Goal: Task Accomplishment & Management: Manage account settings

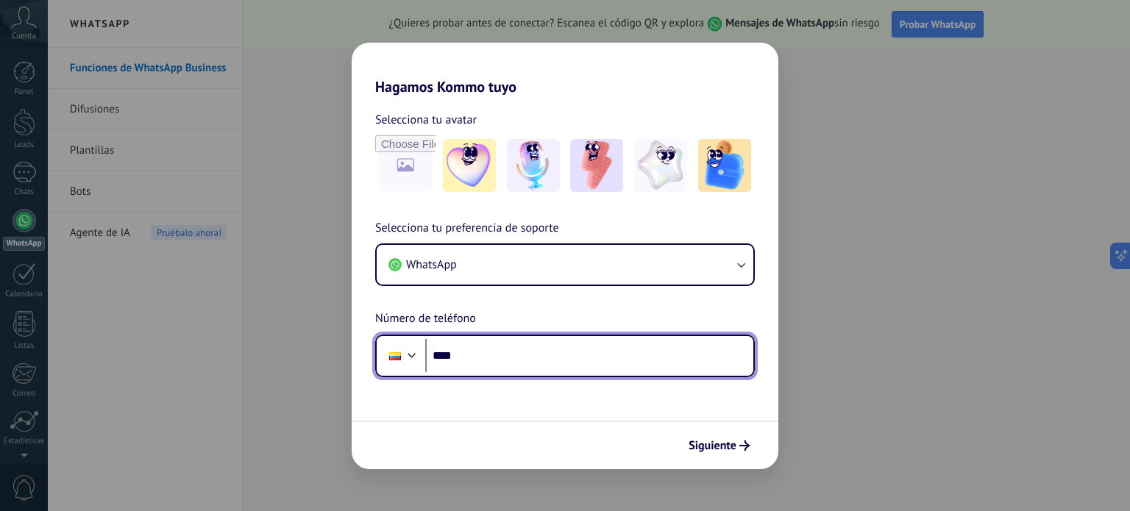
click at [489, 361] on input "****" at bounding box center [589, 356] width 328 height 34
type input "**********"
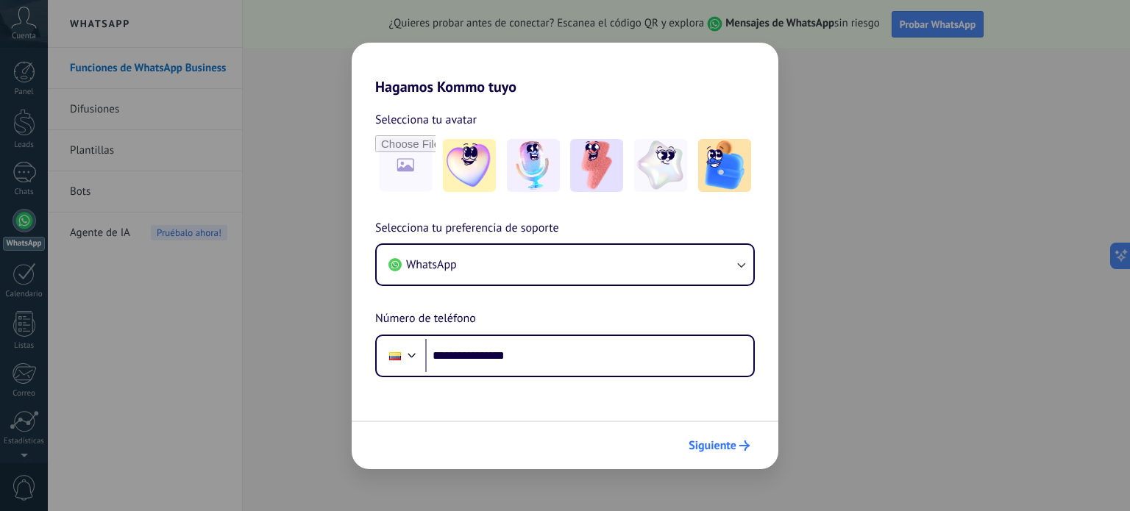
click at [728, 448] on span "Siguiente" at bounding box center [713, 446] width 48 height 10
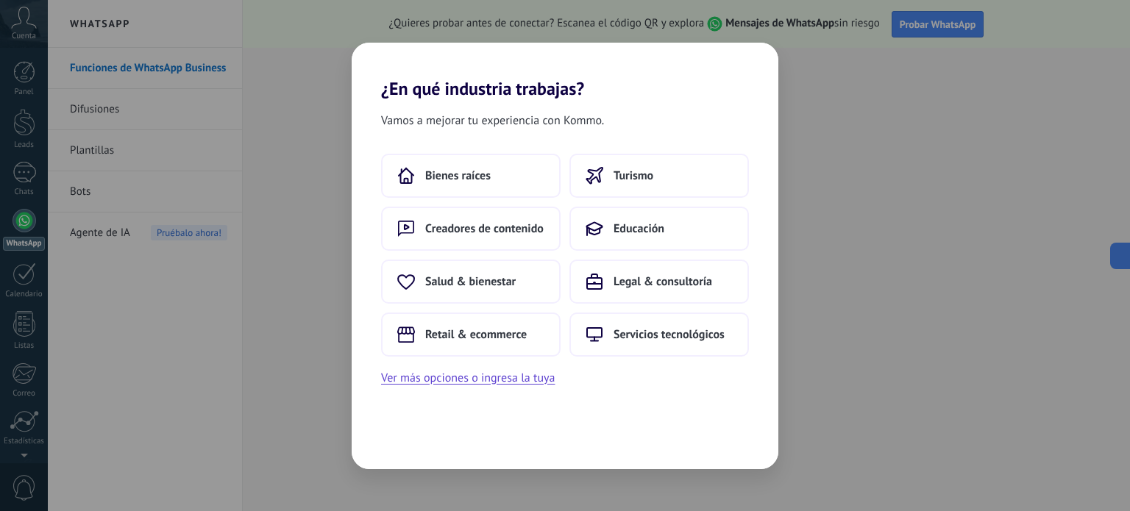
click at [255, 151] on div "¿En qué industria trabajas? Vamos a mejorar tu experiencia con Kommo. Bienes ra…" at bounding box center [565, 255] width 1130 height 511
click at [494, 332] on span "Retail & ecommerce" at bounding box center [476, 334] width 102 height 15
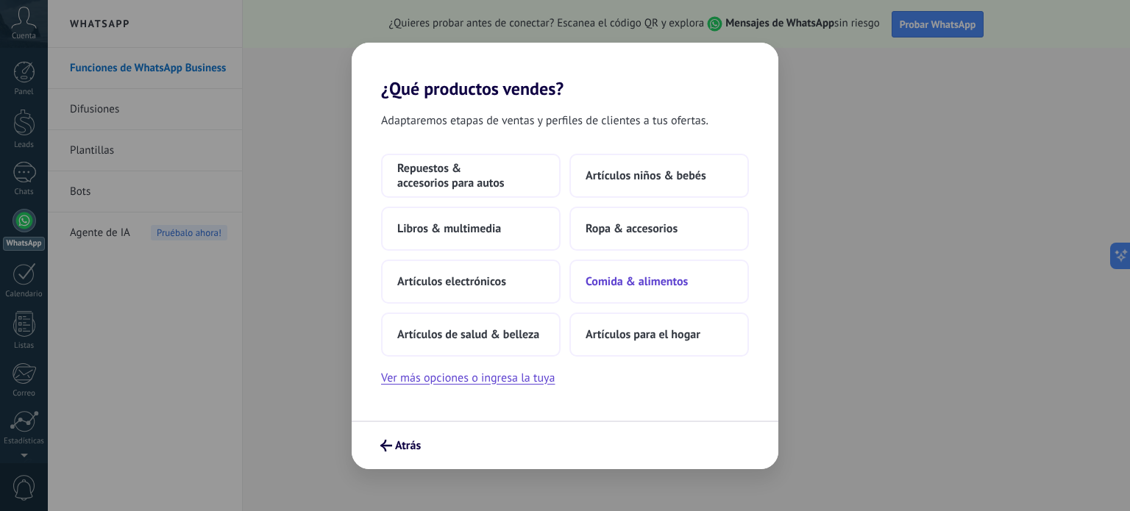
click at [637, 272] on button "Comida & alimentos" at bounding box center [660, 282] width 180 height 44
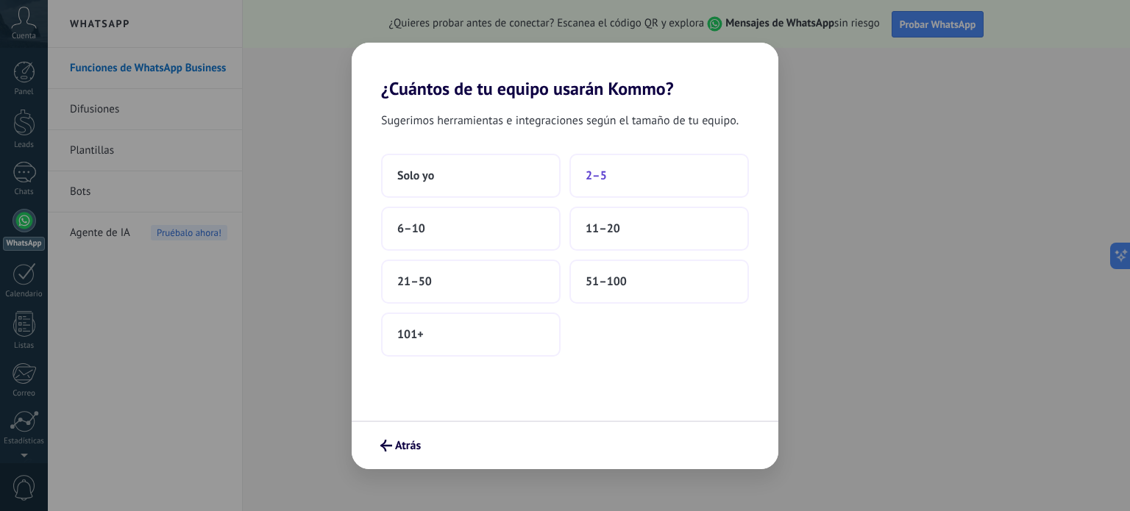
click at [605, 172] on span "2–5" at bounding box center [596, 176] width 21 height 15
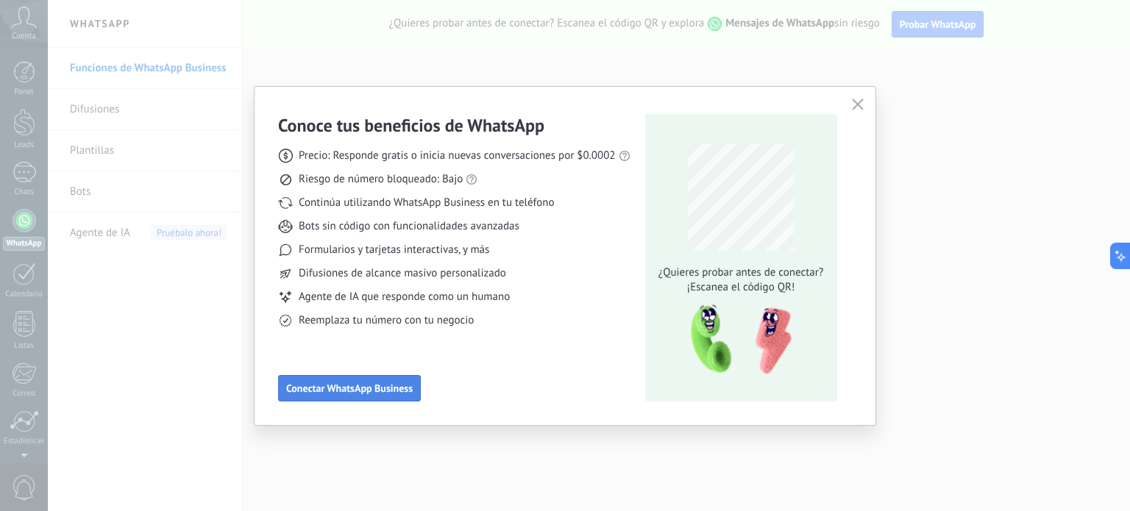
click at [360, 394] on span "Conectar WhatsApp Business" at bounding box center [349, 388] width 127 height 10
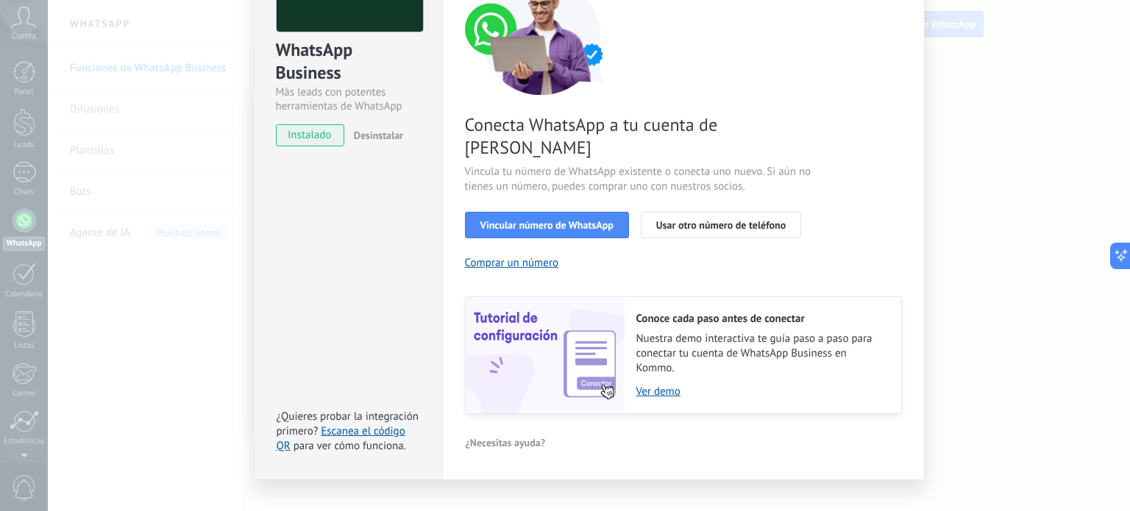
scroll to position [141, 0]
click at [571, 212] on button "Vincular número de WhatsApp" at bounding box center [547, 225] width 164 height 26
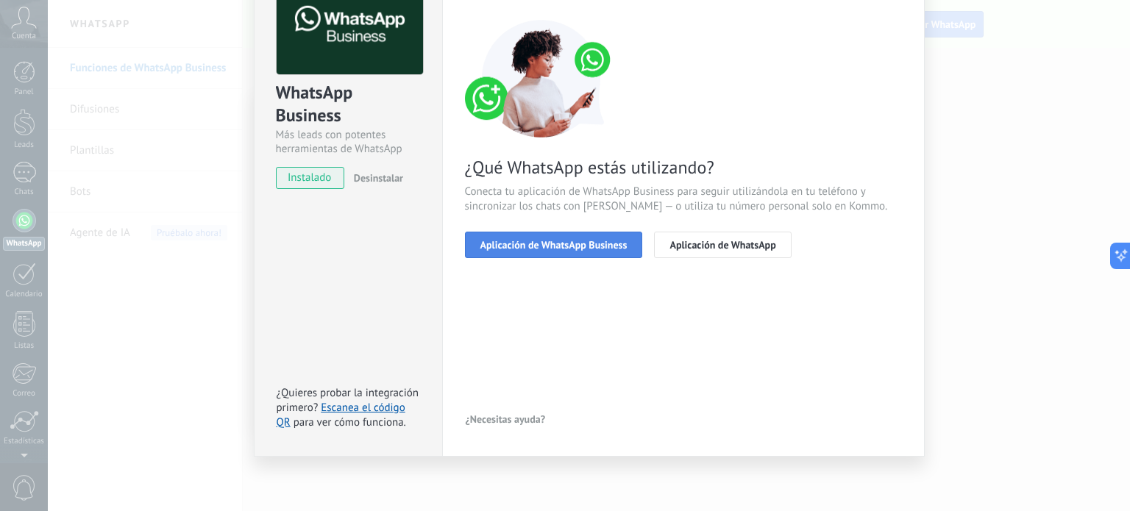
click at [577, 250] on button "Aplicación de WhatsApp Business" at bounding box center [554, 245] width 178 height 26
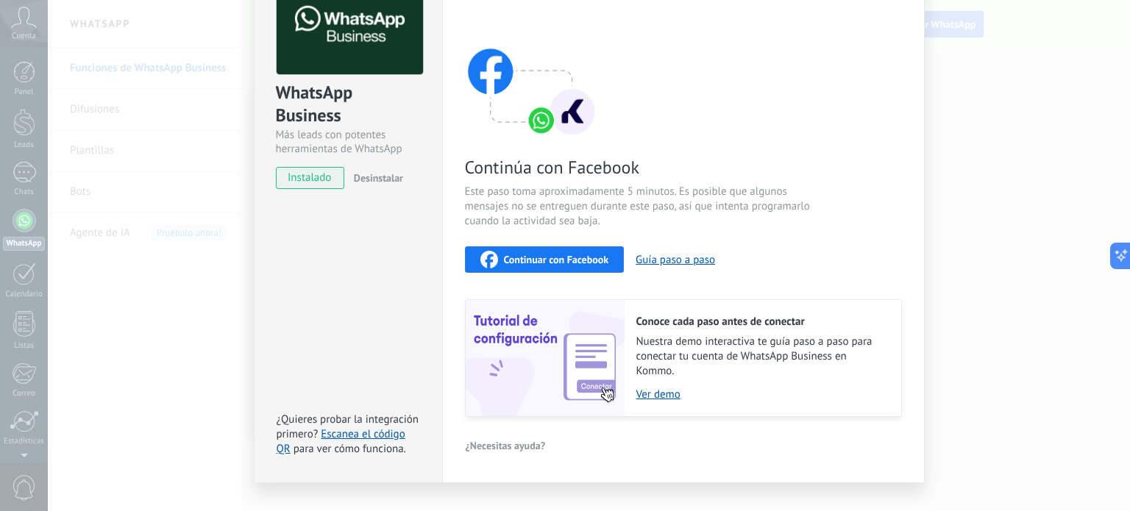
click at [577, 266] on div "Continuar con Facebook" at bounding box center [544, 260] width 129 height 18
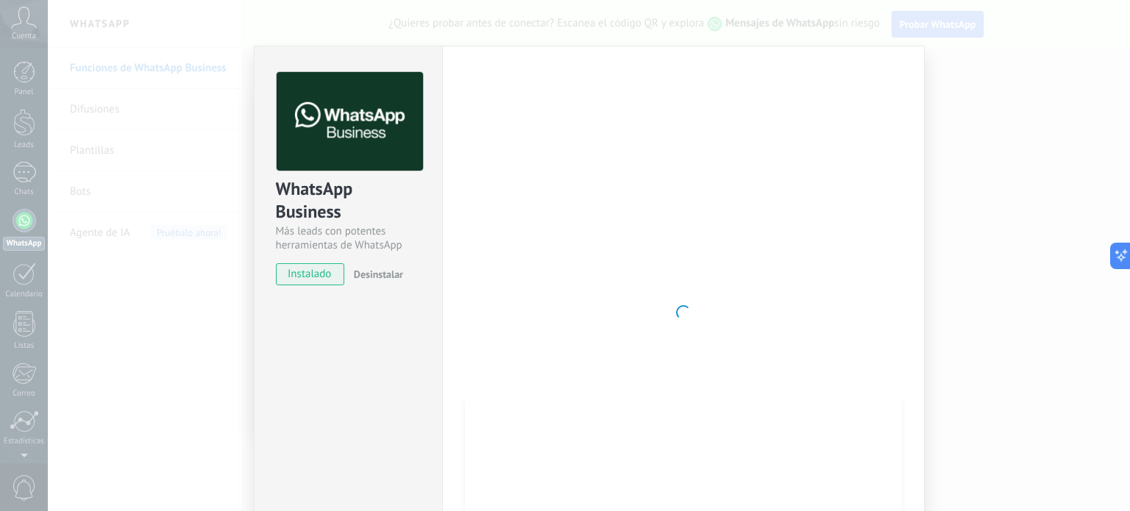
scroll to position [1, 0]
click at [25, 329] on div "Conoce tus beneficios de WhatsApp Precio: Responde gratis o inicia nuevas conve…" at bounding box center [565, 255] width 1130 height 511
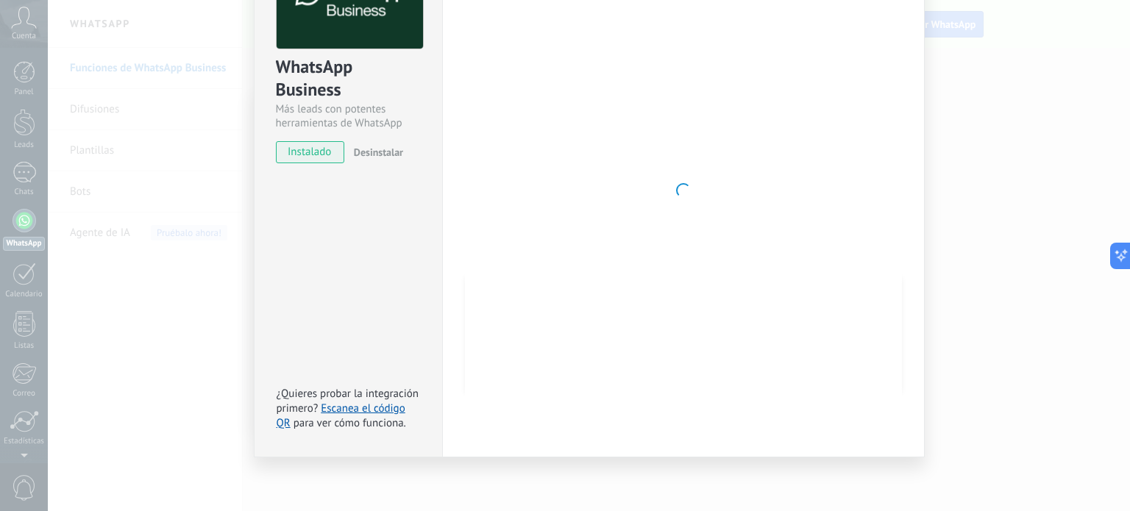
scroll to position [0, 0]
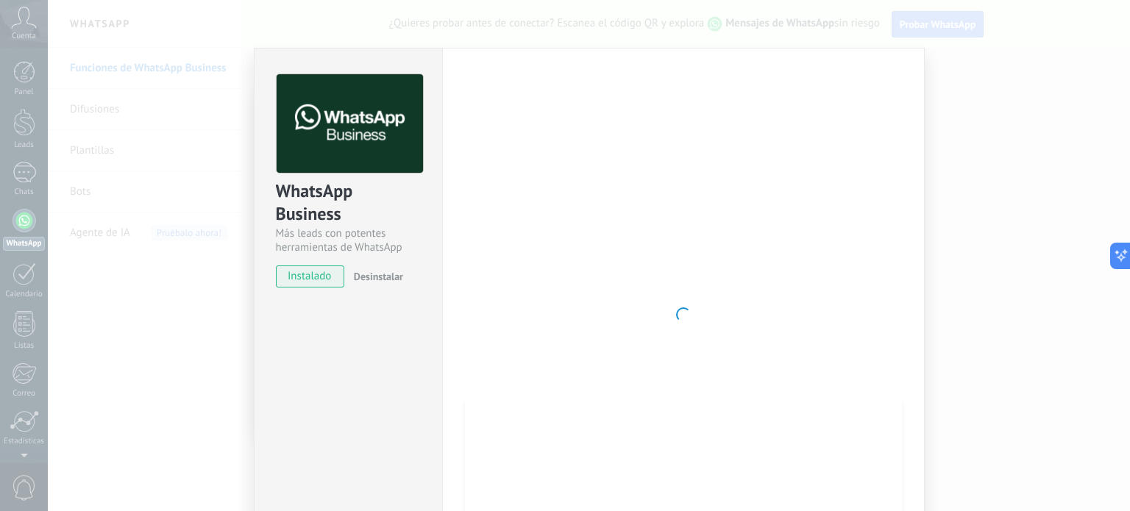
click at [956, 141] on div "WhatsApp Business Más leads con potentes herramientas de WhatsApp instalado Des…" at bounding box center [589, 255] width 1082 height 511
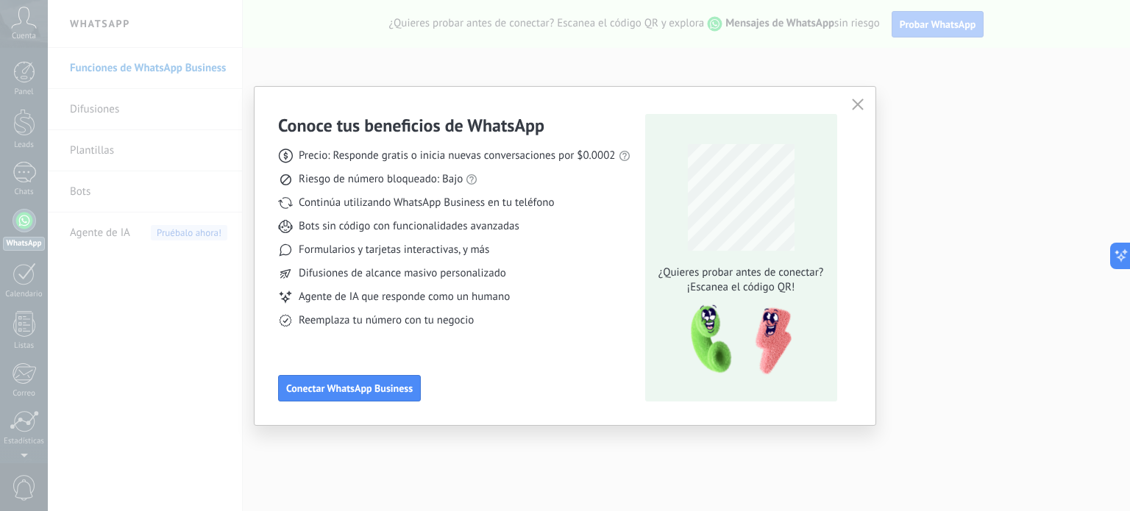
click at [956, 141] on div at bounding box center [589, 255] width 1082 height 511
click at [394, 397] on button "Conectar WhatsApp Business" at bounding box center [349, 388] width 143 height 26
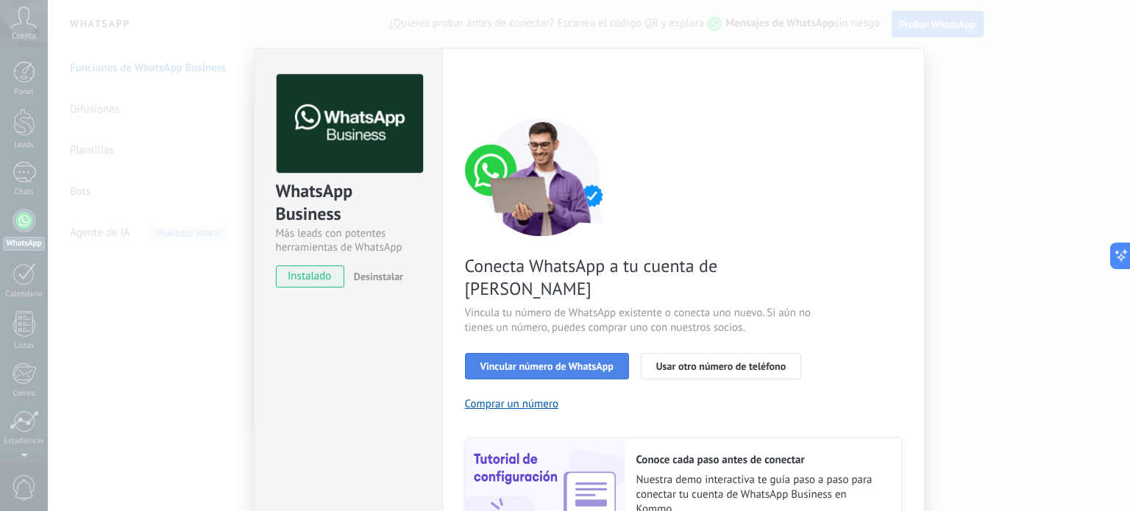
click at [536, 353] on button "Vincular número de WhatsApp" at bounding box center [547, 366] width 164 height 26
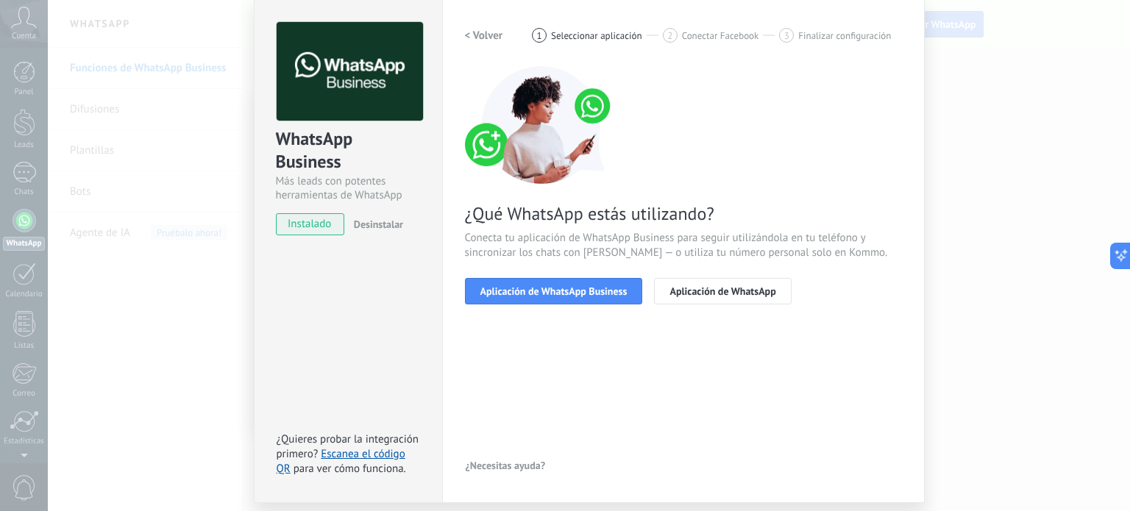
scroll to position [65, 0]
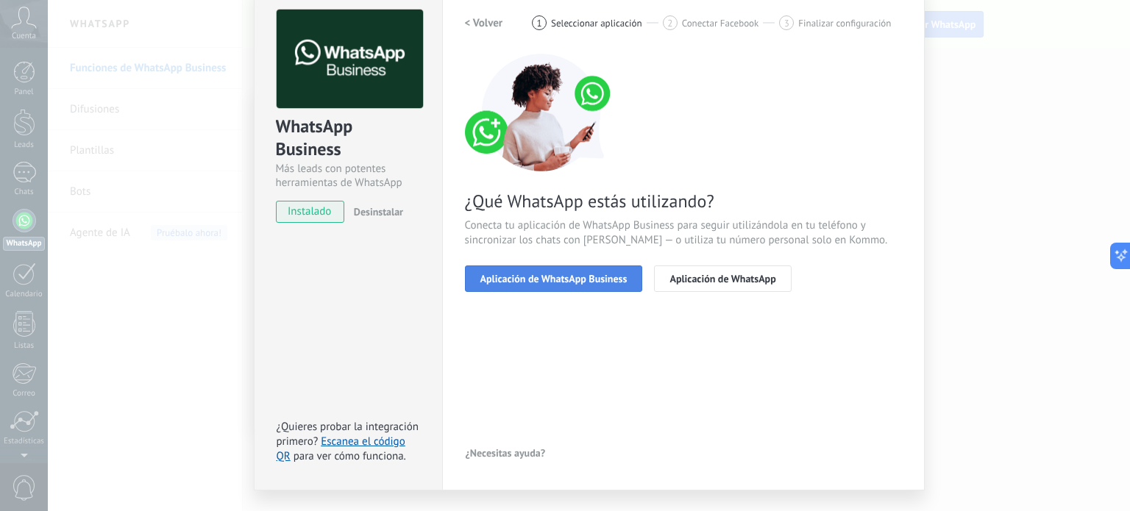
click at [582, 280] on span "Aplicación de WhatsApp Business" at bounding box center [553, 279] width 147 height 10
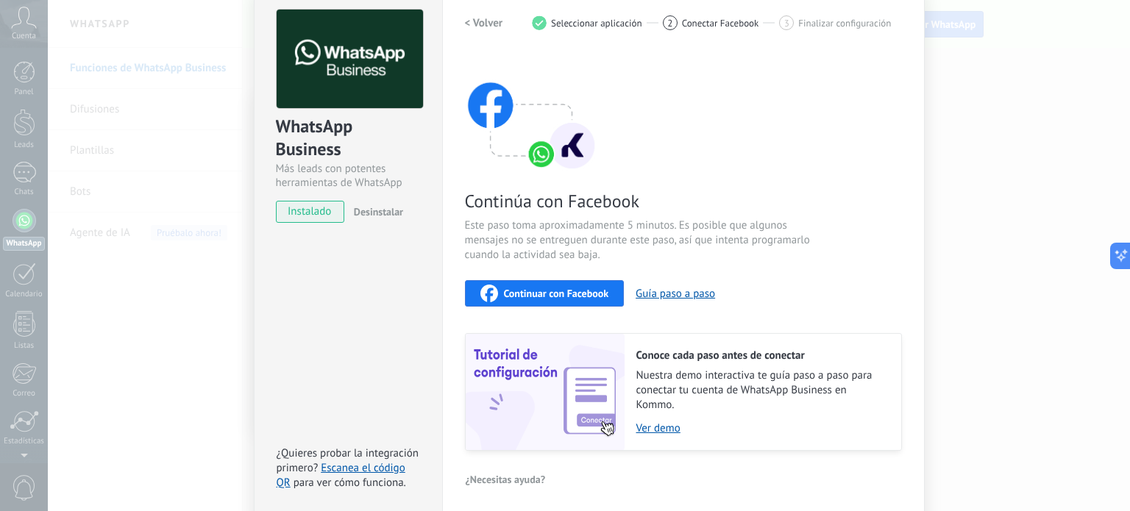
click at [581, 291] on span "Continuar con Facebook" at bounding box center [556, 293] width 105 height 10
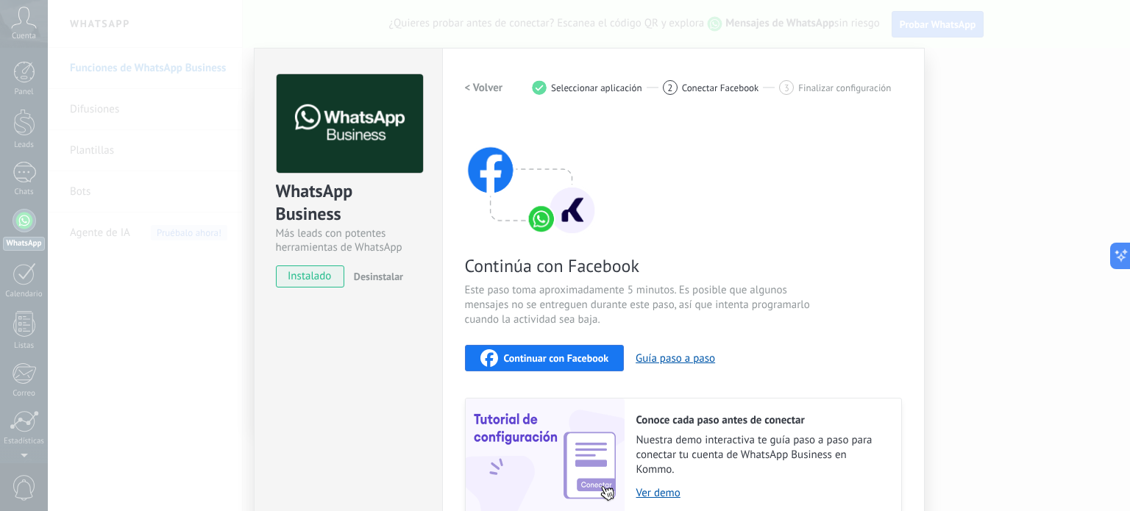
scroll to position [0, 0]
click at [724, 88] on span "Conectar Facebook" at bounding box center [720, 87] width 77 height 11
click at [930, 347] on div "WhatsApp Business Más leads con potentes herramientas de WhatsApp instalado Des…" at bounding box center [589, 255] width 1082 height 511
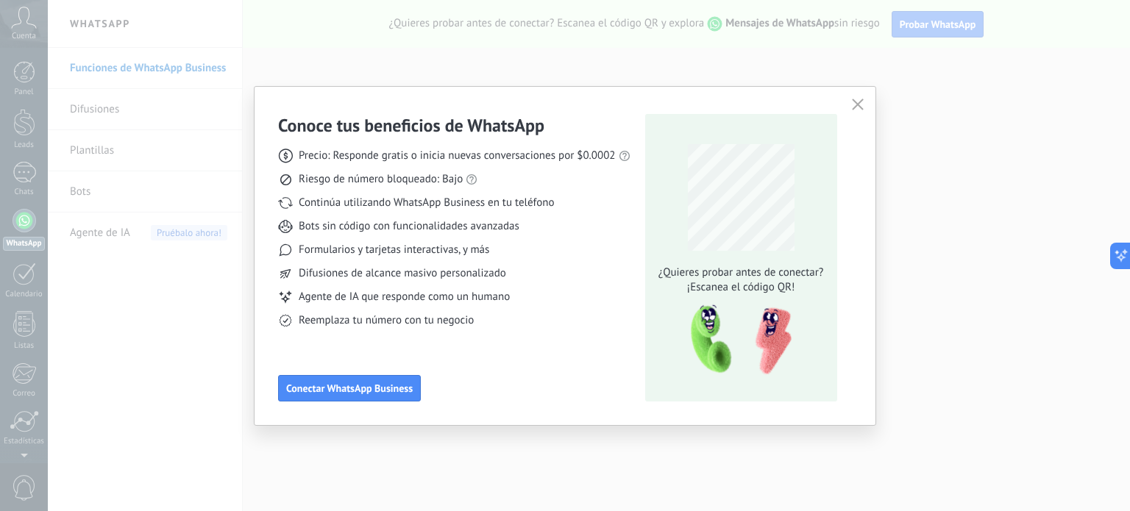
click at [859, 108] on icon "button" at bounding box center [858, 105] width 12 height 12
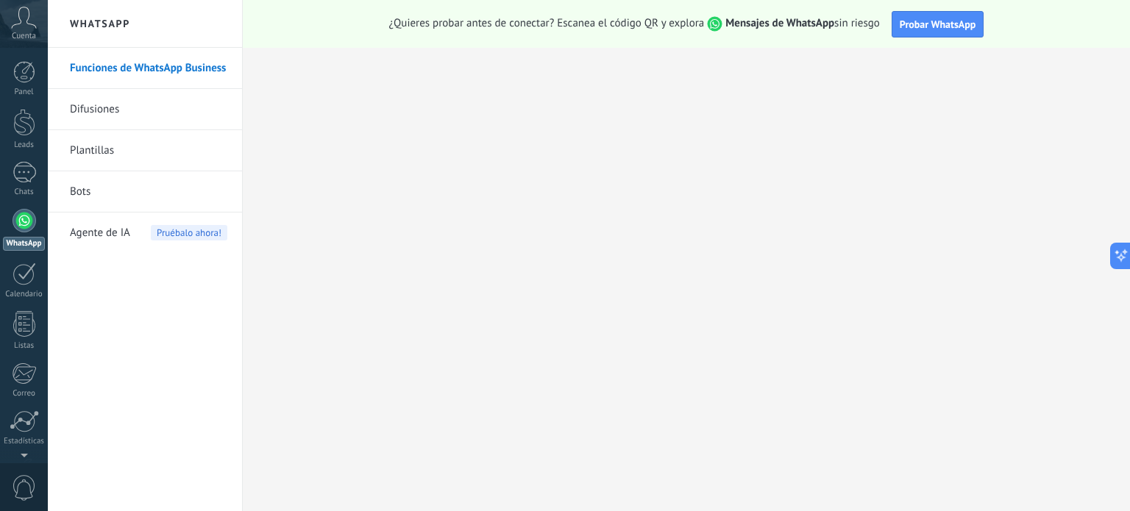
scroll to position [100, 0]
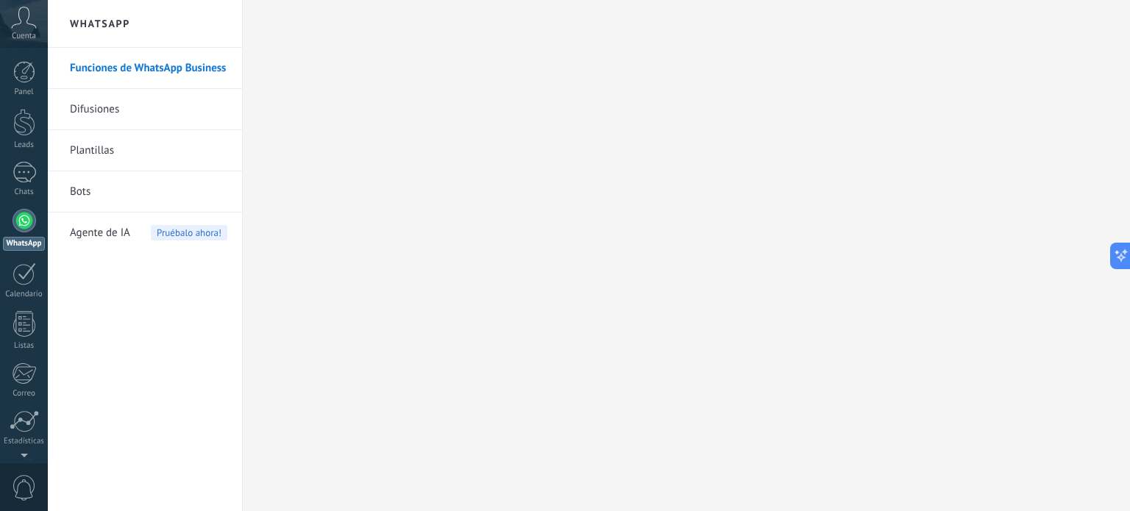
click at [132, 77] on link "Funciones de WhatsApp Business" at bounding box center [148, 68] width 157 height 41
click at [19, 227] on div at bounding box center [25, 221] width 24 height 24
click at [118, 46] on h2 "WhatsApp" at bounding box center [144, 24] width 157 height 48
click at [127, 67] on link "Funciones de WhatsApp Business" at bounding box center [148, 68] width 157 height 41
click at [27, 32] on span "Cuenta" at bounding box center [24, 37] width 24 height 10
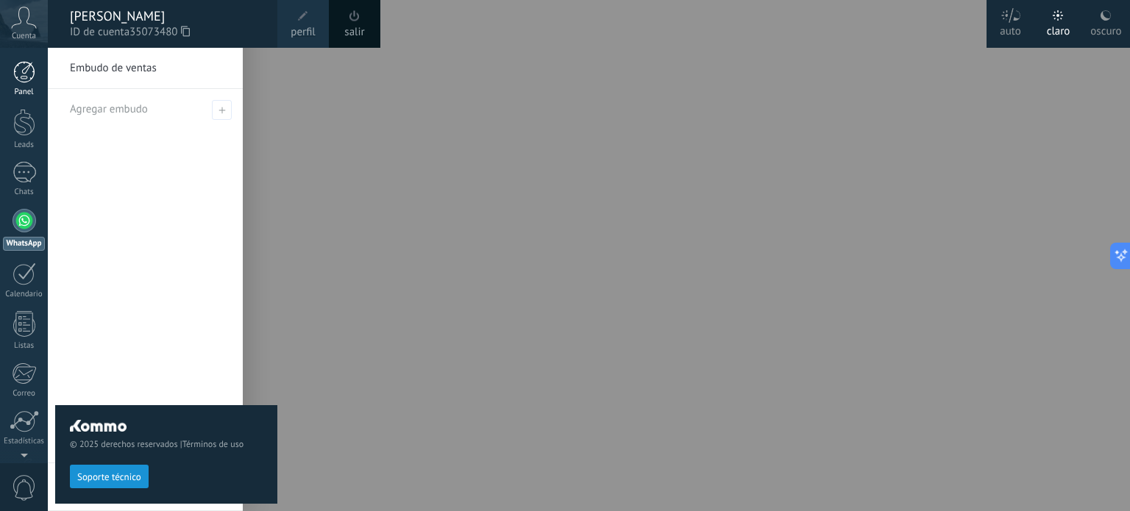
click at [26, 72] on div at bounding box center [24, 72] width 22 height 22
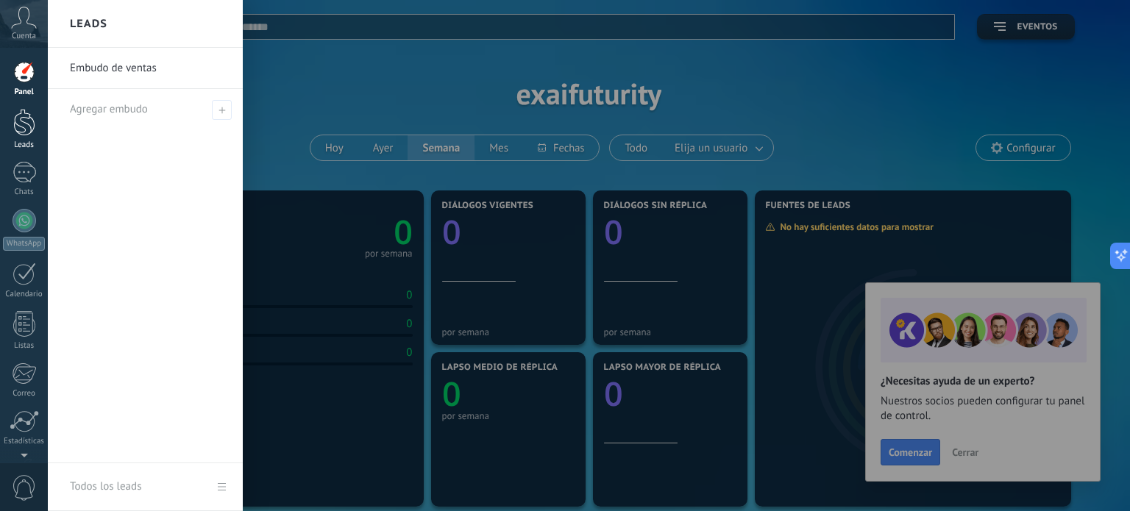
click at [21, 124] on div at bounding box center [24, 122] width 22 height 27
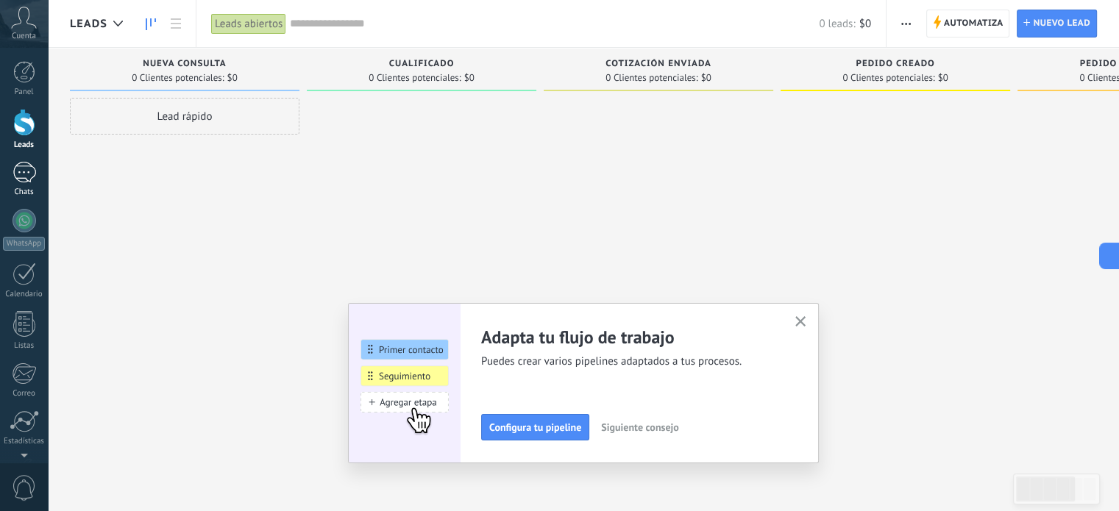
click at [17, 187] on link "Chats" at bounding box center [24, 179] width 48 height 35
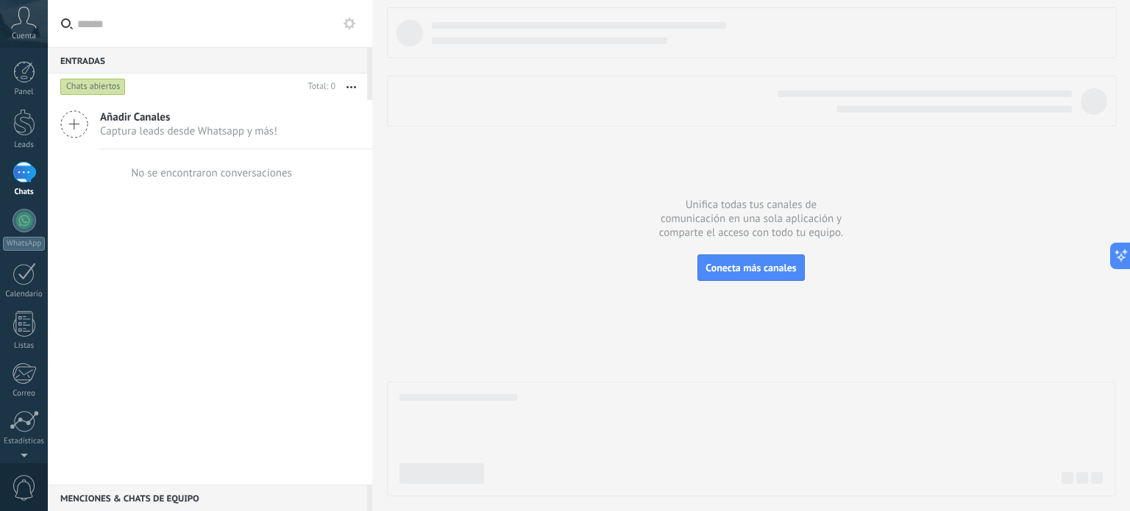
click at [130, 133] on span "Captura leads desde Whatsapp y más!" at bounding box center [188, 131] width 177 height 14
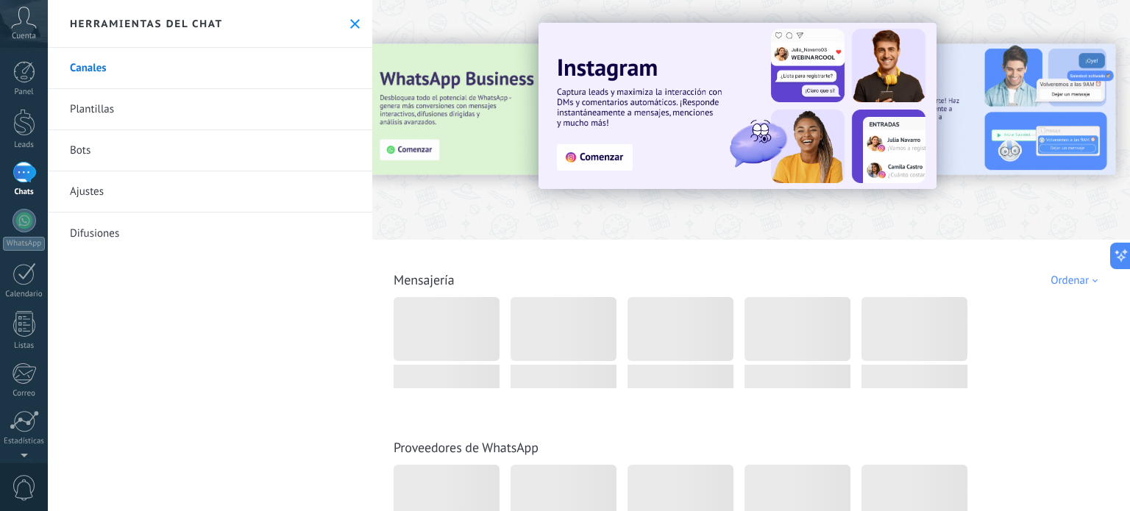
click at [99, 78] on link "Canales" at bounding box center [210, 68] width 324 height 41
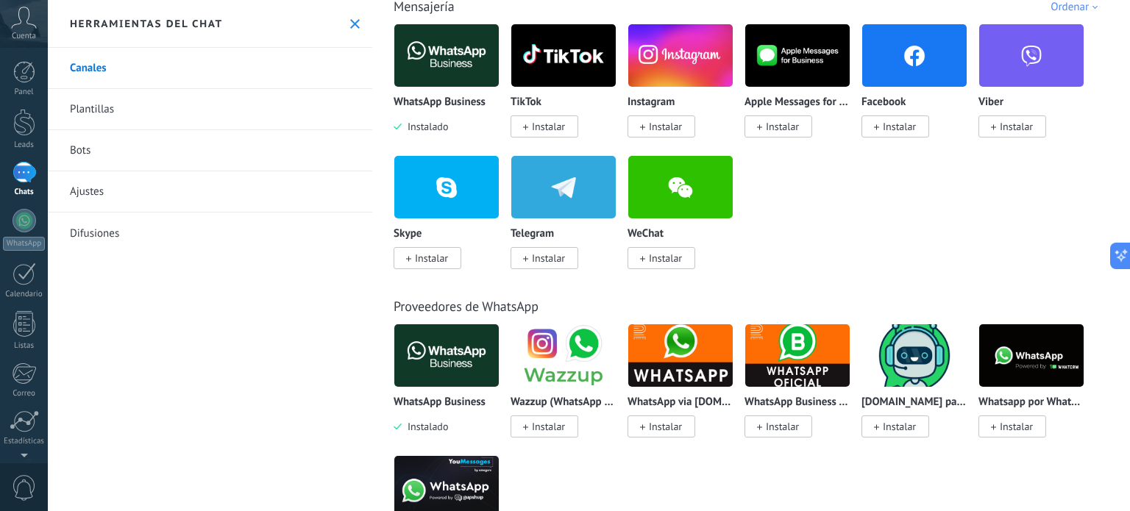
scroll to position [279, 0]
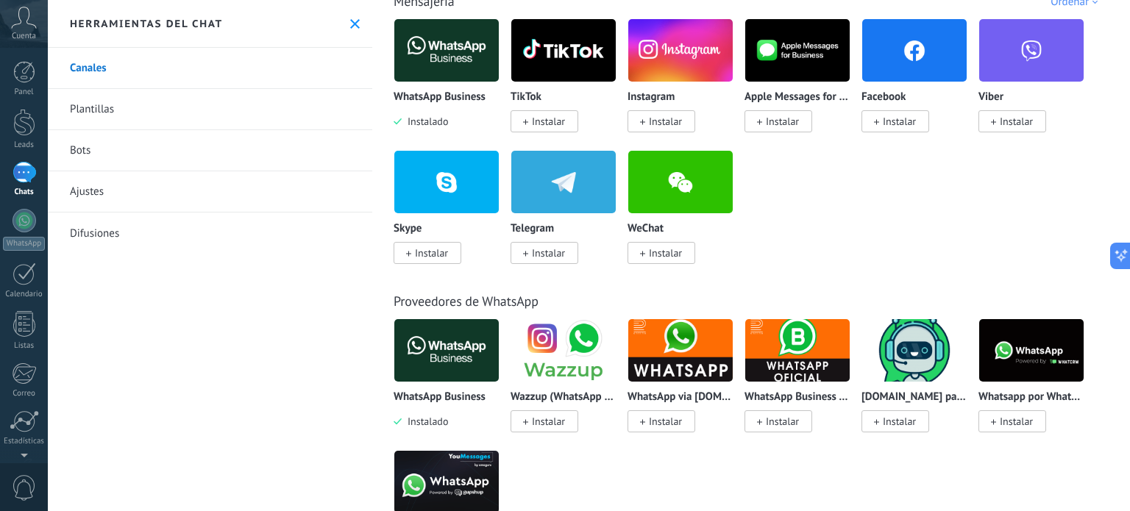
click at [433, 353] on img at bounding box center [446, 350] width 104 height 71
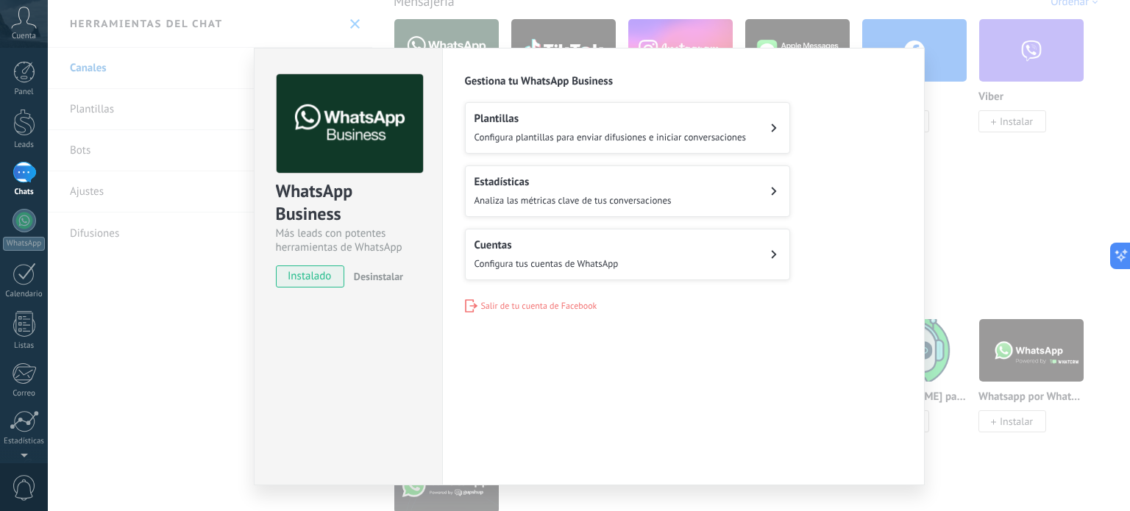
click at [690, 251] on button "Cuentas Configura tus cuentas de WhatsApp" at bounding box center [627, 255] width 325 height 52
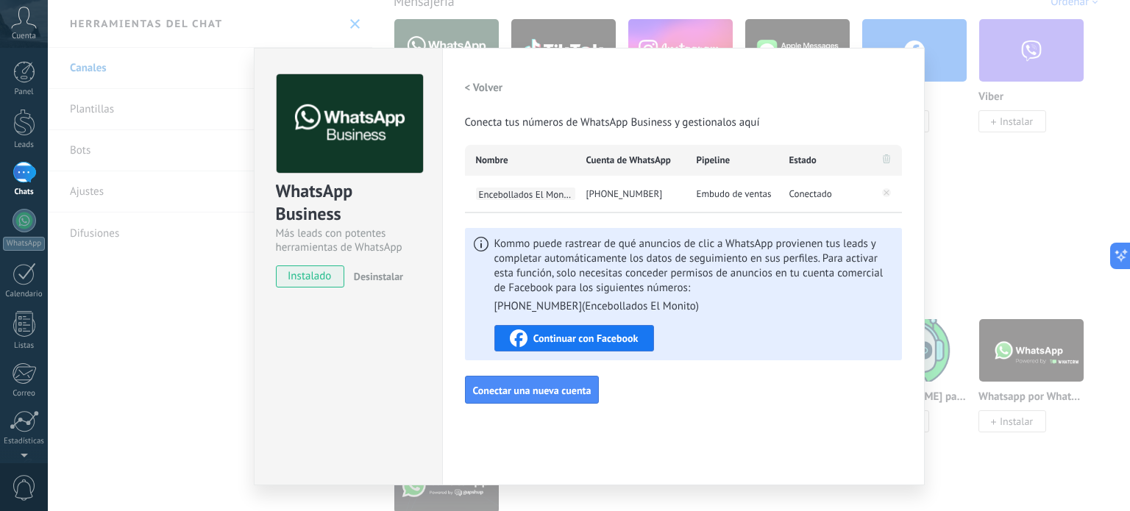
click at [560, 189] on span "Encebollados El Monito" at bounding box center [525, 194] width 99 height 13
click at [545, 196] on input "**********" at bounding box center [525, 194] width 99 height 13
click at [636, 192] on div "[PHONE_NUMBER]" at bounding box center [630, 194] width 110 height 37
click at [588, 339] on span "Continuar con Facebook" at bounding box center [585, 338] width 105 height 10
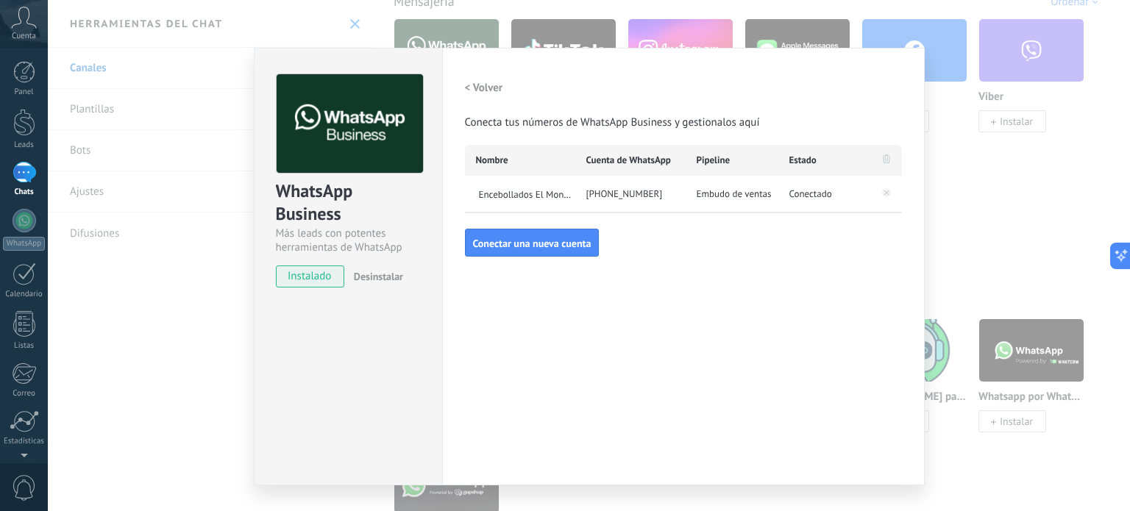
click at [809, 188] on span "Conectado" at bounding box center [811, 194] width 43 height 15
click at [359, 32] on div "WhatsApp Business Más leads con potentes herramientas de WhatsApp instalado Des…" at bounding box center [589, 255] width 1082 height 511
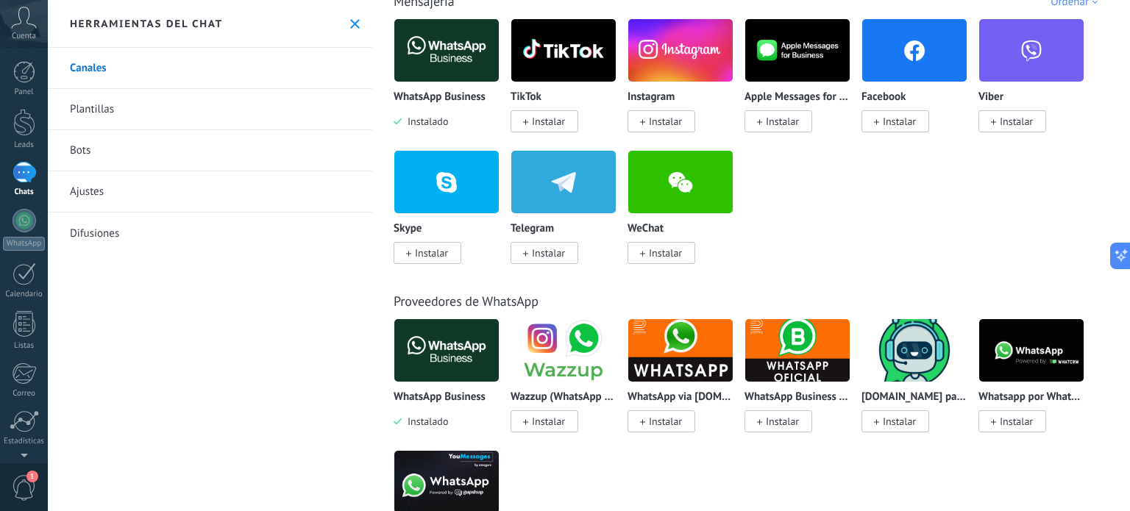
click at [18, 179] on div at bounding box center [25, 172] width 24 height 21
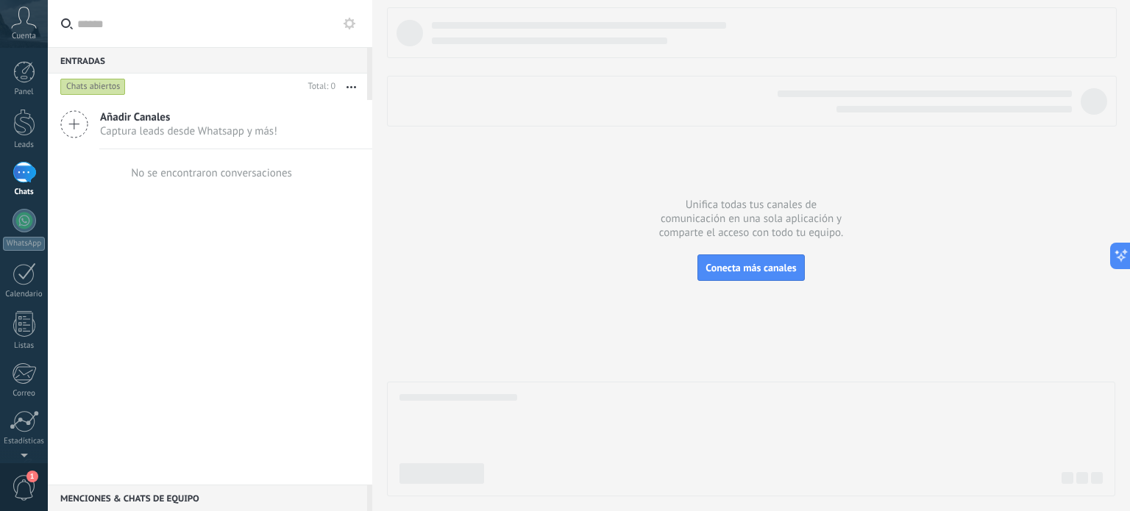
click at [104, 88] on div "Chats abiertos" at bounding box center [92, 87] width 65 height 18
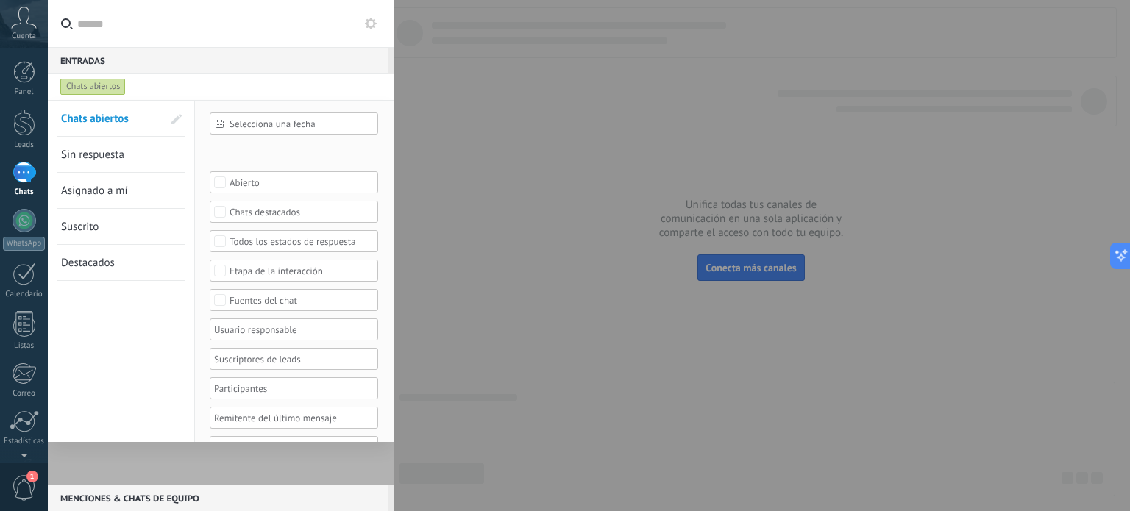
click at [494, 195] on div at bounding box center [565, 255] width 1130 height 511
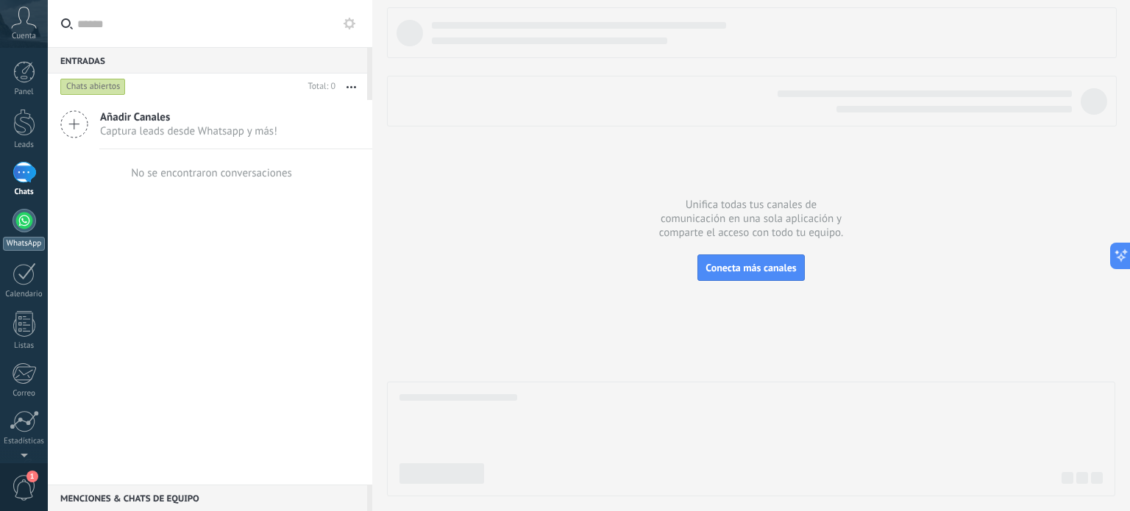
click at [22, 222] on div at bounding box center [25, 221] width 24 height 24
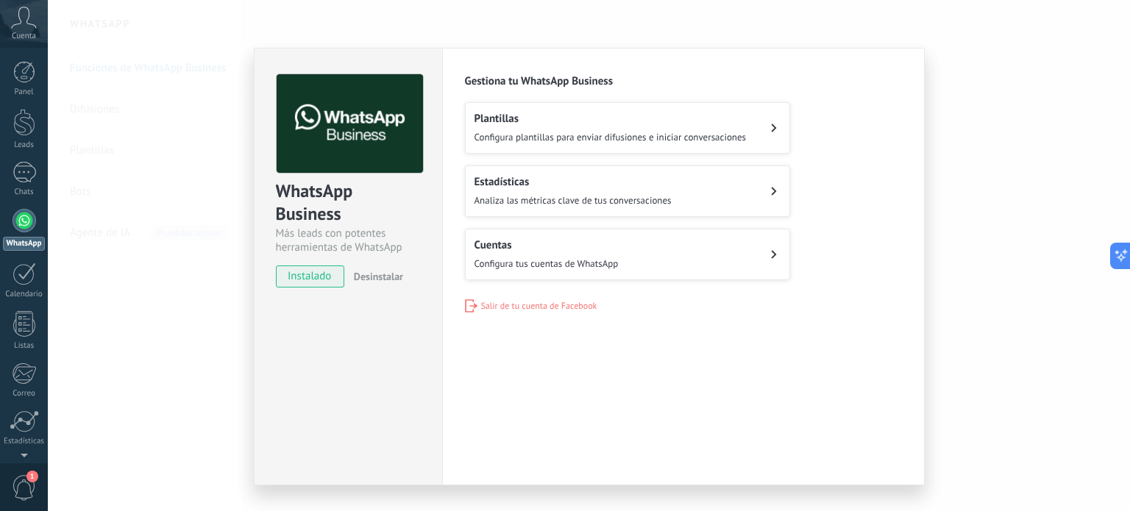
click at [510, 252] on div "Cuentas Configura tus cuentas de WhatsApp" at bounding box center [547, 254] width 144 height 32
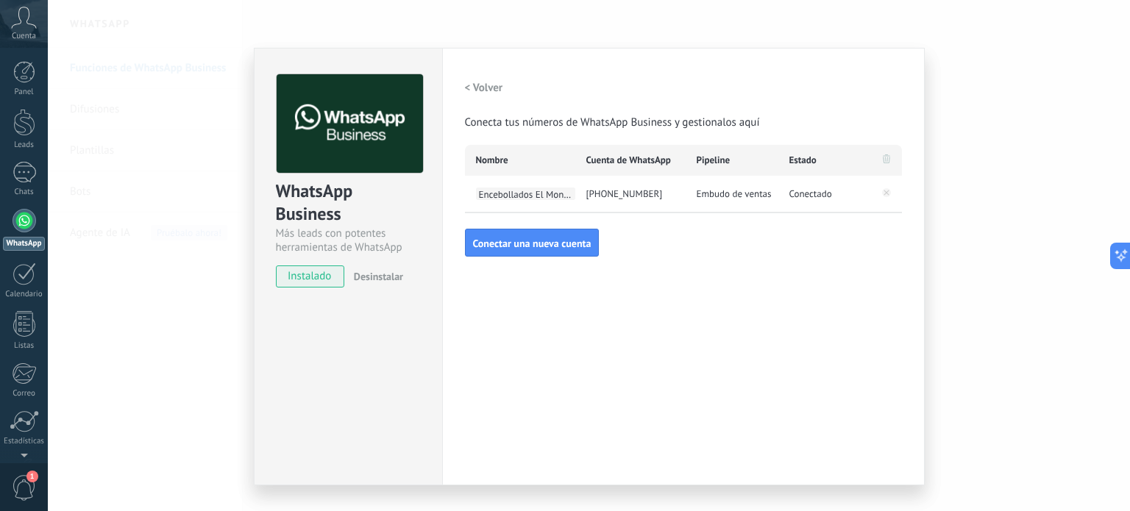
click at [495, 197] on span "Encebollados El Monito" at bounding box center [525, 194] width 99 height 13
click at [495, 197] on input "**********" at bounding box center [525, 194] width 99 height 10
click at [564, 210] on div "Encebollados El Monito" at bounding box center [520, 194] width 110 height 37
click at [557, 193] on span "Encebollados El Monito" at bounding box center [525, 194] width 99 height 13
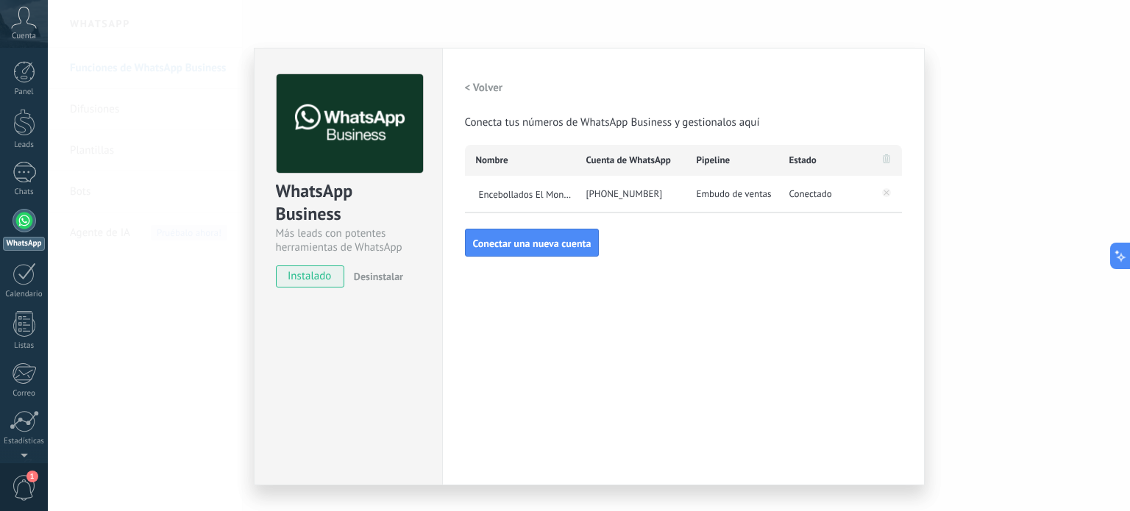
click at [600, 199] on div "[PHONE_NUMBER]" at bounding box center [630, 194] width 110 height 37
click at [631, 185] on div "[PHONE_NUMBER]" at bounding box center [630, 194] width 110 height 37
click at [734, 198] on span "Embudo de ventas" at bounding box center [734, 194] width 75 height 15
click at [734, 196] on span "Embudo de ventas" at bounding box center [734, 194] width 75 height 15
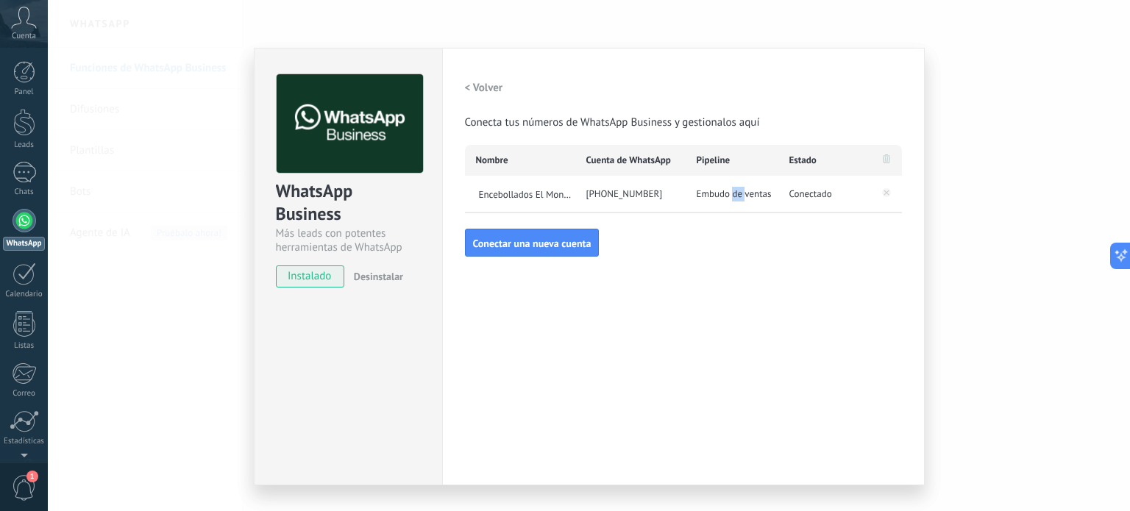
click at [734, 196] on span "Embudo de ventas" at bounding box center [734, 194] width 75 height 15
click at [612, 124] on span "Conecta tus números de WhatsApp Business y gestionalos aquí" at bounding box center [612, 123] width 295 height 15
click at [790, 190] on span "Conectado" at bounding box center [811, 194] width 43 height 15
click at [1007, 246] on div "WhatsApp Business Más leads con potentes herramientas de WhatsApp instalado Des…" at bounding box center [589, 255] width 1082 height 511
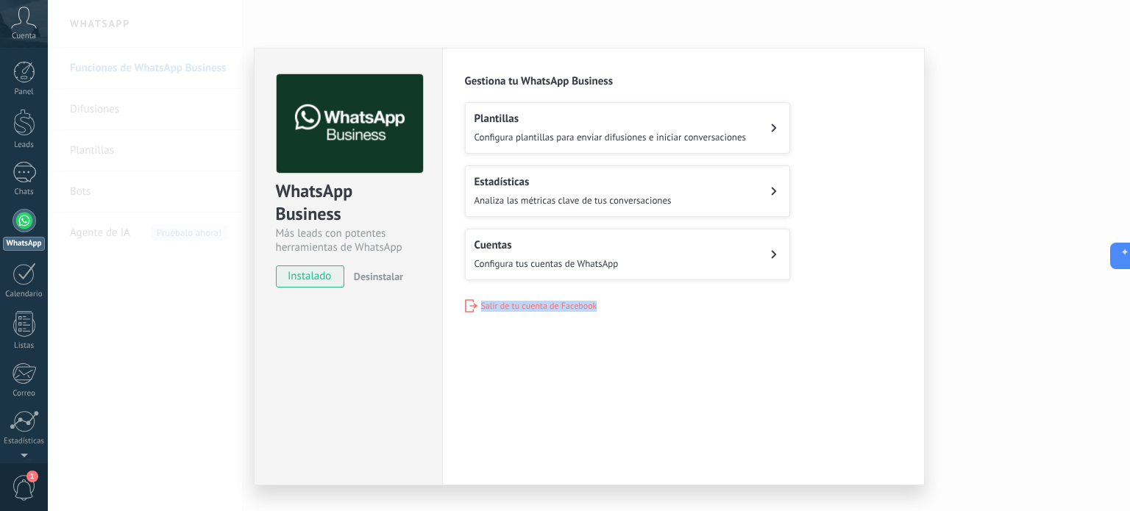
click at [1001, 279] on div "WhatsApp Business Más leads con potentes herramientas de WhatsApp instalado Des…" at bounding box center [589, 255] width 1082 height 511
click at [138, 335] on div "WhatsApp Business Más leads con potentes herramientas de WhatsApp instalado Des…" at bounding box center [589, 255] width 1082 height 511
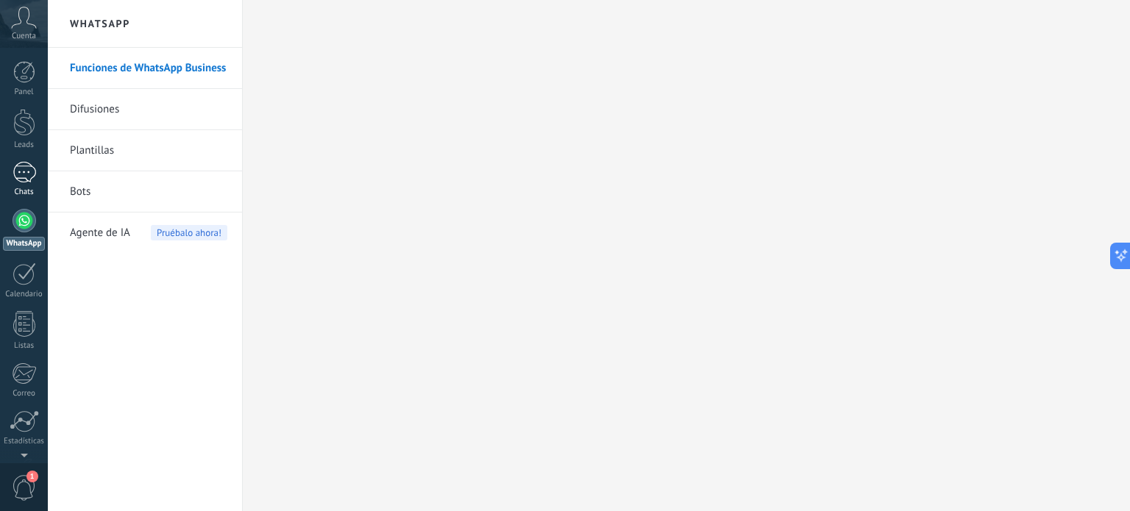
click at [18, 177] on div at bounding box center [25, 172] width 24 height 21
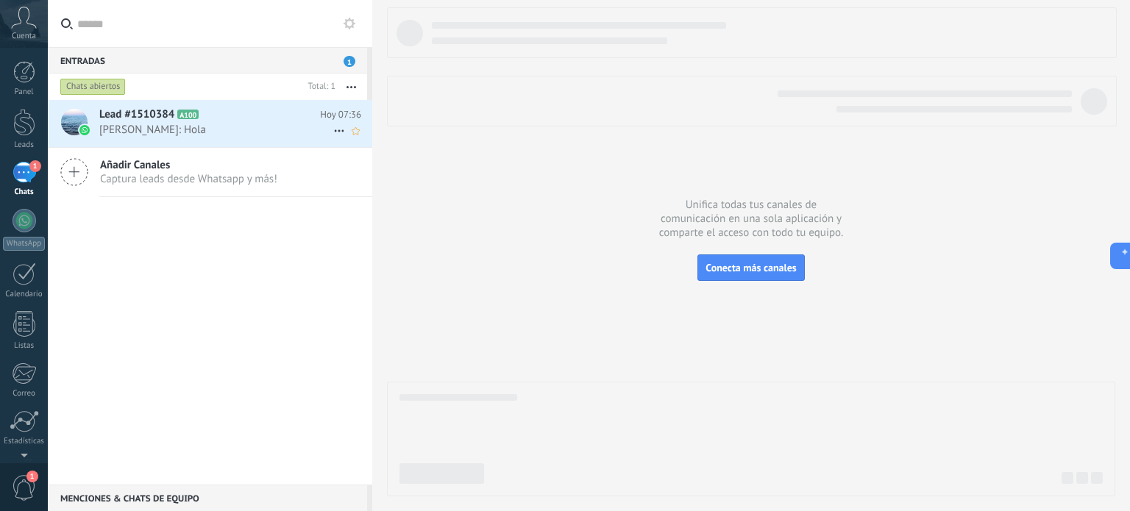
click at [161, 132] on span "[PERSON_NAME]: Hola" at bounding box center [216, 130] width 234 height 14
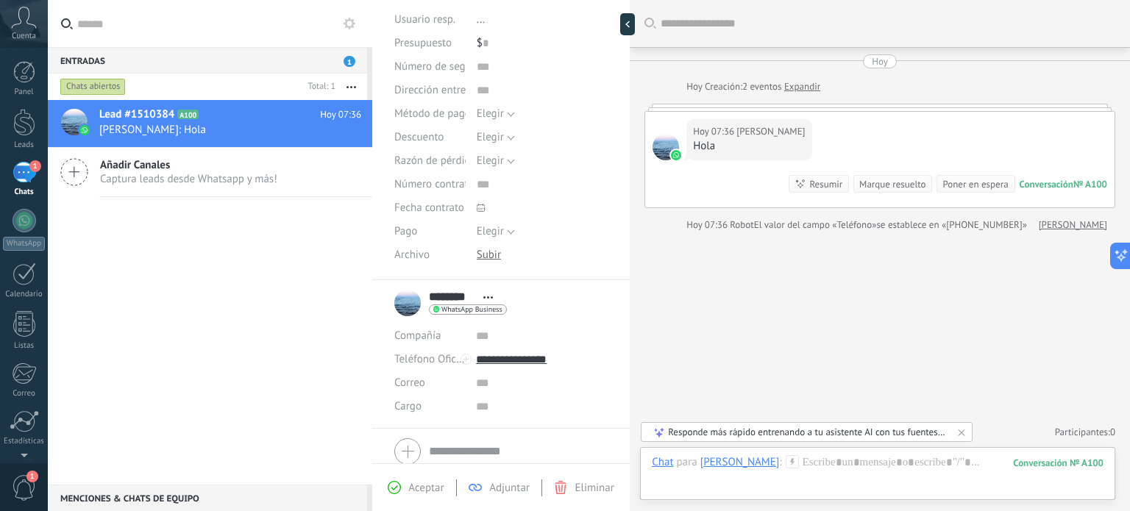
scroll to position [197, 0]
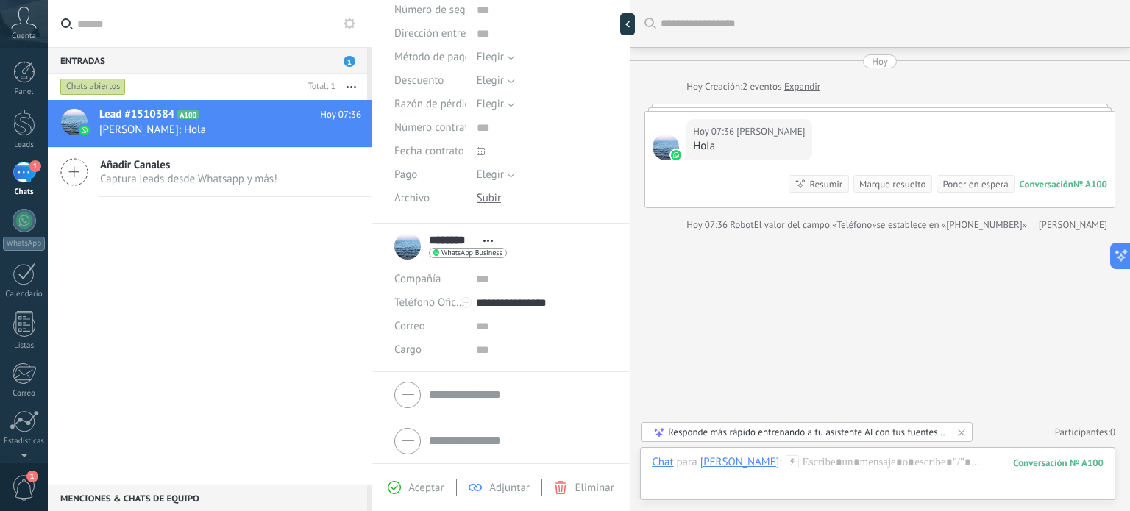
drag, startPoint x: 746, startPoint y: 138, endPoint x: 742, endPoint y: 205, distance: 67.1
click at [742, 205] on div "[DATE] 07:36 [PERSON_NAME] Hola Conversación № A100 Conversación № A100 Resumir…" at bounding box center [879, 160] width 469 height 96
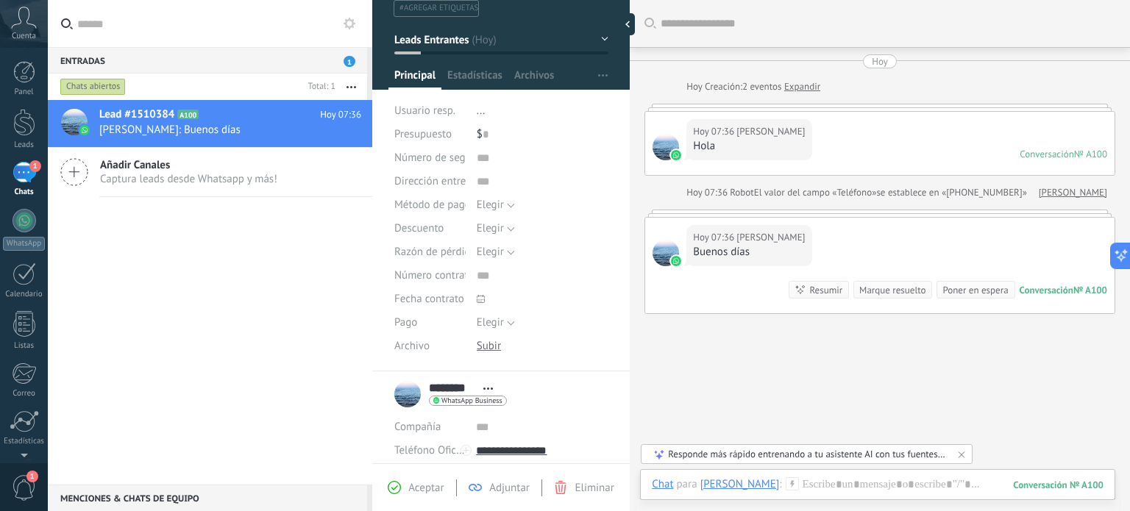
scroll to position [0, 0]
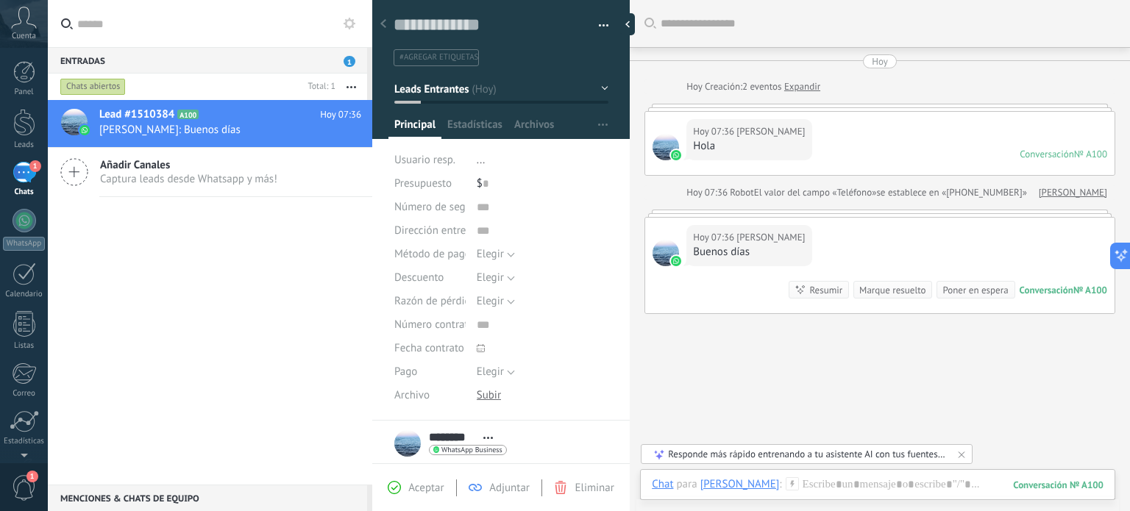
click at [239, 272] on div "Lead #1510384 A100 [DATE] 07:36 [PERSON_NAME]: Buenos días Añadir Canales Captu…" at bounding box center [210, 292] width 324 height 385
click at [182, 111] on span "A100" at bounding box center [187, 115] width 21 height 10
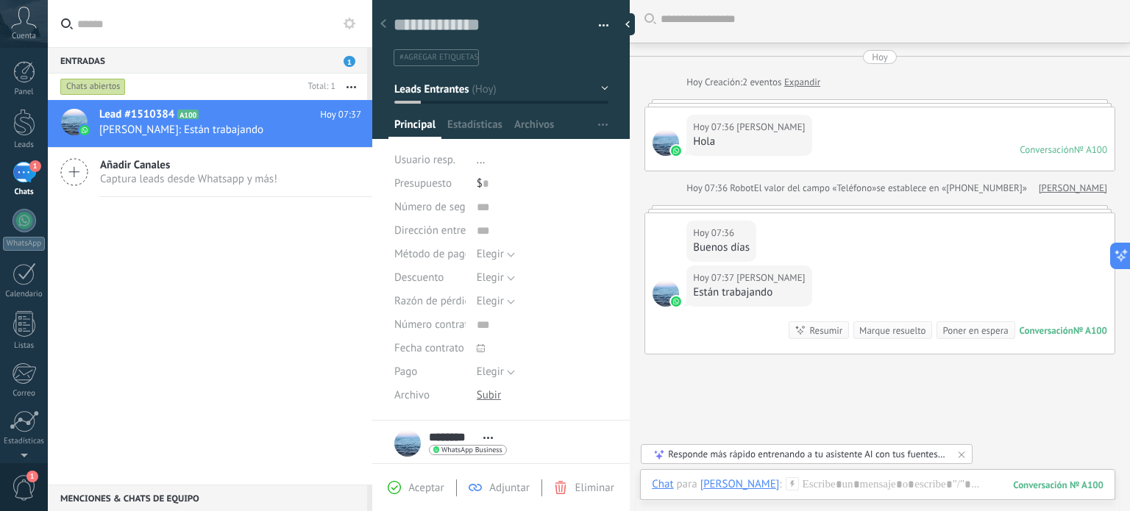
scroll to position [4, 0]
click at [388, 28] on div at bounding box center [383, 24] width 21 height 29
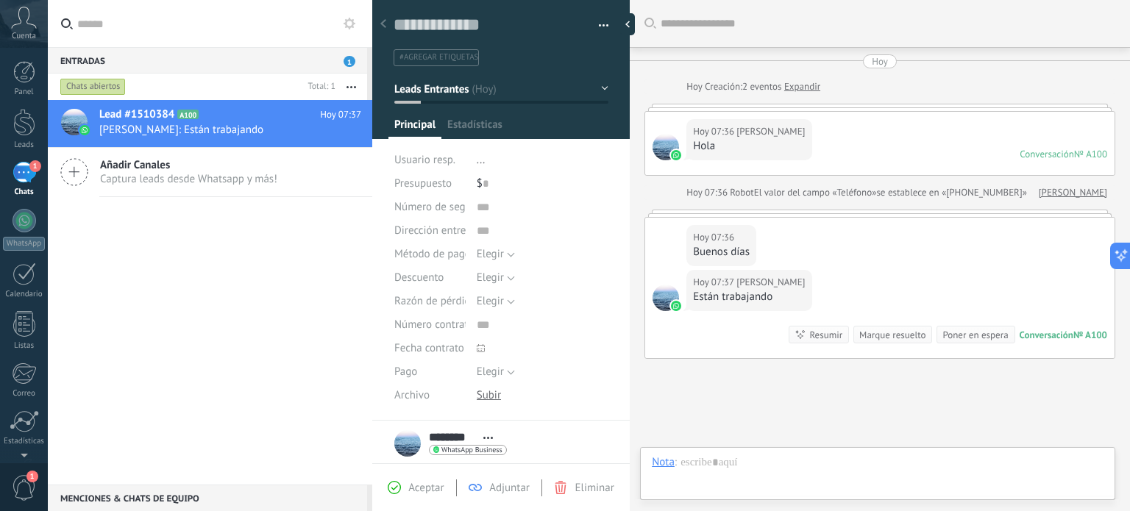
scroll to position [103, 0]
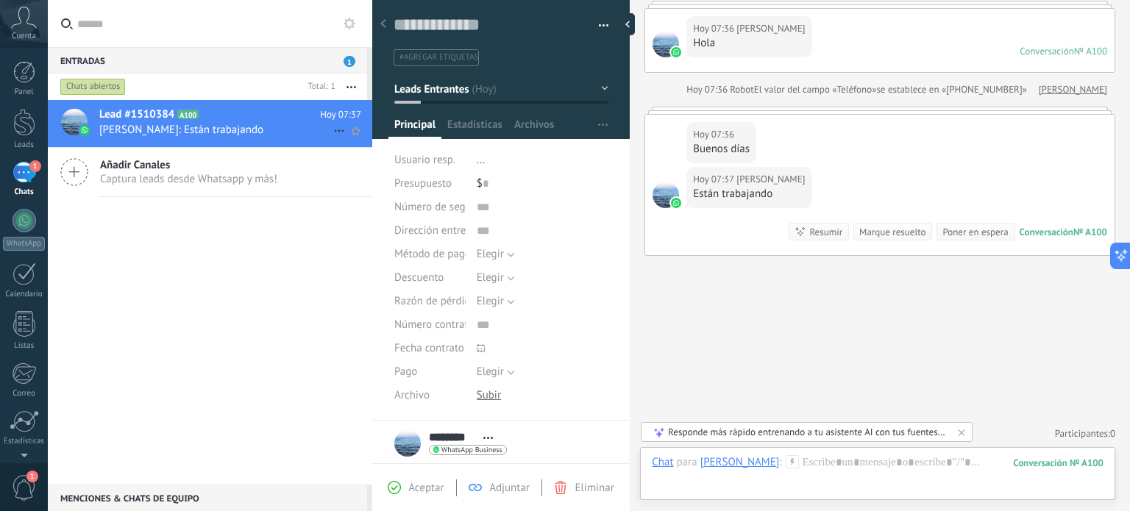
click at [252, 125] on span "[PERSON_NAME]: Están trabajando" at bounding box center [216, 130] width 234 height 14
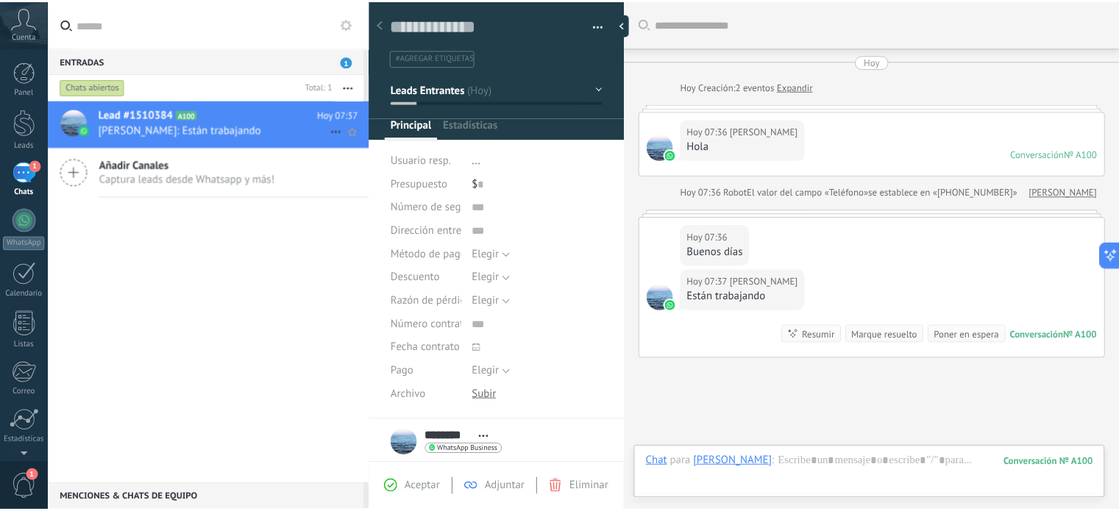
scroll to position [103, 0]
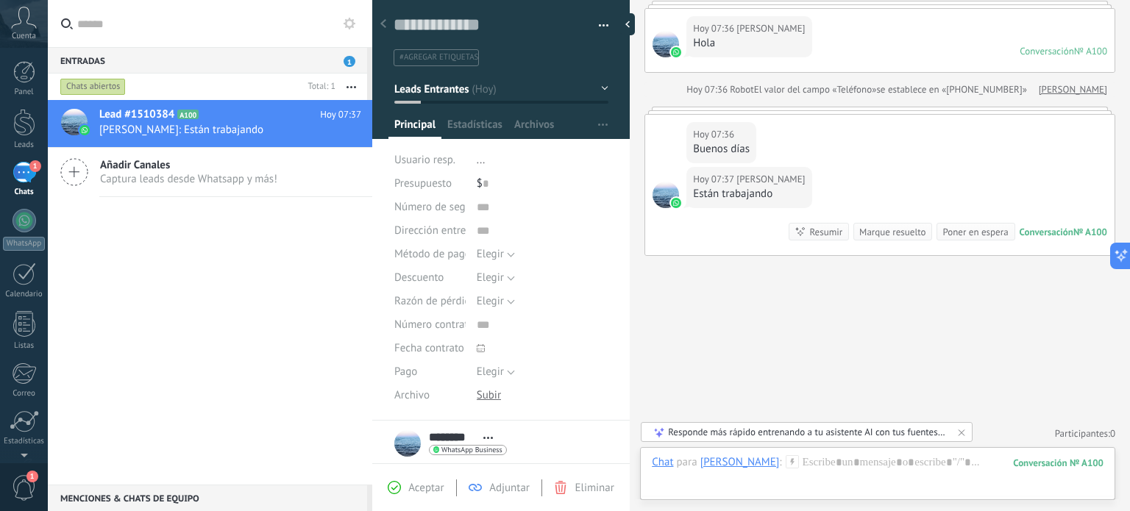
click at [32, 174] on div "1" at bounding box center [25, 172] width 24 height 21
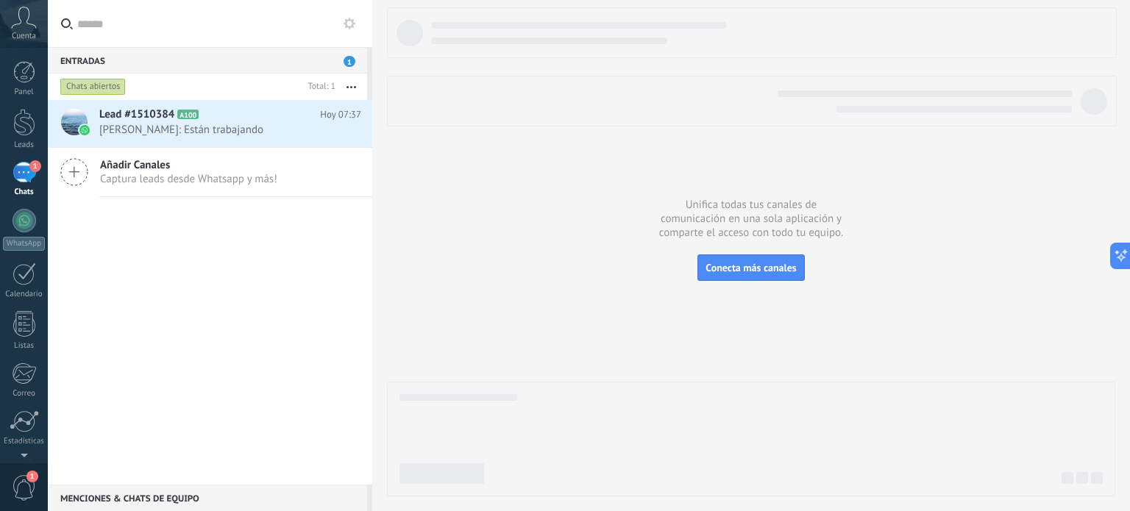
click at [34, 174] on div "1" at bounding box center [25, 172] width 24 height 21
click at [18, 102] on div "Panel Leads 1 Chats WhatsApp Clientes" at bounding box center [24, 312] width 48 height 503
click at [23, 129] on div at bounding box center [24, 122] width 22 height 27
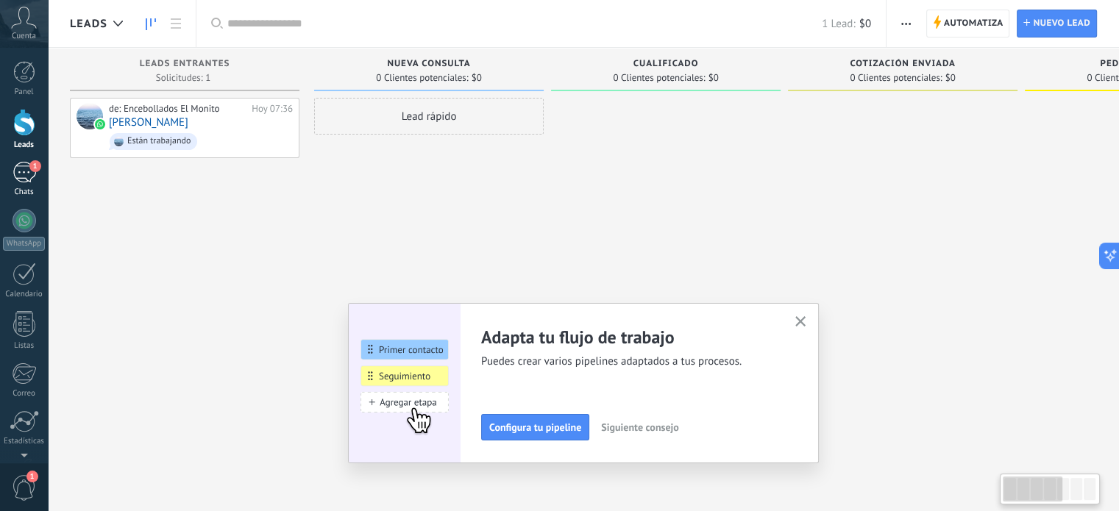
click at [28, 176] on div "1" at bounding box center [25, 172] width 24 height 21
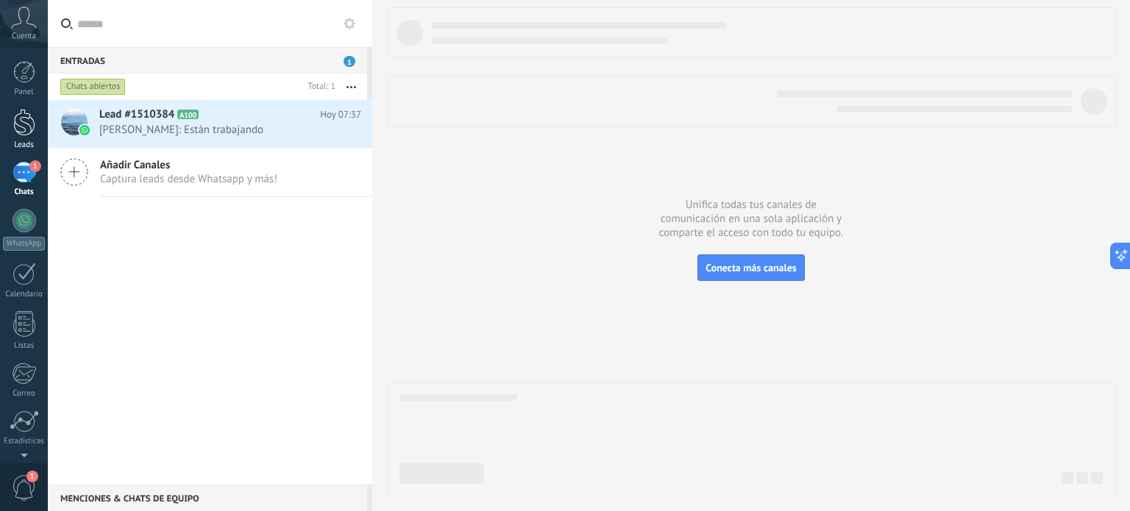
click at [28, 138] on link "Leads" at bounding box center [24, 129] width 48 height 41
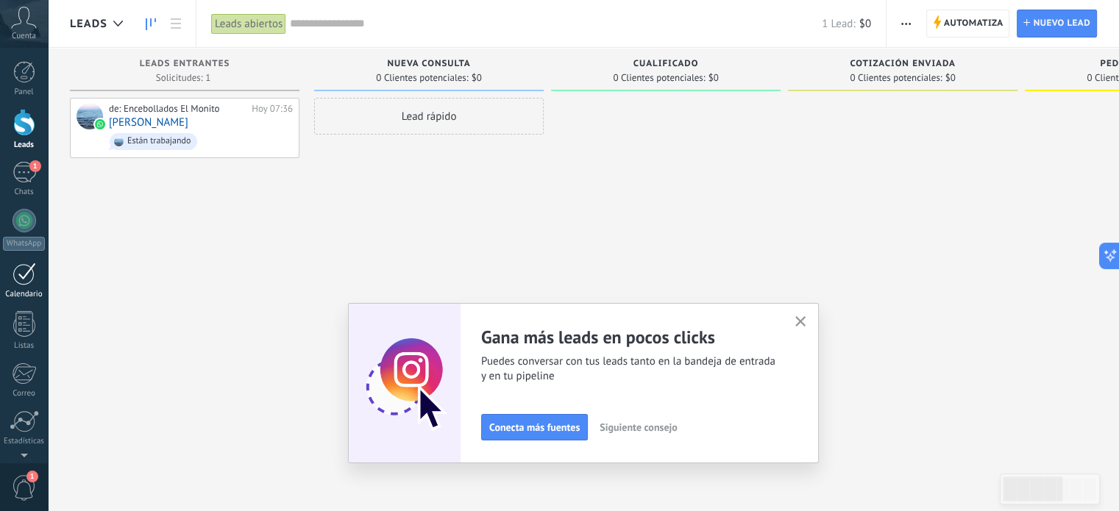
click at [29, 277] on div at bounding box center [25, 274] width 24 height 23
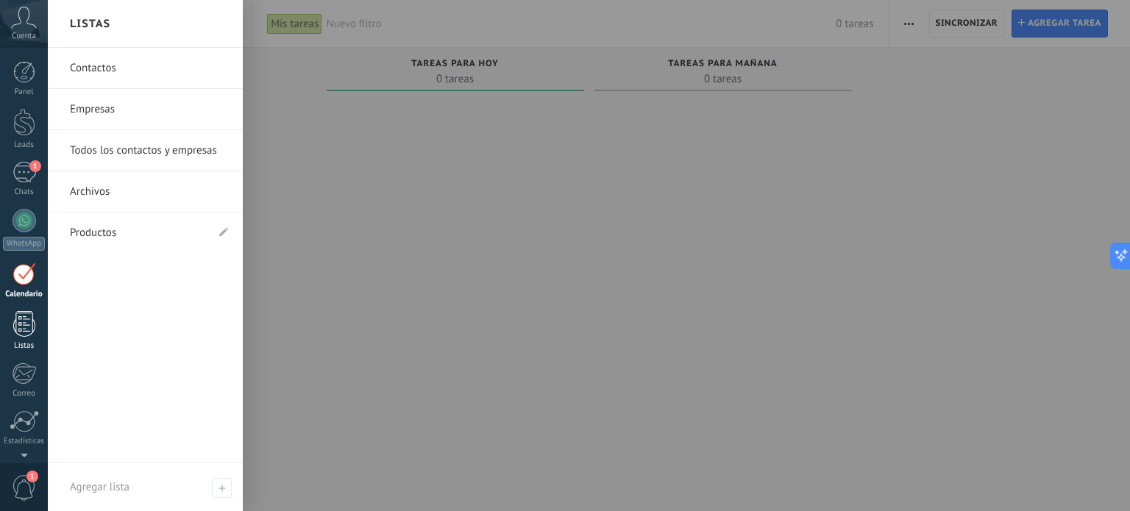
click at [34, 331] on div at bounding box center [24, 324] width 22 height 26
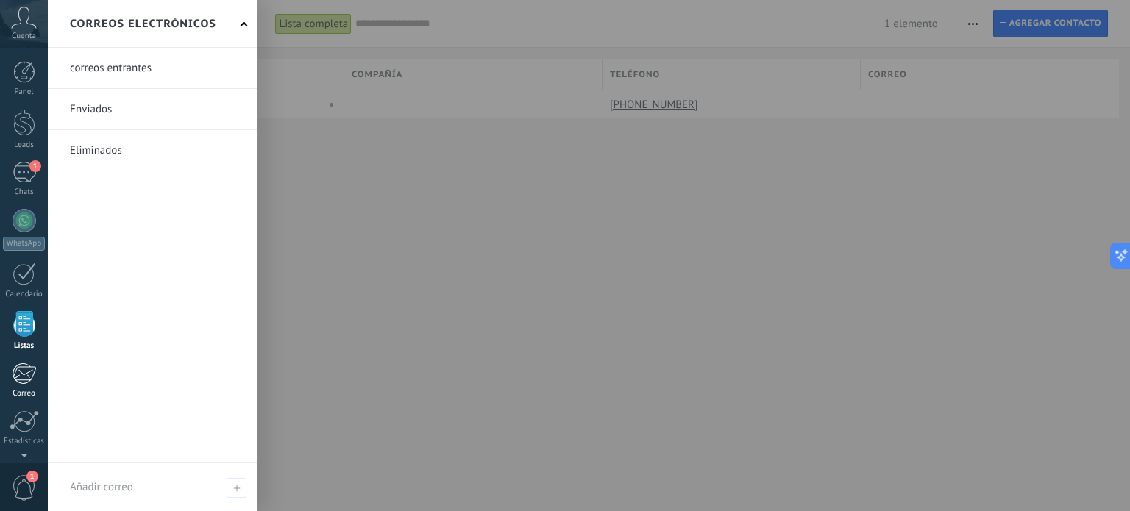
click at [25, 373] on div at bounding box center [24, 374] width 24 height 22
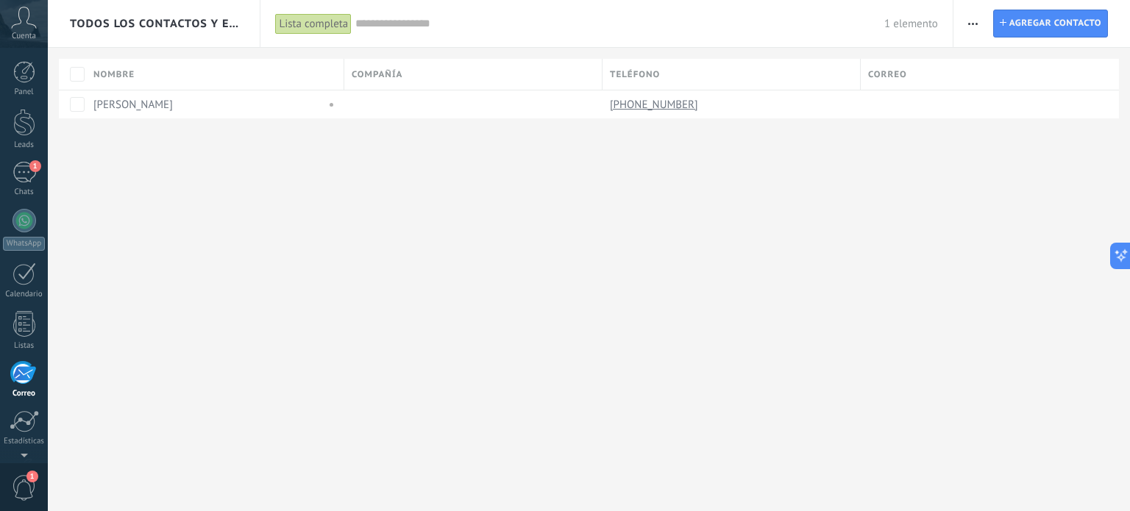
scroll to position [100, 0]
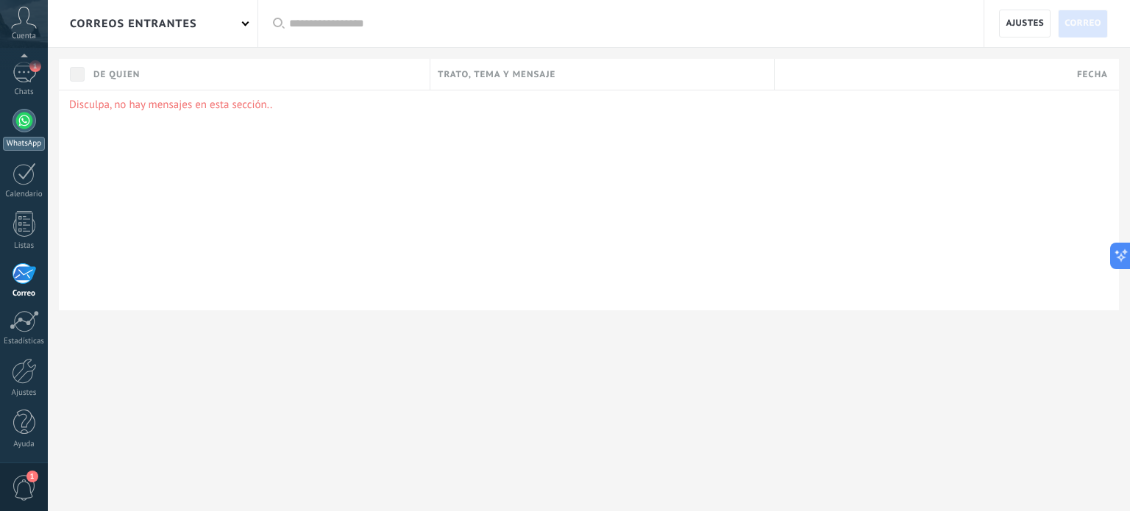
click at [21, 138] on div "WhatsApp" at bounding box center [24, 144] width 42 height 14
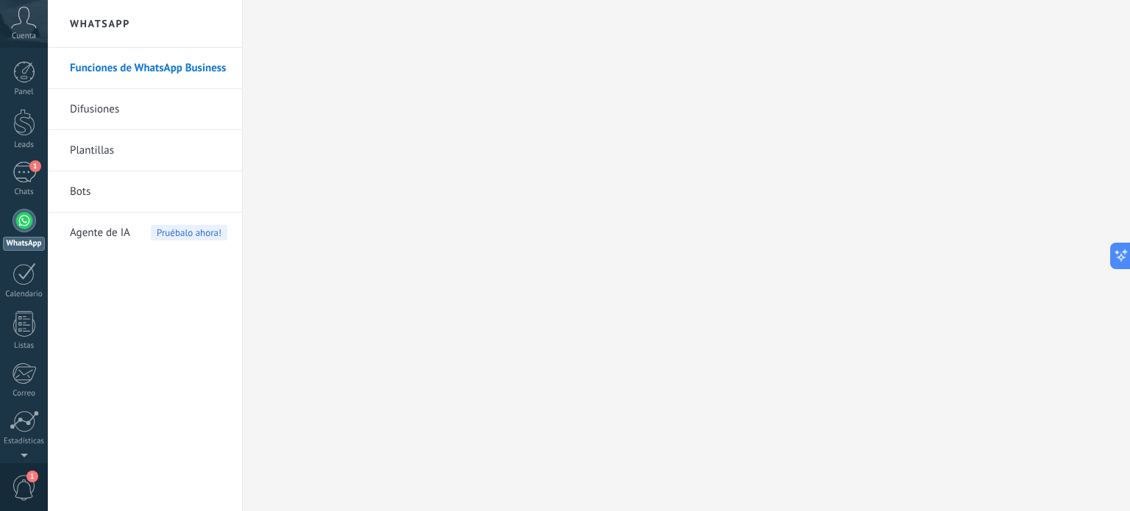
click at [110, 232] on span "Agente de IA" at bounding box center [100, 233] width 60 height 41
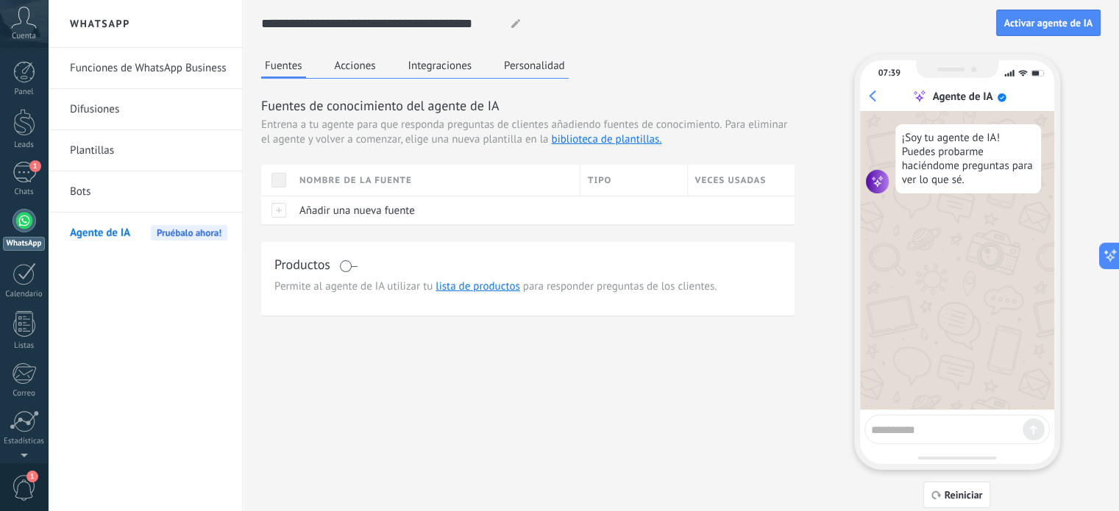
click at [350, 62] on button "Acciones" at bounding box center [355, 65] width 49 height 22
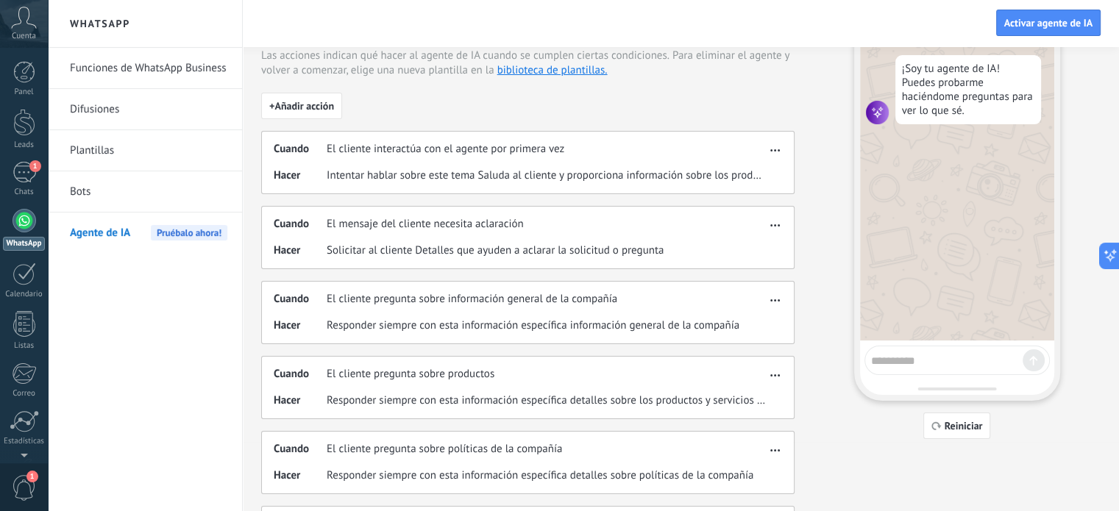
scroll to position [70, 0]
click at [422, 229] on span "El mensaje del cliente necesita aclaración" at bounding box center [425, 223] width 197 height 15
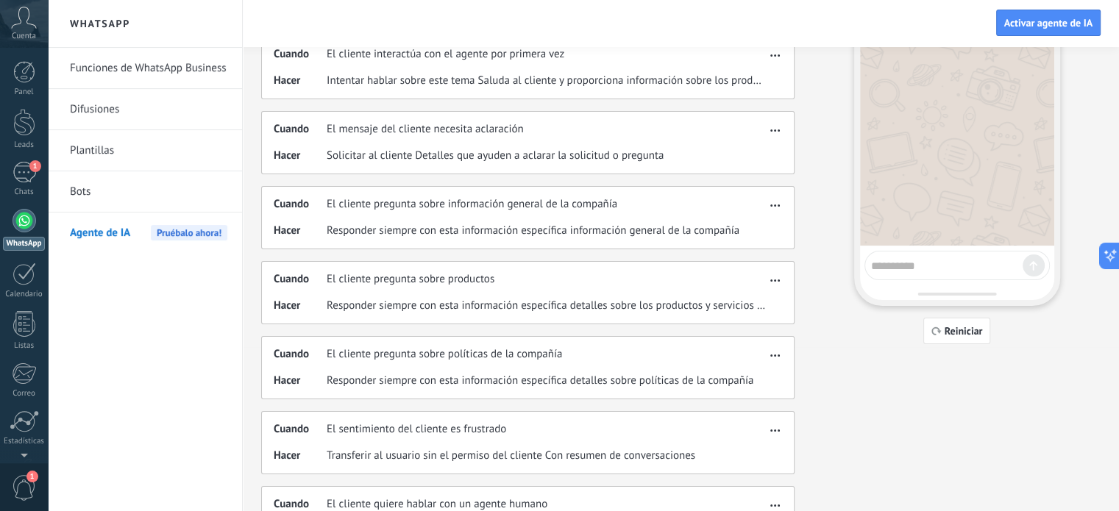
scroll to position [168, 0]
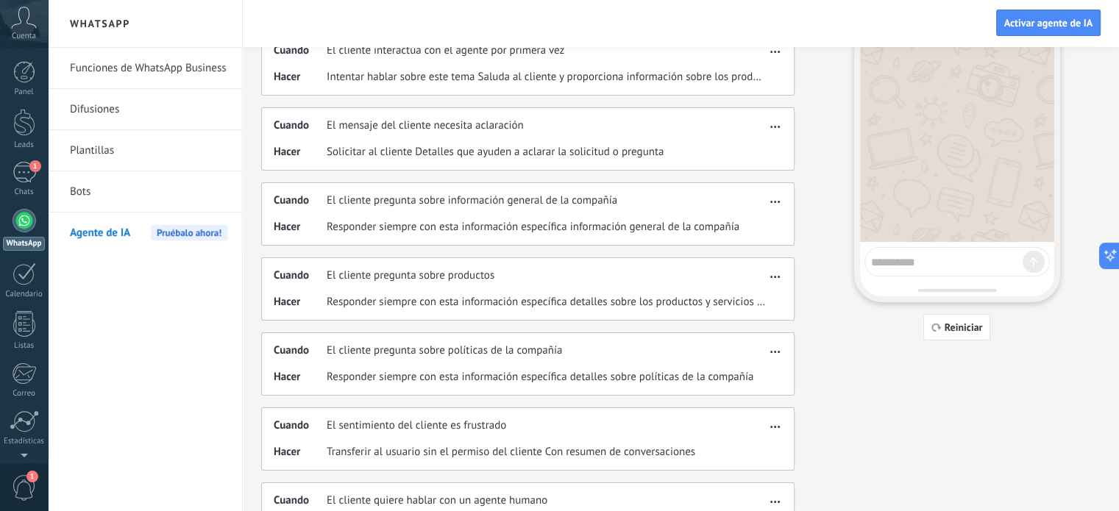
click at [434, 305] on span "Responder siempre con esta información específica detalles sobre los productos …" at bounding box center [546, 302] width 439 height 15
click at [773, 283] on div "Cuando El cliente pregunta sobre productos Hacer Responder siempre con esta inf…" at bounding box center [527, 289] width 533 height 63
click at [773, 282] on div "Cuando El cliente pregunta sobre productos Hacer Responder siempre con esta inf…" at bounding box center [527, 289] width 533 height 63
click at [773, 277] on span "button" at bounding box center [775, 274] width 10 height 10
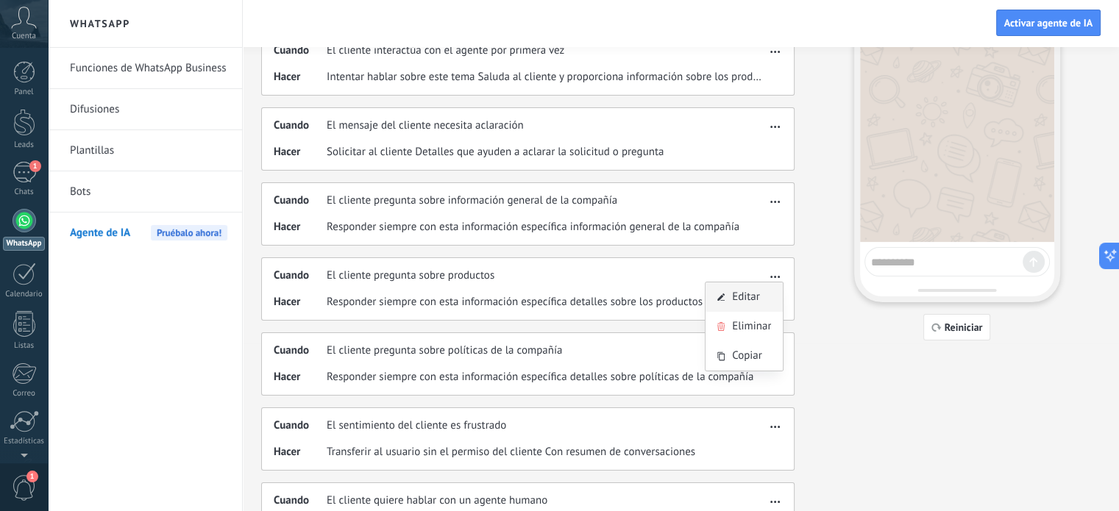
click at [765, 299] on div "Editar" at bounding box center [744, 297] width 77 height 29
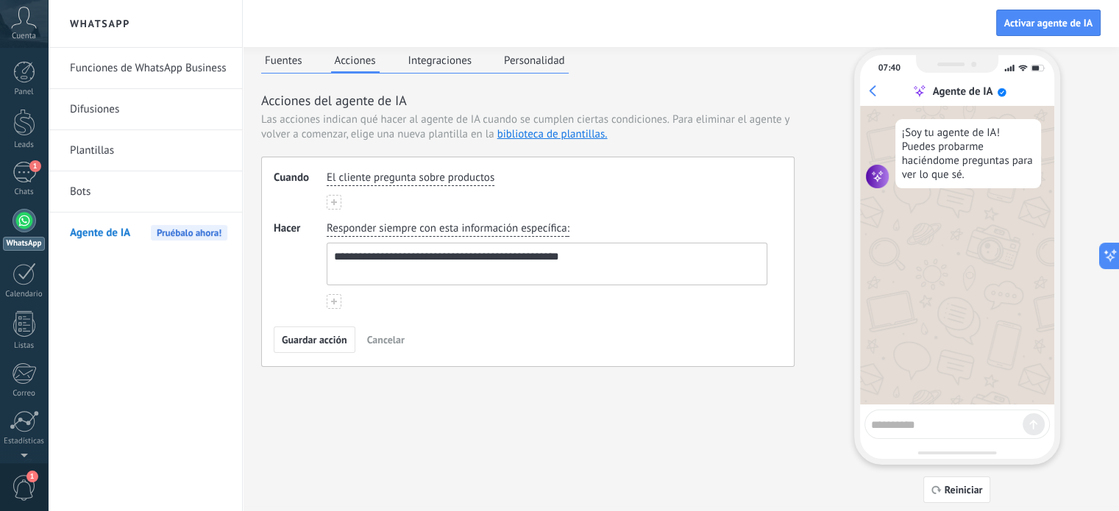
scroll to position [2, 0]
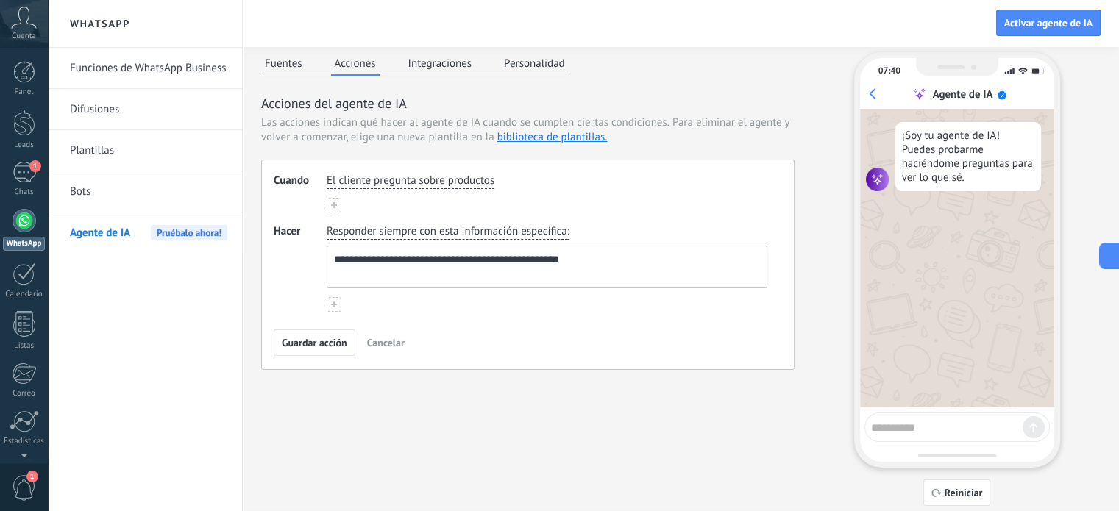
click at [345, 69] on button "Acciones" at bounding box center [355, 64] width 49 height 24
click at [304, 71] on button "Fuentes" at bounding box center [283, 63] width 45 height 22
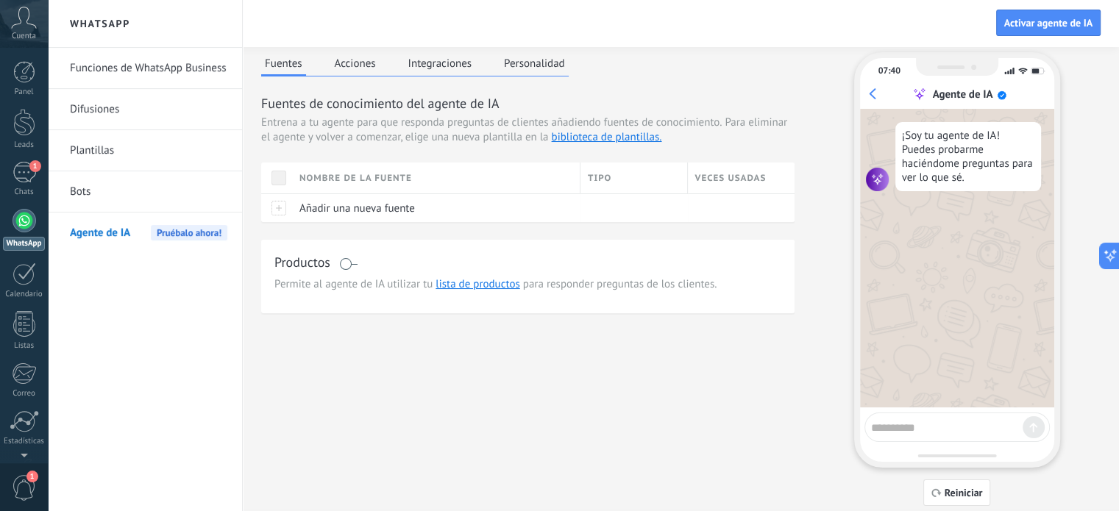
click at [323, 74] on div "Fuentes Acciones Integraciones Personalidad" at bounding box center [415, 64] width 308 height 24
click at [354, 66] on button "Acciones" at bounding box center [355, 63] width 49 height 22
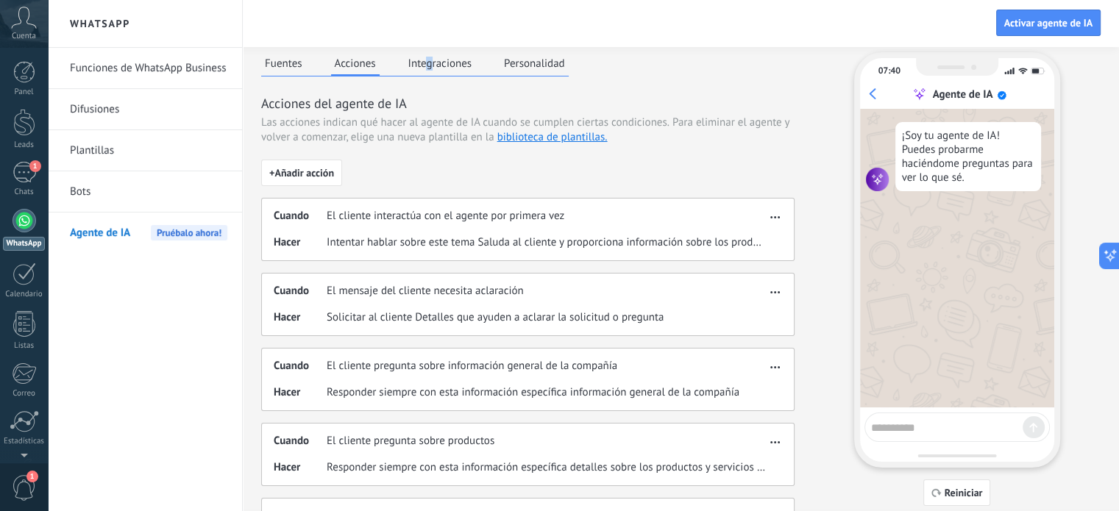
click at [430, 74] on div "Fuentes Acciones Integraciones Personalidad" at bounding box center [415, 64] width 308 height 24
click at [431, 63] on button "Integraciones" at bounding box center [440, 63] width 71 height 22
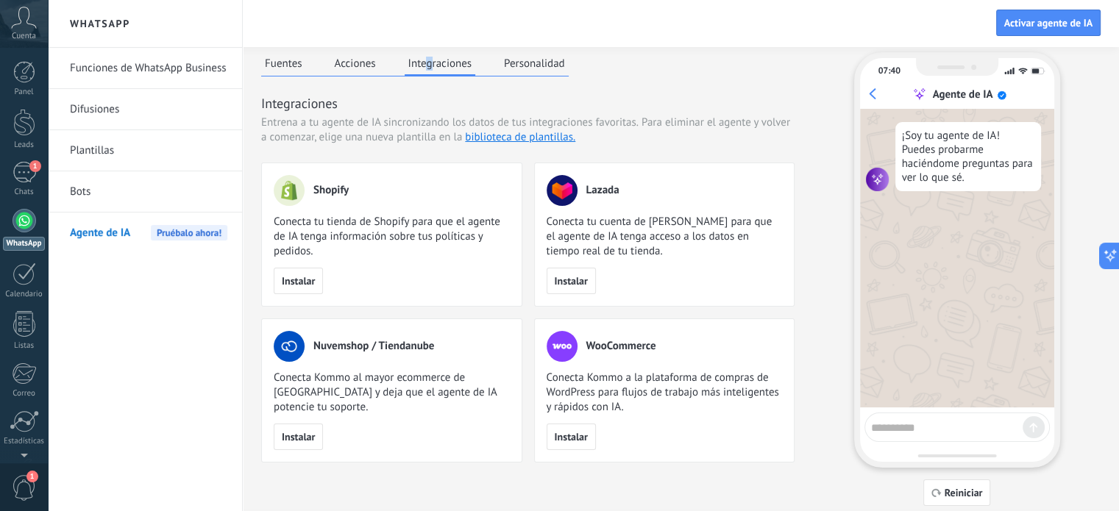
scroll to position [0, 0]
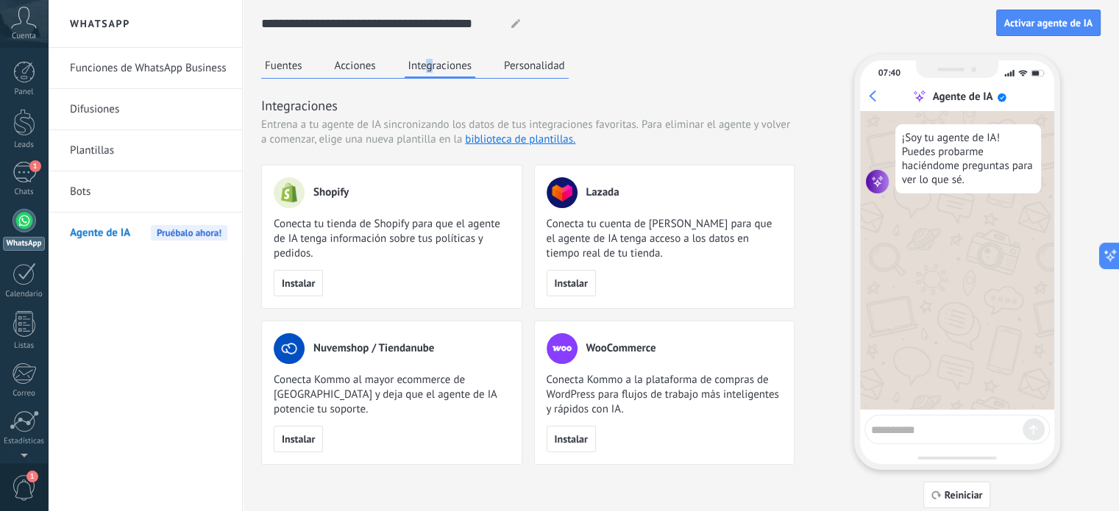
click at [514, 65] on button "Personalidad" at bounding box center [534, 65] width 68 height 22
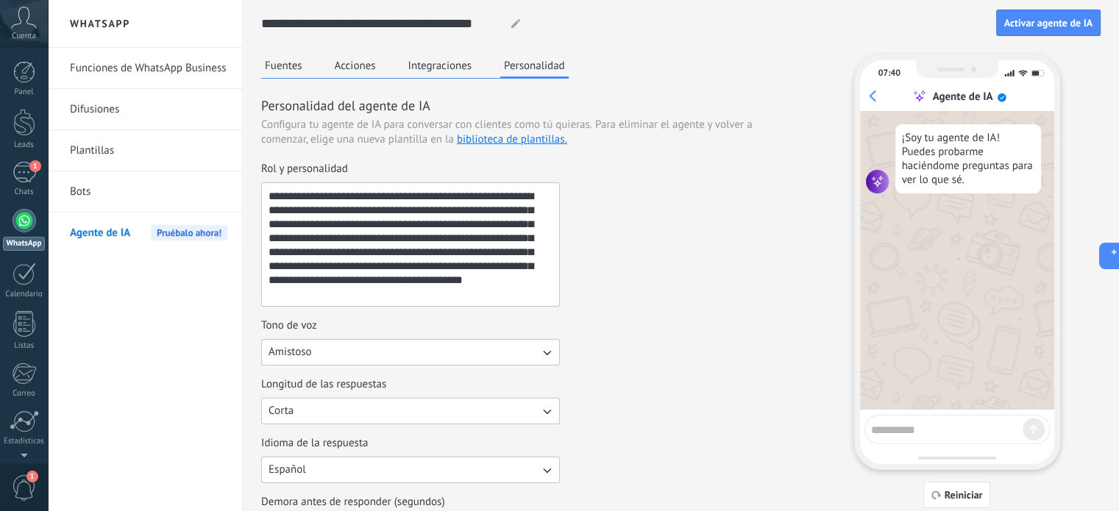
click at [308, 63] on div "Fuentes Acciones Integraciones Personalidad" at bounding box center [415, 66] width 308 height 24
click at [299, 64] on button "Fuentes" at bounding box center [283, 65] width 45 height 22
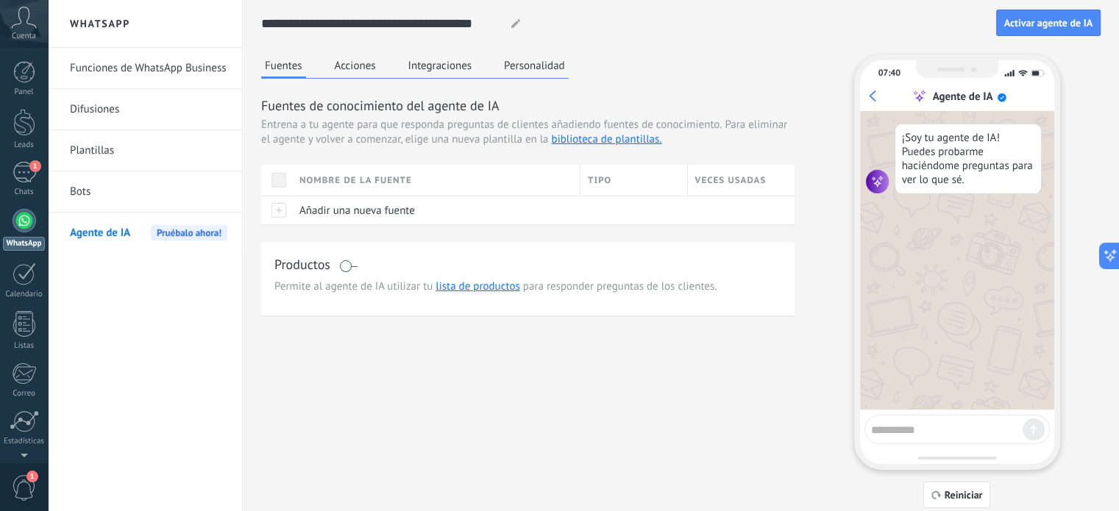
click at [130, 150] on link "Plantillas" at bounding box center [148, 150] width 157 height 41
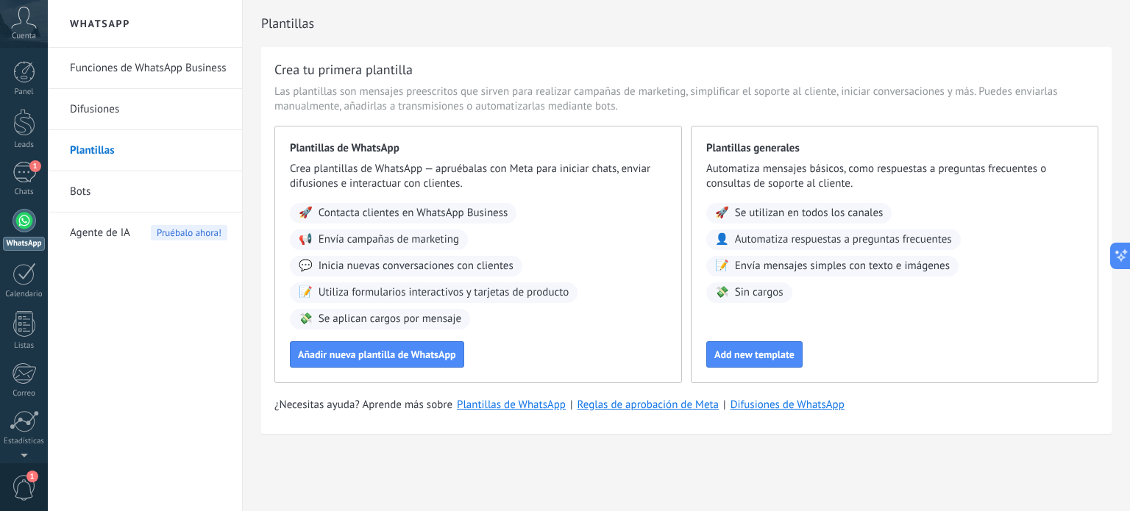
click at [134, 181] on link "Bots" at bounding box center [148, 191] width 157 height 41
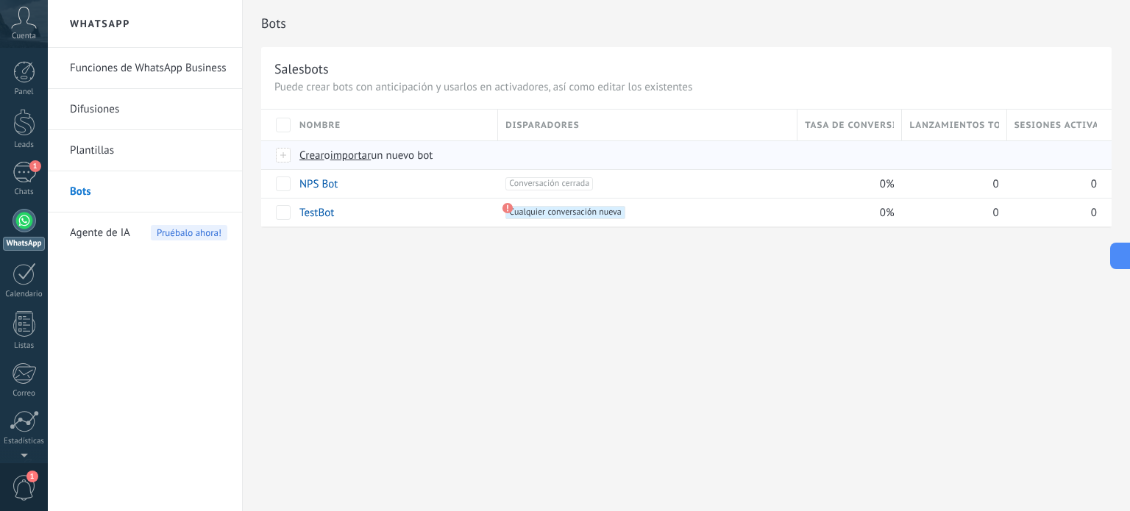
click at [355, 152] on span "importar" at bounding box center [350, 156] width 41 height 14
click at [0, 0] on input "importar un nuevo bot" at bounding box center [0, 0] width 0 height 0
click at [314, 152] on span "Crear" at bounding box center [311, 156] width 25 height 14
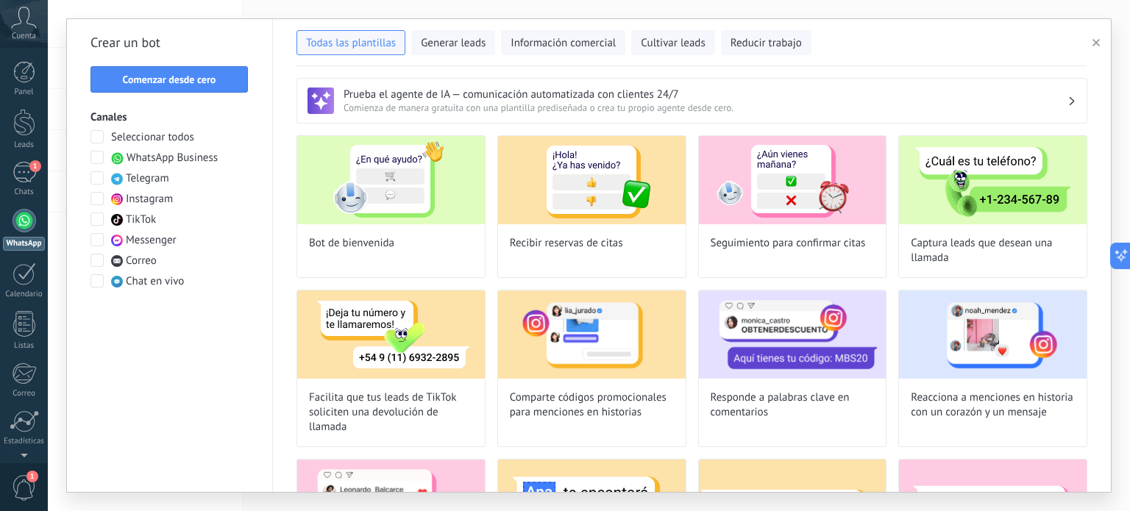
click at [127, 75] on span "Comenzar desde cero" at bounding box center [169, 79] width 93 height 10
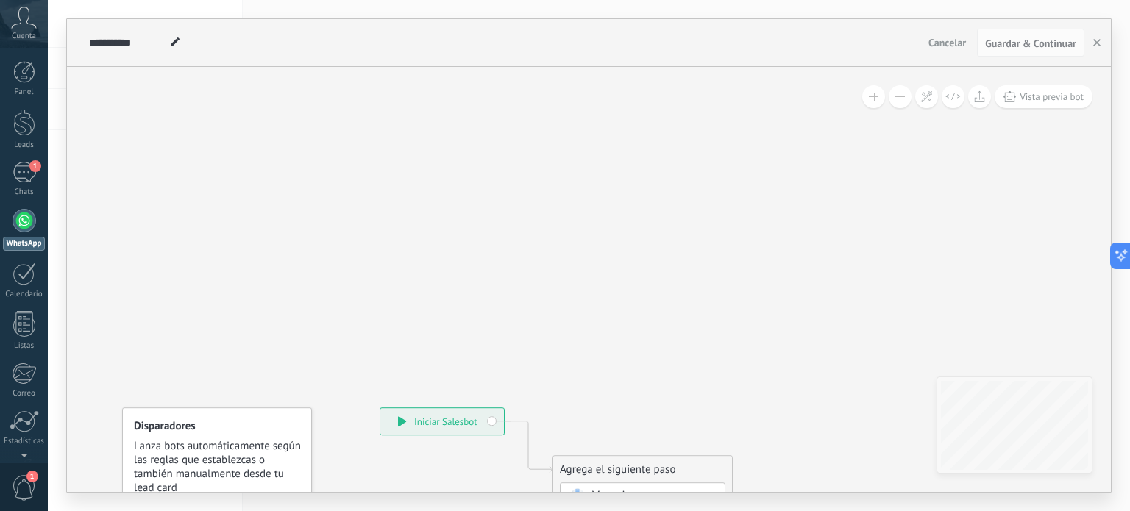
click at [20, 219] on div at bounding box center [25, 221] width 24 height 24
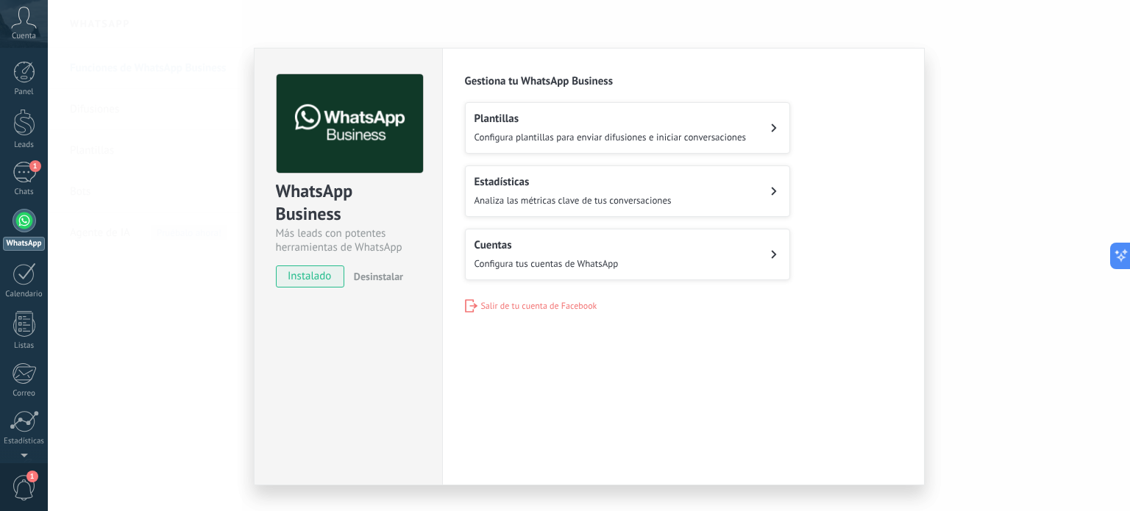
click at [489, 254] on div "Cuentas Configura tus cuentas de WhatsApp" at bounding box center [547, 254] width 144 height 32
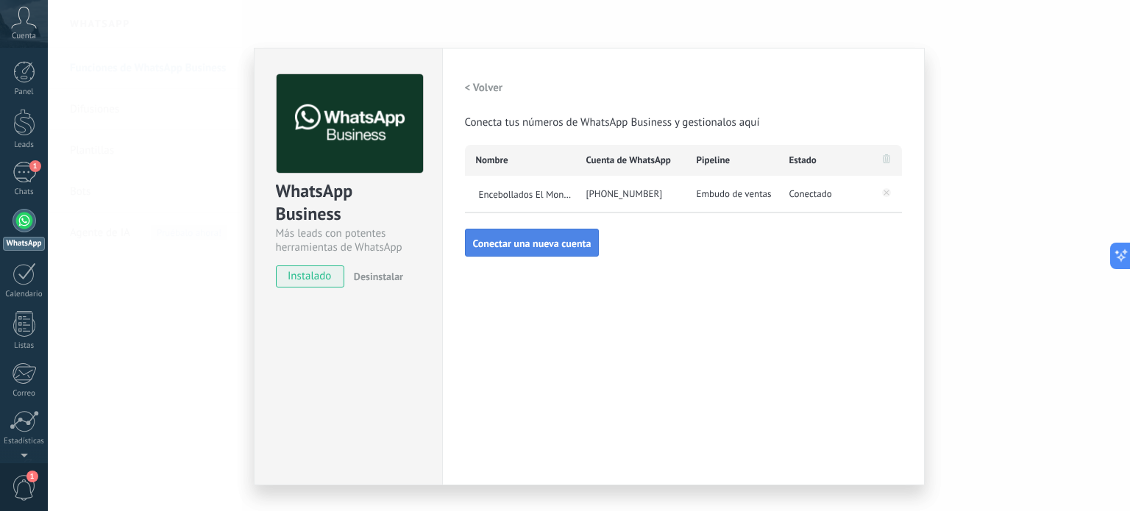
click at [561, 231] on button "Conectar una nueva cuenta" at bounding box center [532, 243] width 135 height 28
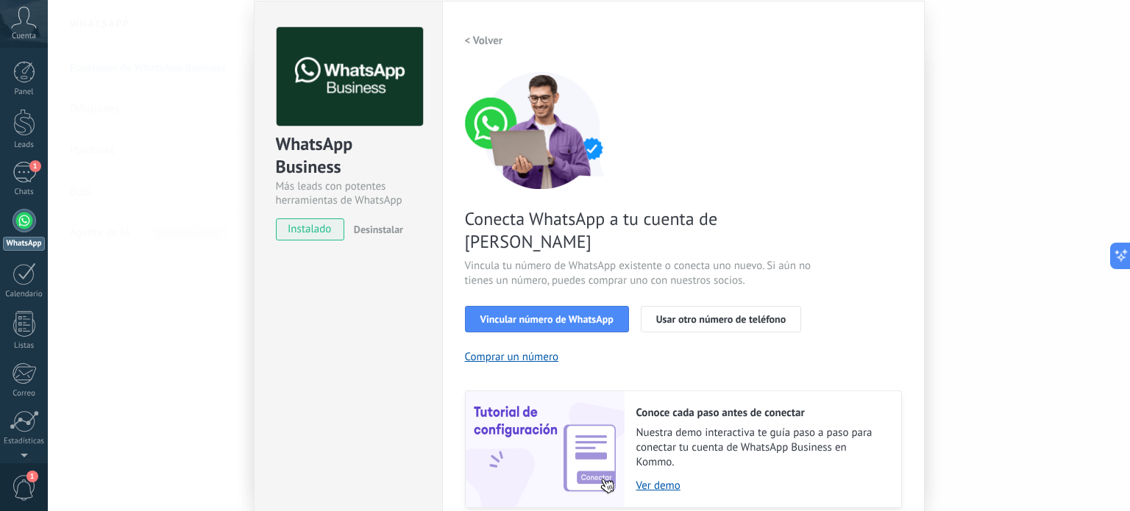
scroll to position [79, 0]
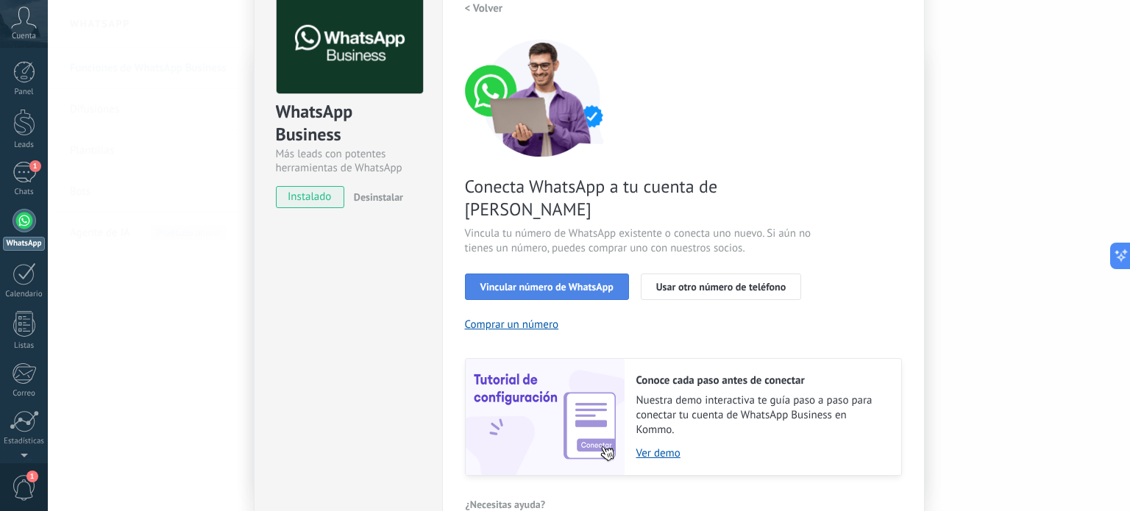
click at [579, 274] on button "Vincular número de WhatsApp" at bounding box center [547, 287] width 164 height 26
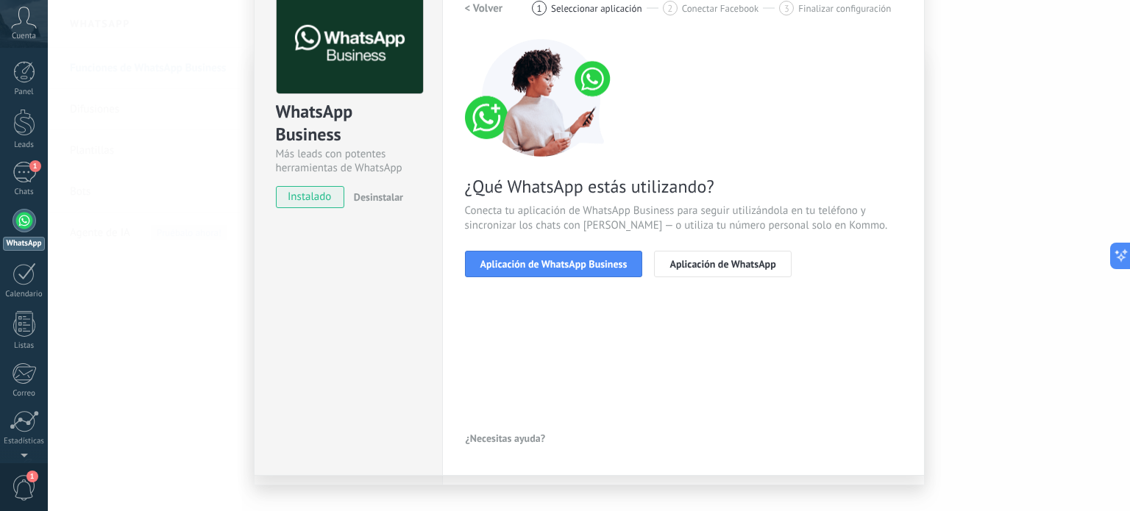
click at [579, 271] on button "Aplicación de WhatsApp Business" at bounding box center [554, 264] width 178 height 26
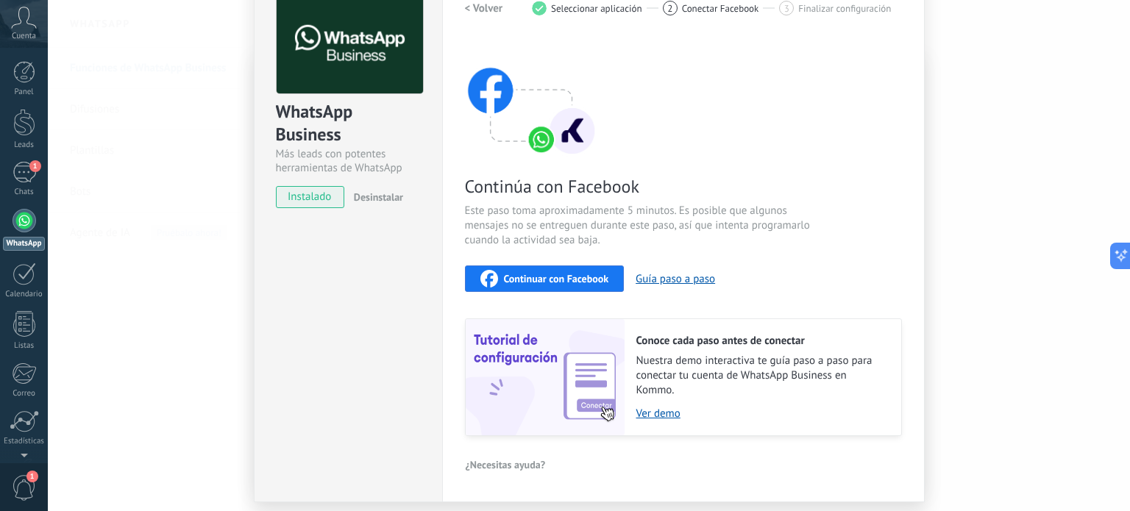
click at [579, 274] on span "Continuar con Facebook" at bounding box center [556, 279] width 105 height 10
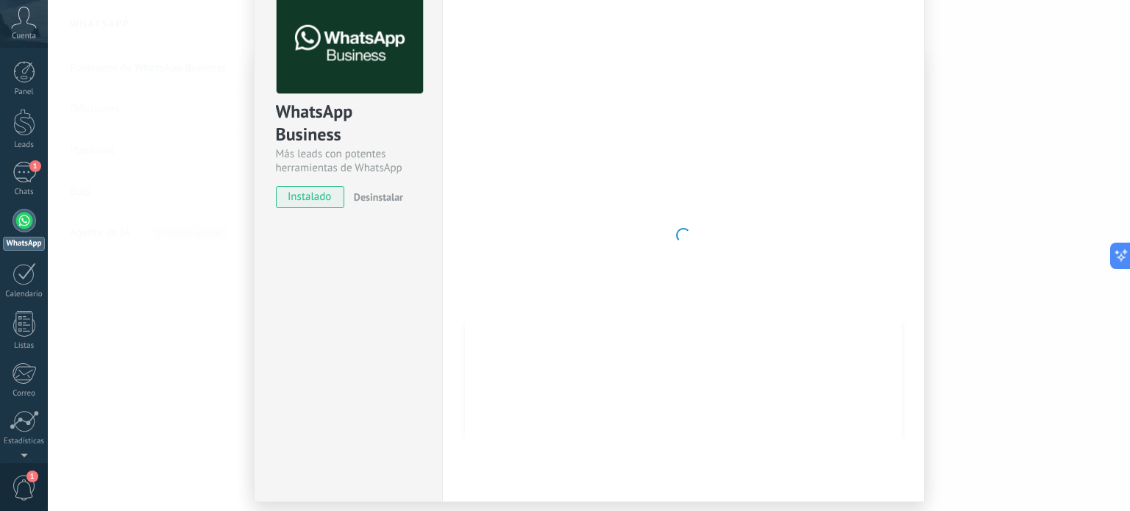
click at [968, 280] on div "WhatsApp Business Más leads con potentes herramientas de WhatsApp instalado Des…" at bounding box center [589, 255] width 1082 height 511
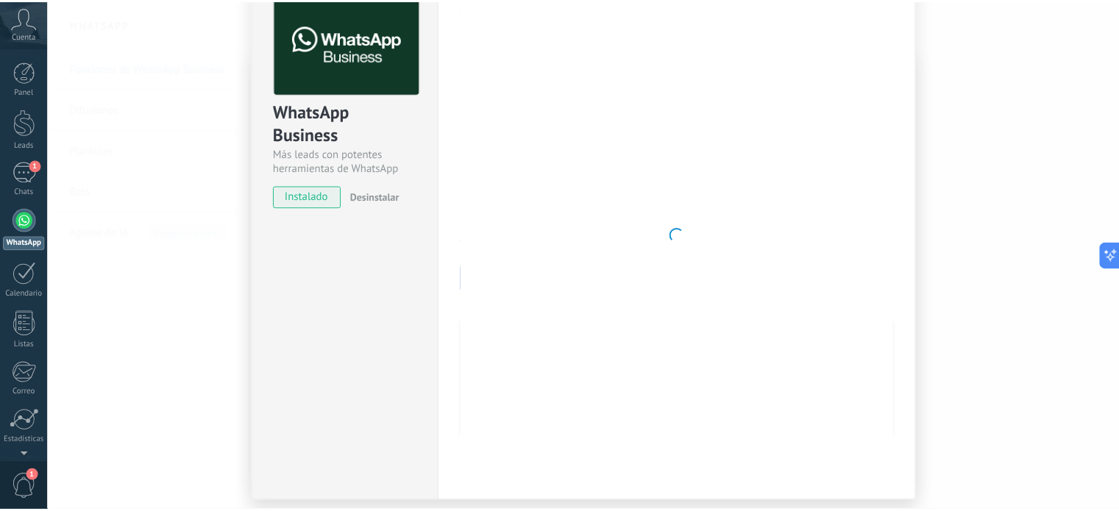
scroll to position [0, 0]
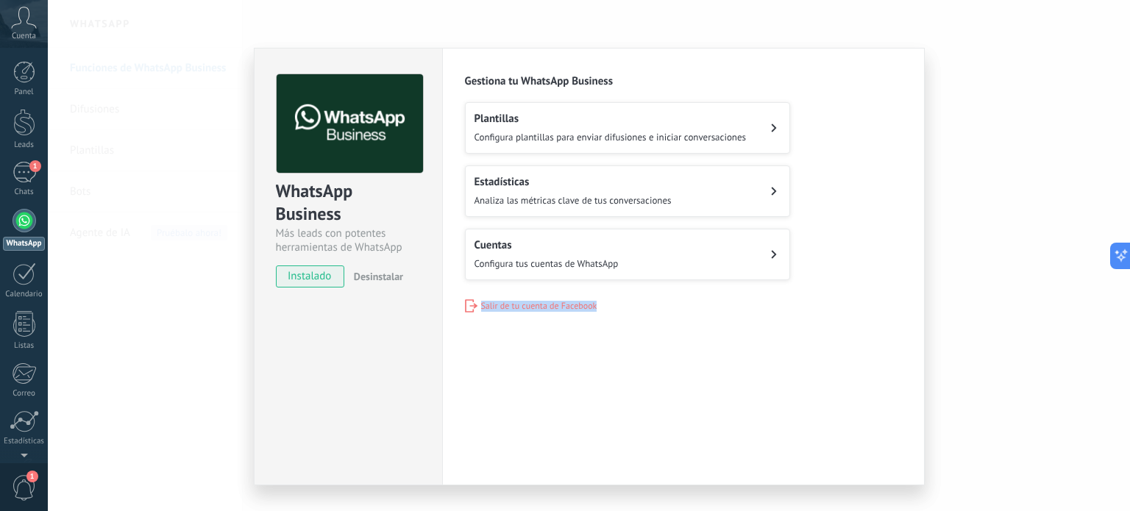
click at [968, 279] on div "WhatsApp Business Más leads con potentes herramientas de WhatsApp instalado Des…" at bounding box center [589, 255] width 1082 height 511
click at [171, 302] on div "WhatsApp Business Más leads con potentes herramientas de WhatsApp instalado Des…" at bounding box center [589, 255] width 1082 height 511
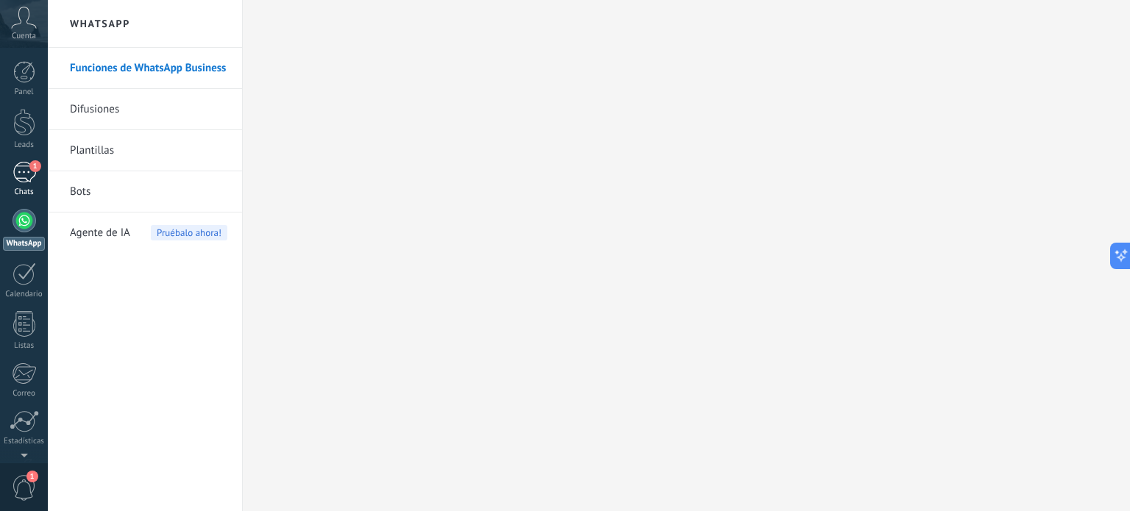
click at [32, 185] on link "1 Chats" at bounding box center [24, 179] width 48 height 35
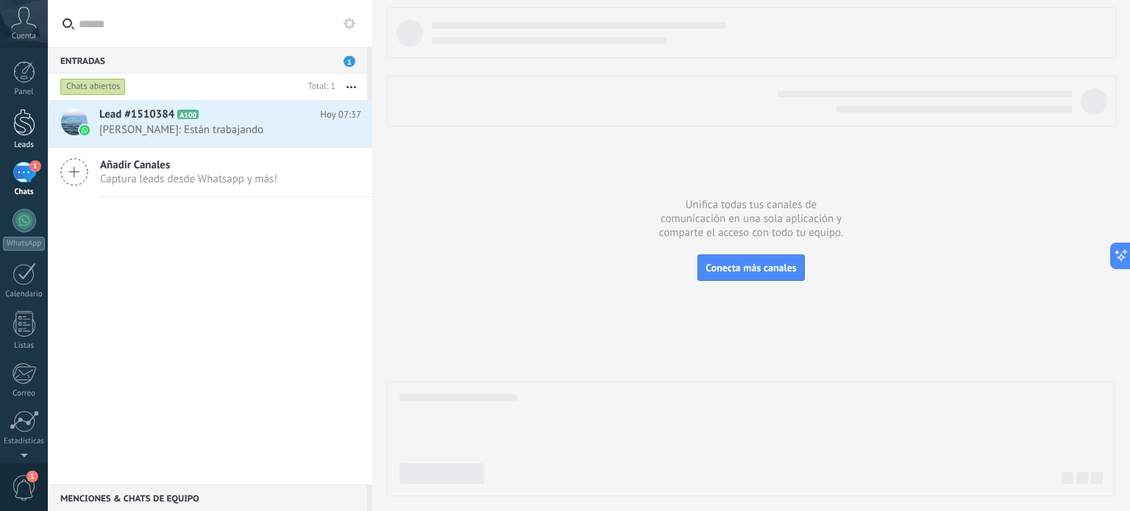
click at [26, 118] on div at bounding box center [24, 122] width 22 height 27
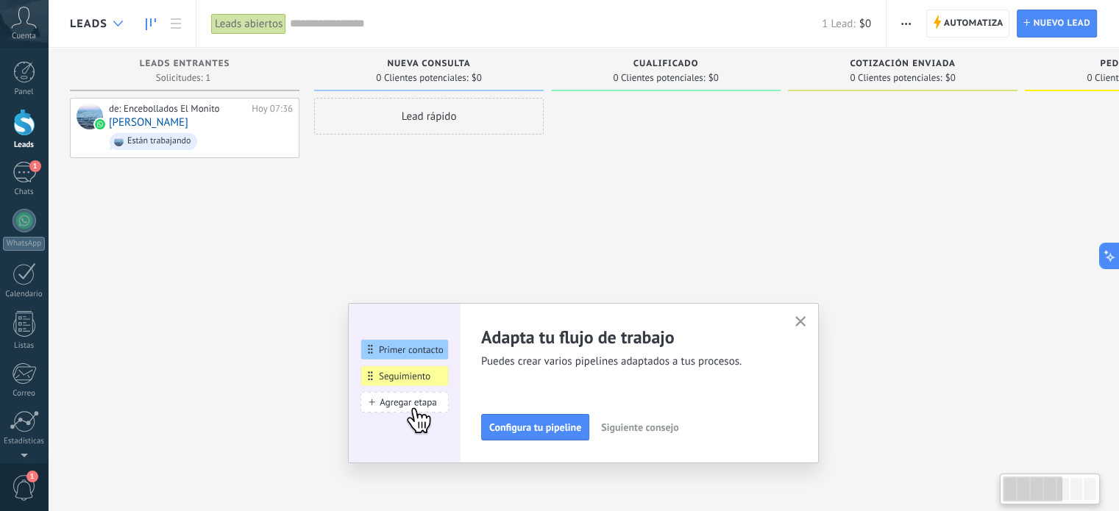
click at [107, 26] on div at bounding box center [118, 24] width 24 height 29
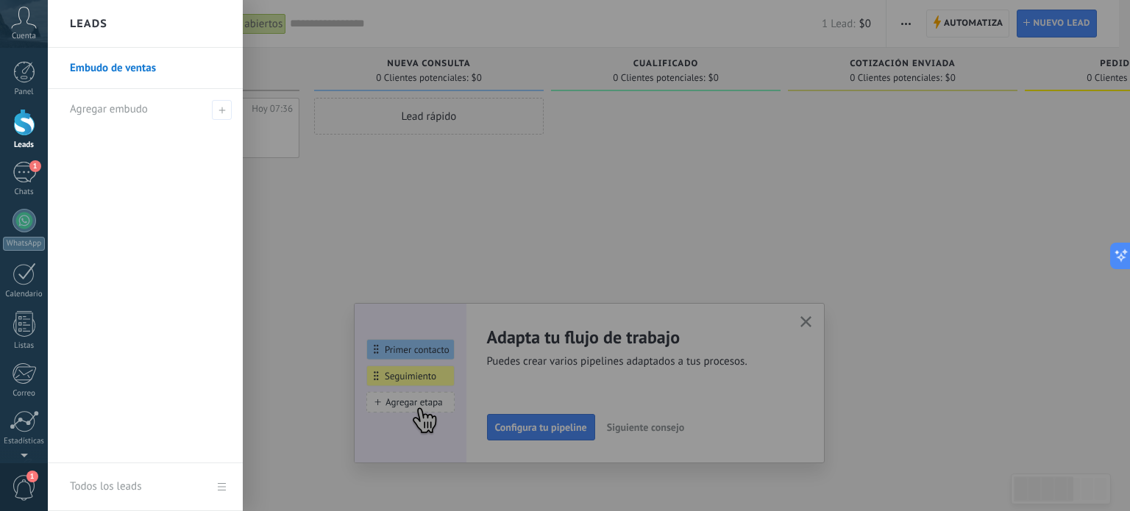
click at [107, 26] on div "Leads" at bounding box center [145, 24] width 195 height 48
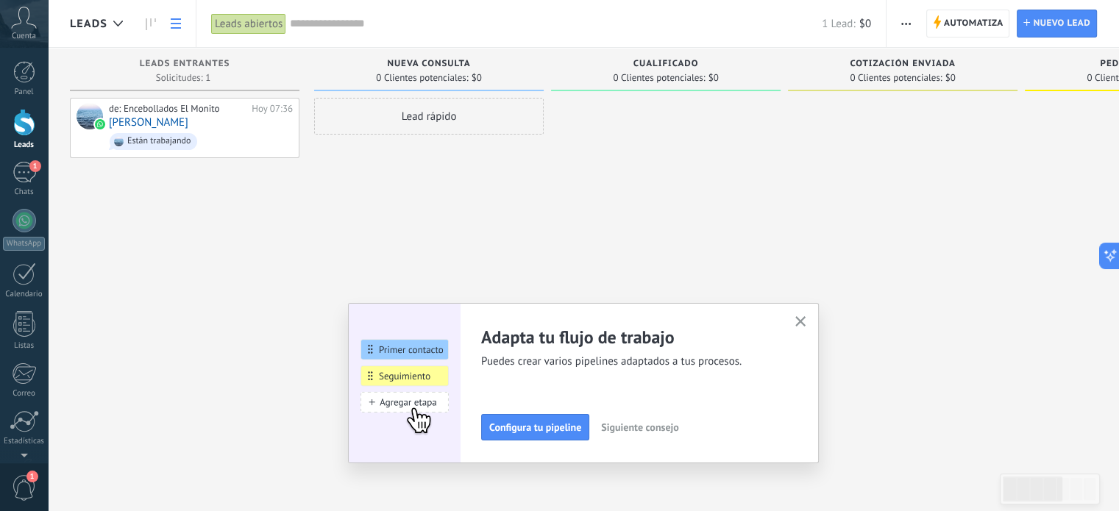
click at [172, 26] on icon at bounding box center [176, 23] width 10 height 10
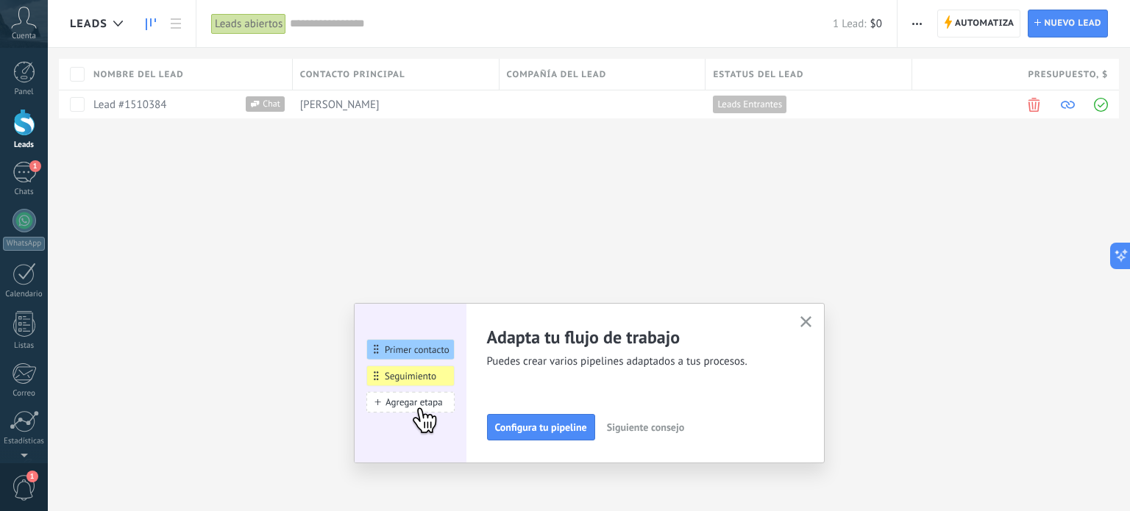
click at [155, 23] on icon at bounding box center [151, 24] width 10 height 12
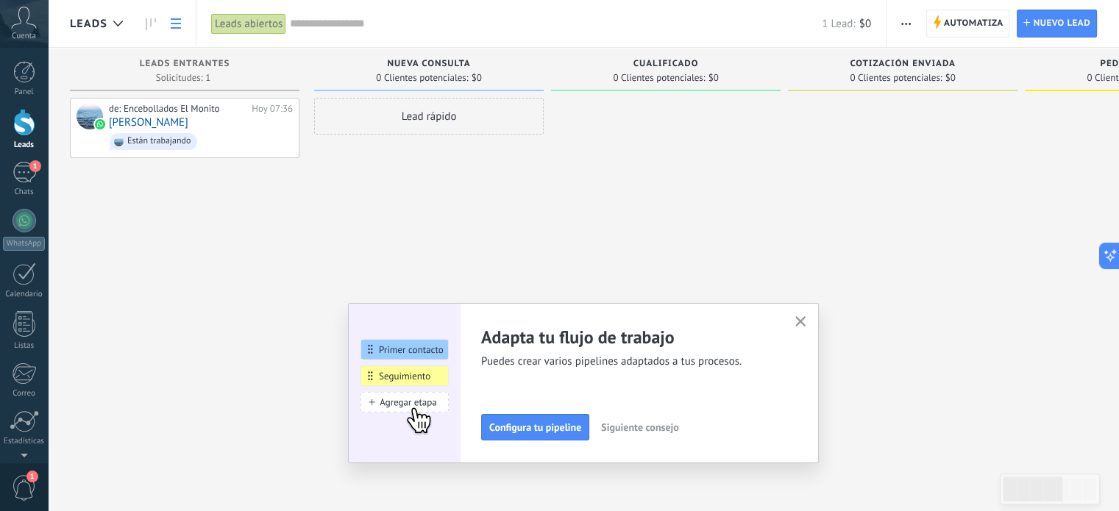
click at [185, 26] on link at bounding box center [175, 24] width 25 height 29
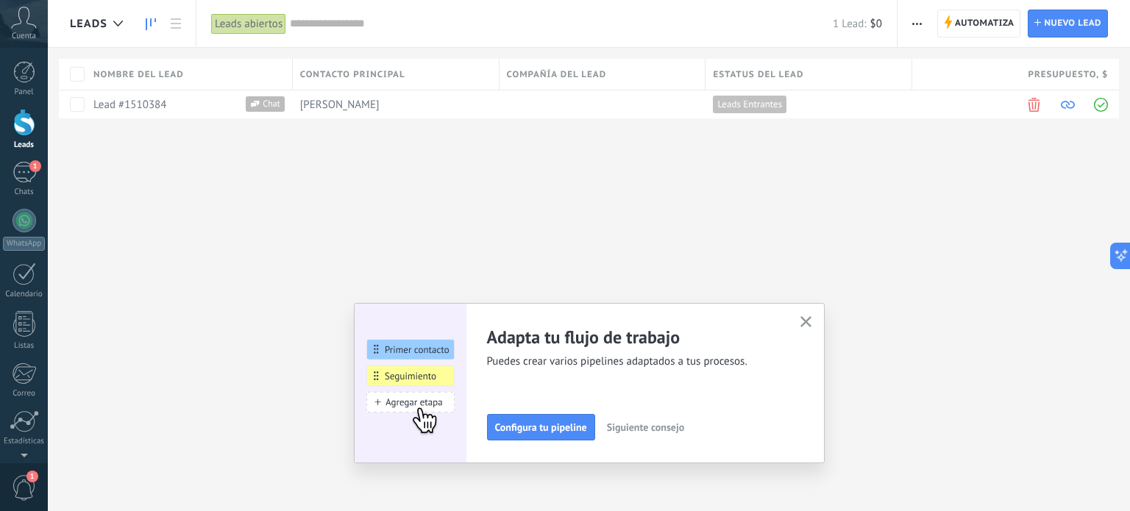
click at [156, 20] on link at bounding box center [150, 24] width 25 height 29
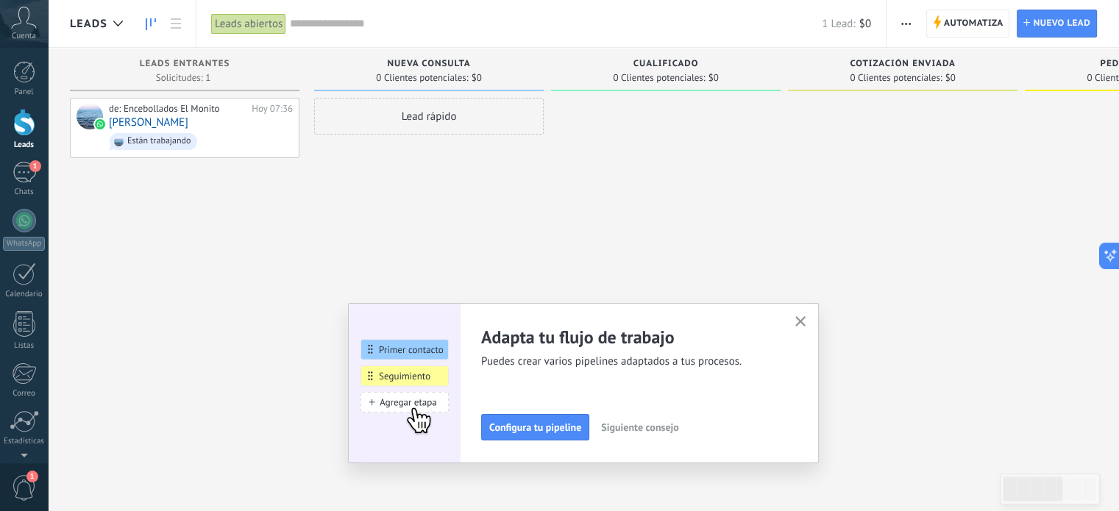
click at [810, 330] on button "button" at bounding box center [801, 323] width 18 height 20
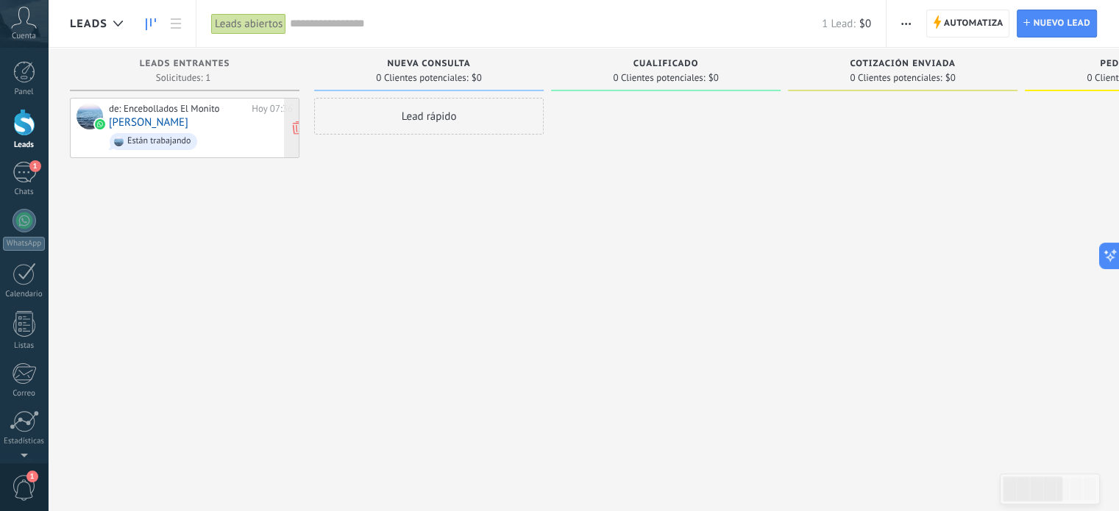
click at [230, 126] on div "de: Encebollados El Monito [DATE] 07:36 [PERSON_NAME] trabajando" at bounding box center [201, 128] width 184 height 50
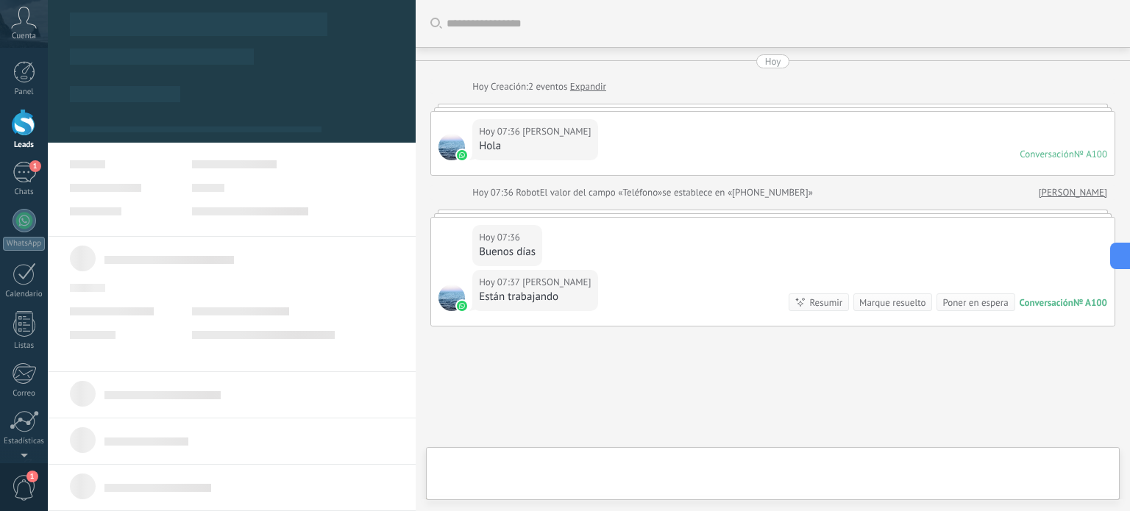
type textarea "**********"
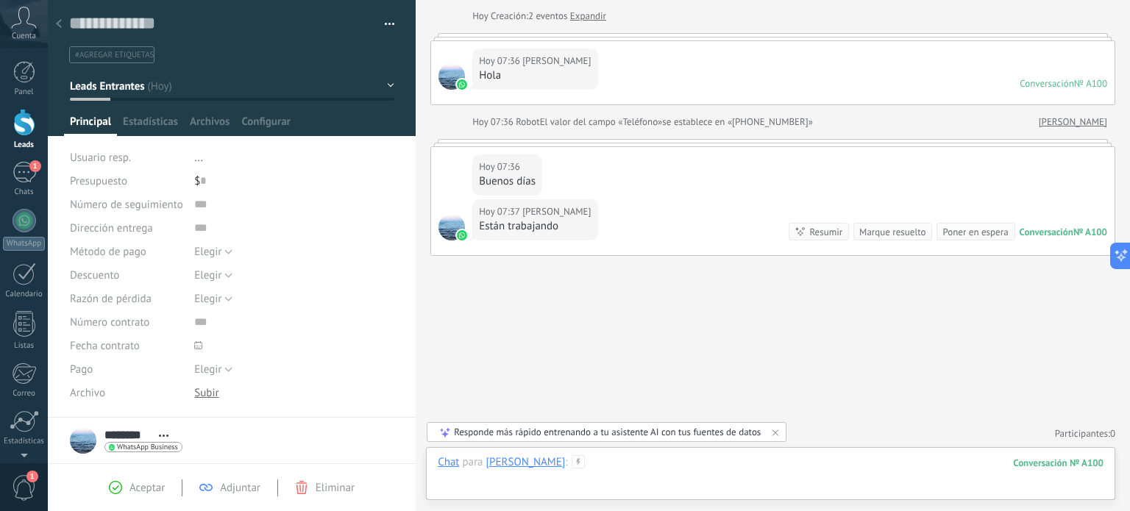
click at [647, 475] on div at bounding box center [771, 477] width 666 height 44
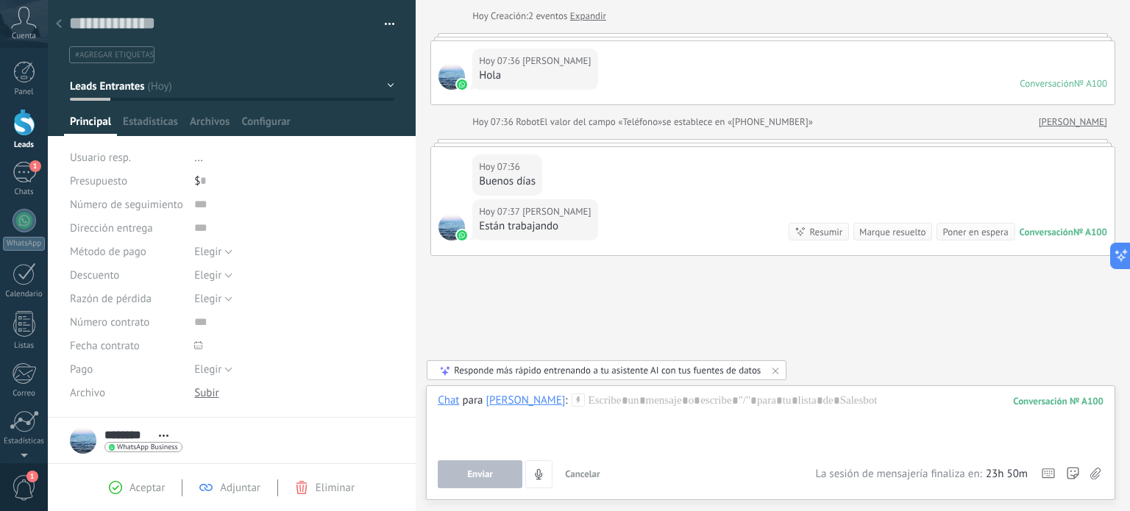
click at [622, 311] on div "Buscar Carga más [DATE] [DATE] Creación: 2 eventos Expandir [DATE] 07:36 [PERSO…" at bounding box center [773, 221] width 714 height 584
click at [645, 405] on div at bounding box center [771, 422] width 666 height 56
click at [493, 467] on button "Enviar" at bounding box center [480, 475] width 85 height 28
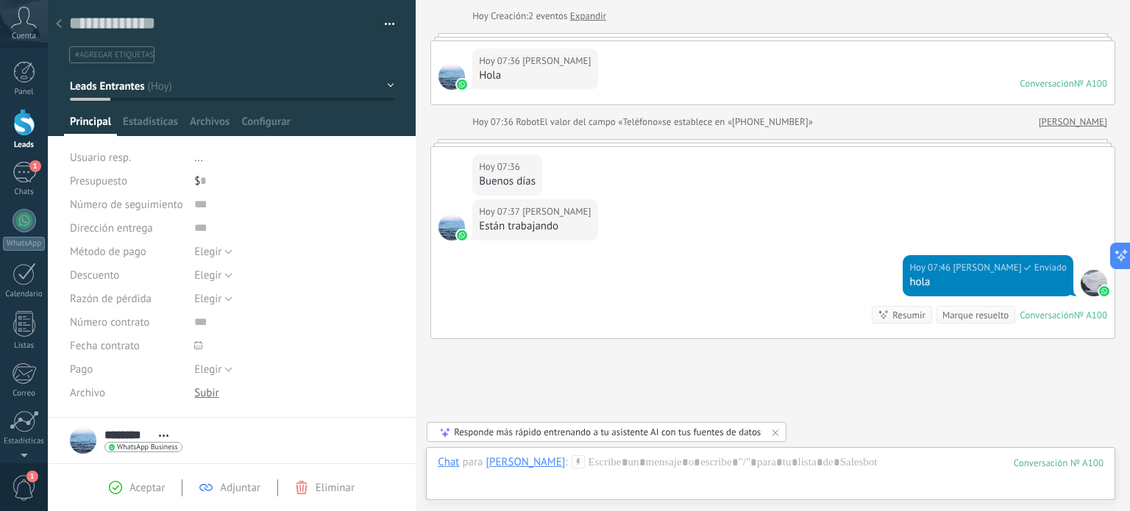
scroll to position [153, 0]
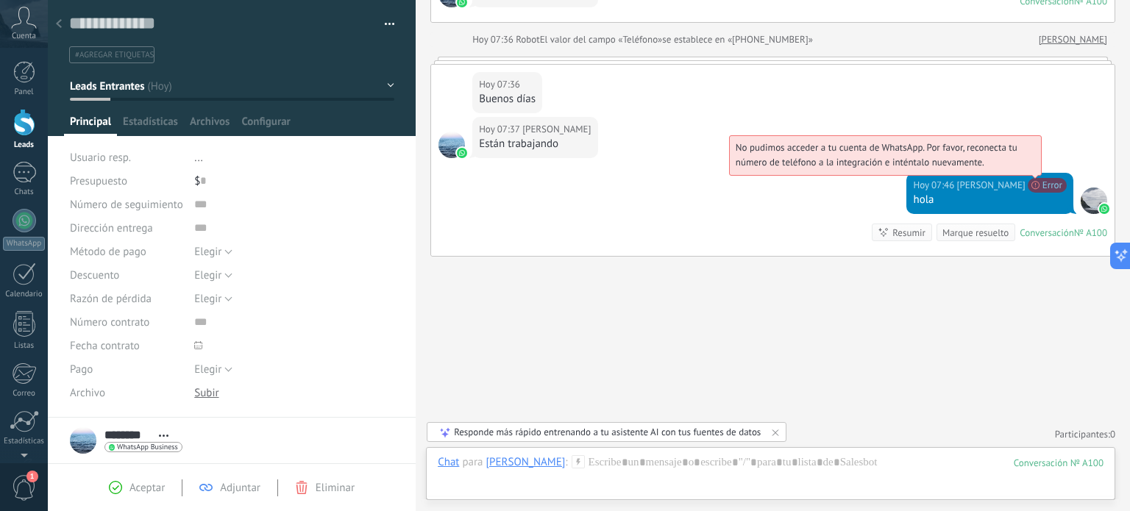
click at [1018, 169] on span "No pudimos acceder a tu cuenta de WhatsApp. Por favor, reconecta tu número de t…" at bounding box center [877, 154] width 282 height 27
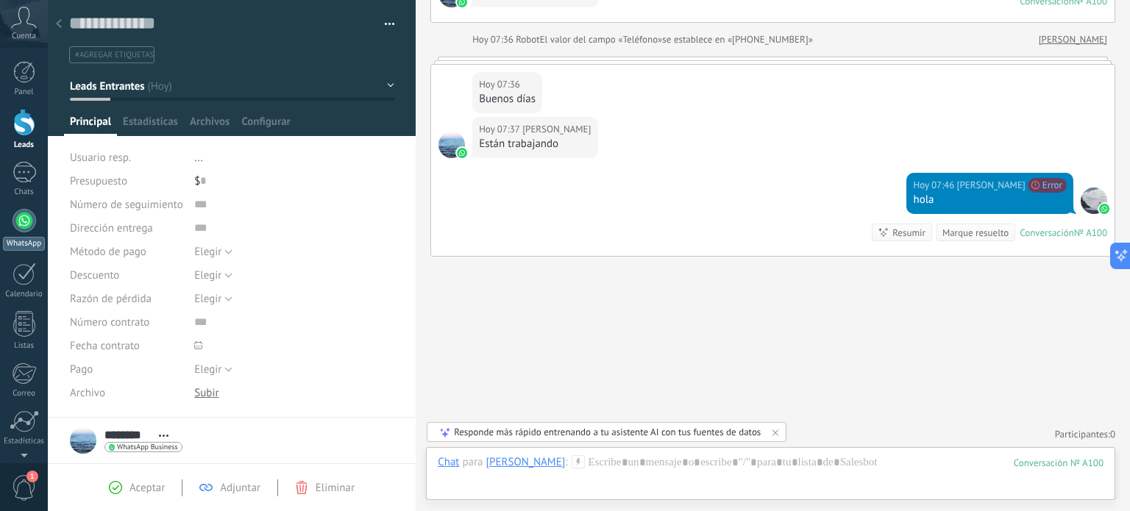
click at [31, 227] on div at bounding box center [25, 221] width 24 height 24
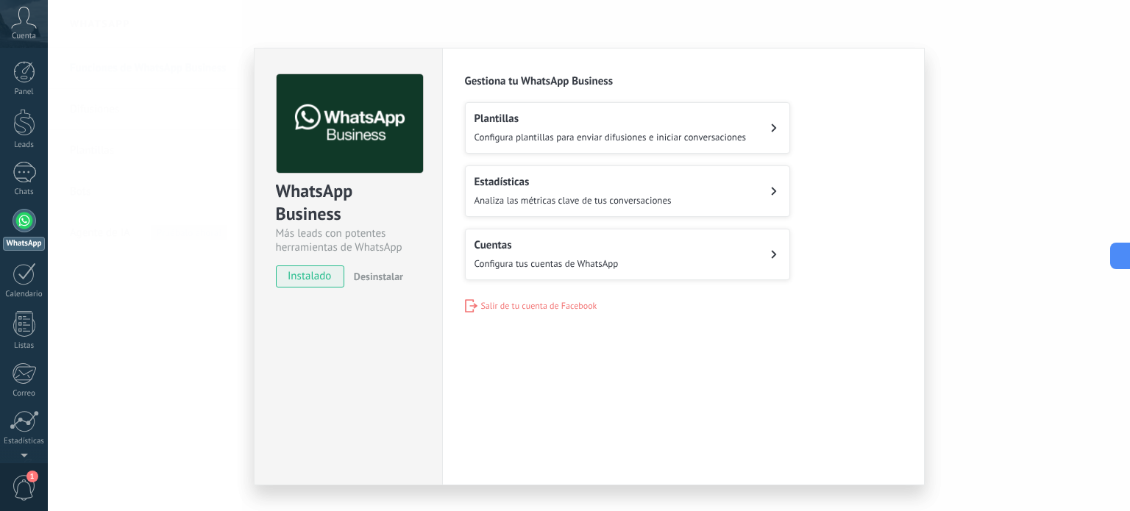
click at [574, 252] on div "Cuentas Configura tus cuentas de WhatsApp" at bounding box center [547, 254] width 144 height 32
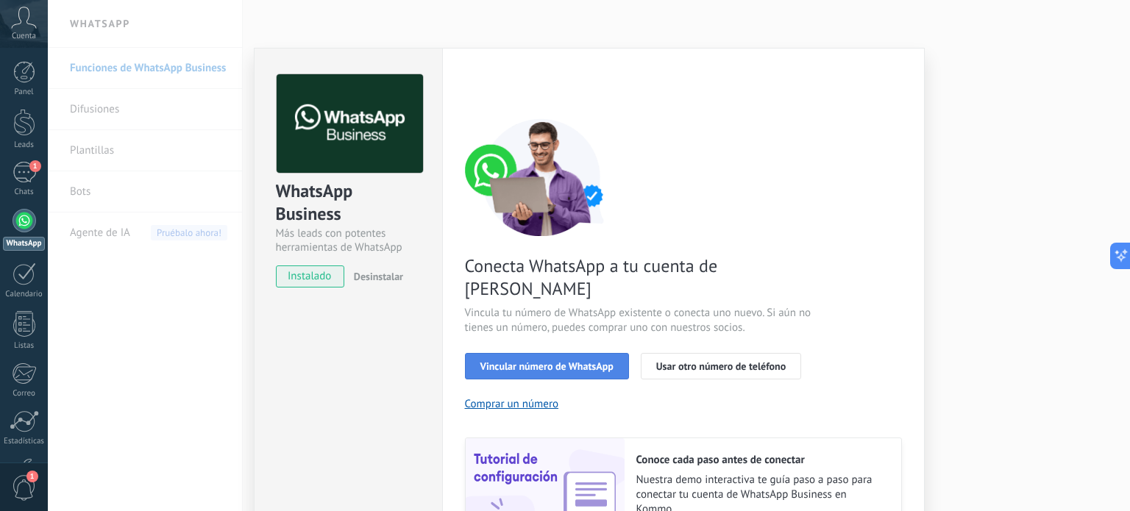
click at [598, 361] on span "Vincular número de WhatsApp" at bounding box center [546, 366] width 133 height 10
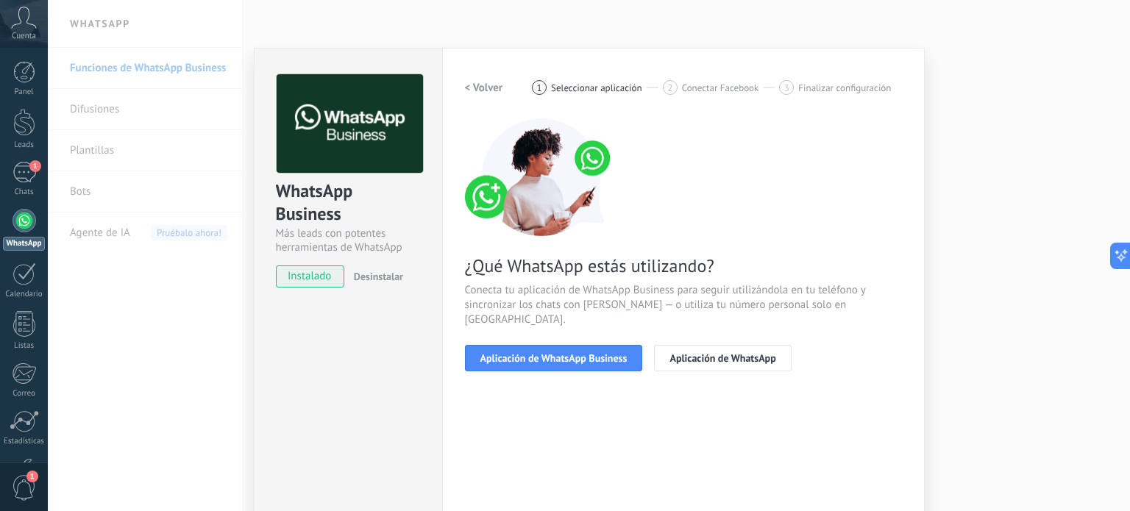
click at [470, 91] on h2 "< Volver" at bounding box center [484, 88] width 38 height 14
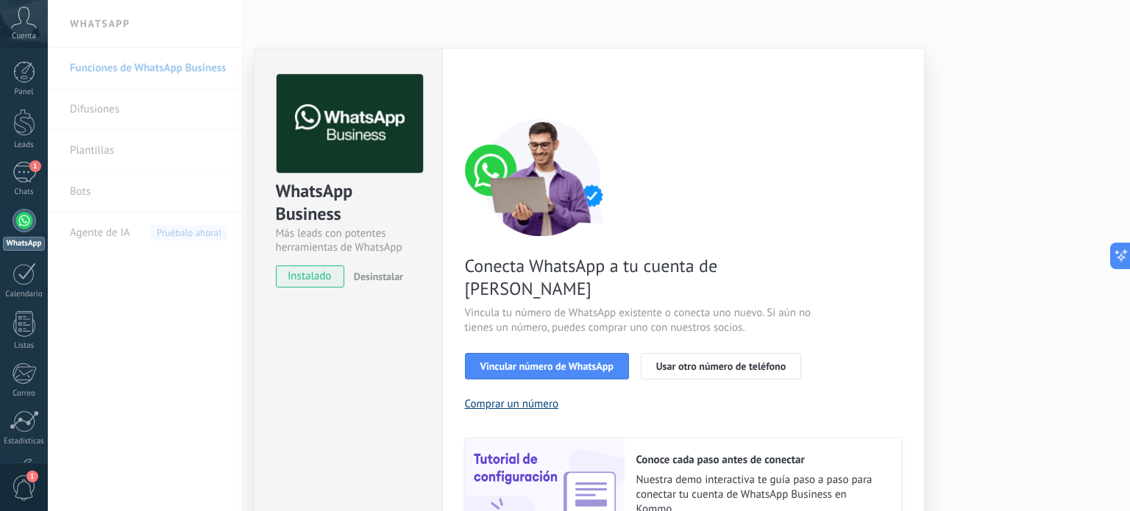
click at [510, 397] on button "Comprar un número" at bounding box center [512, 404] width 94 height 14
click at [567, 361] on span "Vincular número de WhatsApp" at bounding box center [546, 366] width 133 height 10
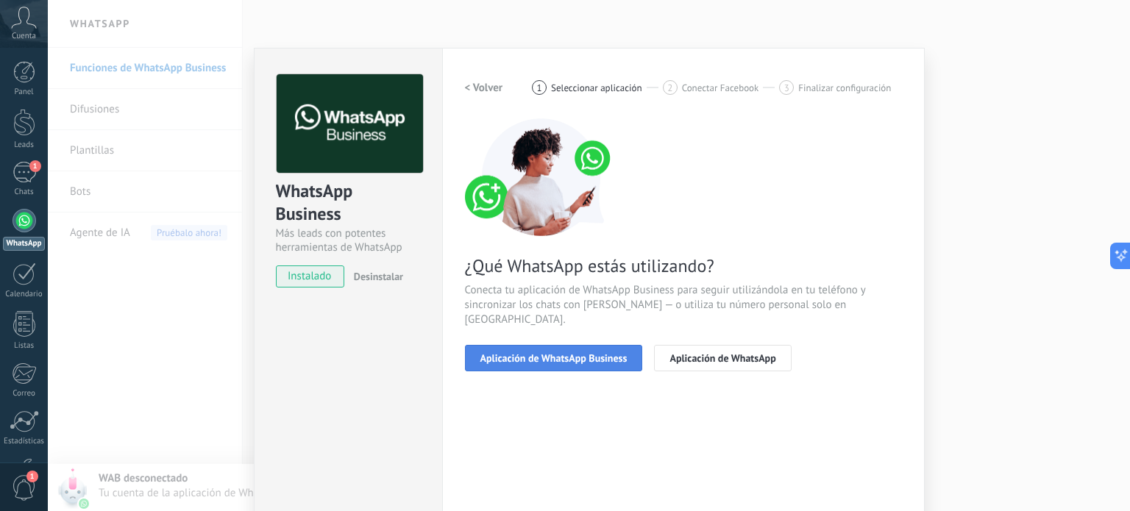
click at [567, 353] on span "Aplicación de WhatsApp Business" at bounding box center [553, 358] width 147 height 10
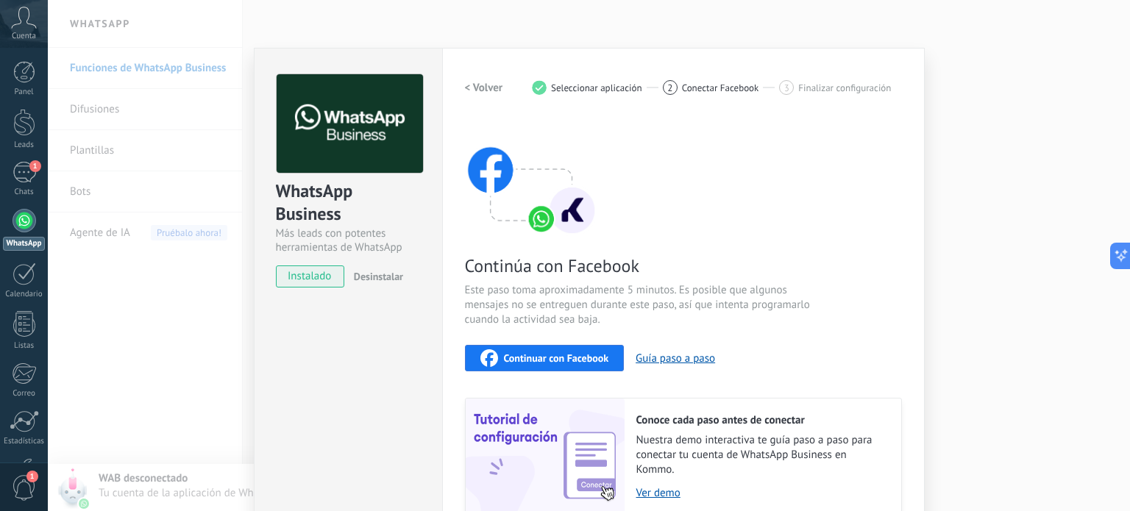
click at [568, 361] on span "Continuar con Facebook" at bounding box center [556, 358] width 105 height 10
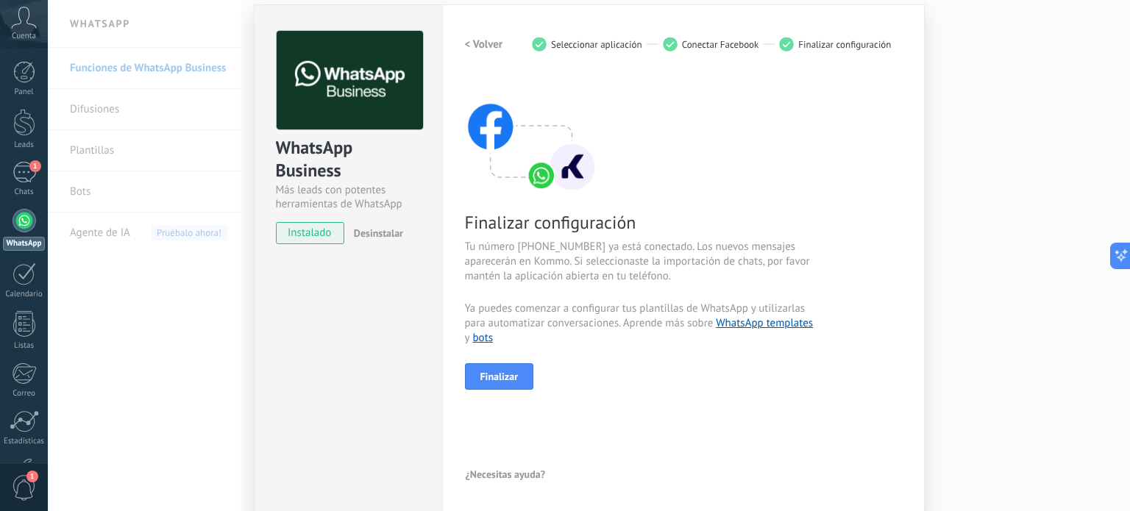
scroll to position [46, 0]
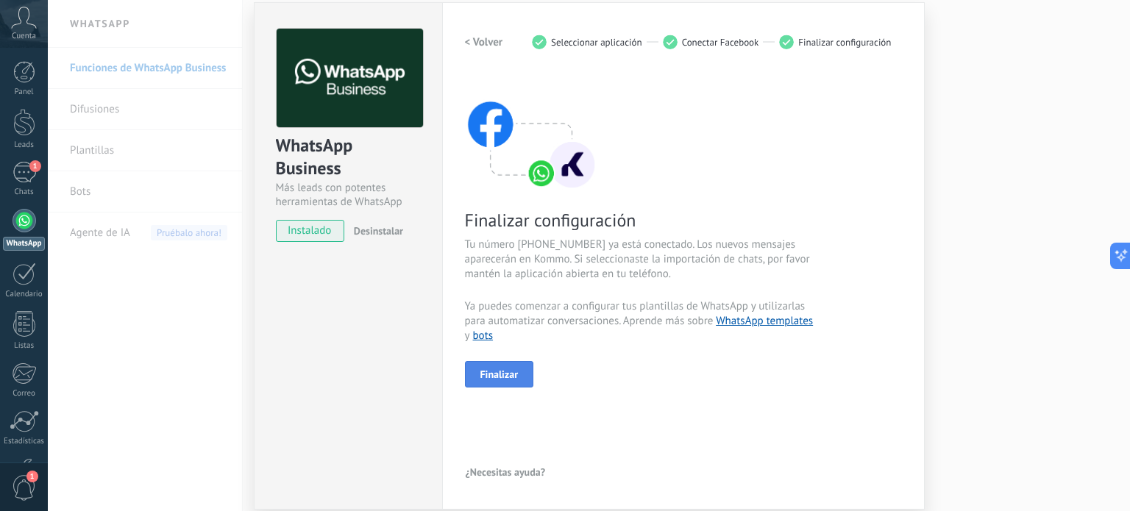
click at [523, 373] on button "Finalizar" at bounding box center [499, 374] width 69 height 26
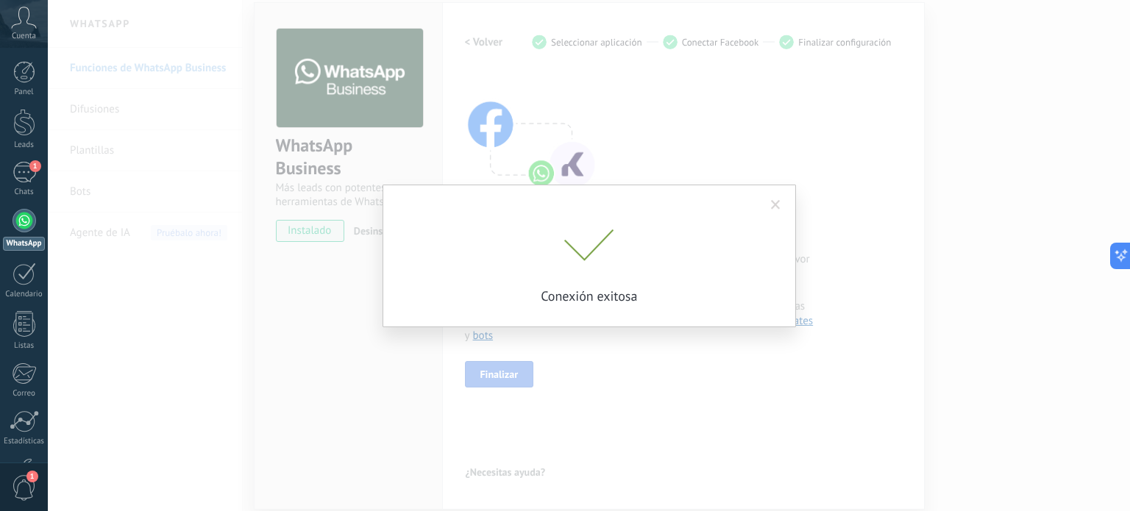
scroll to position [29, 0]
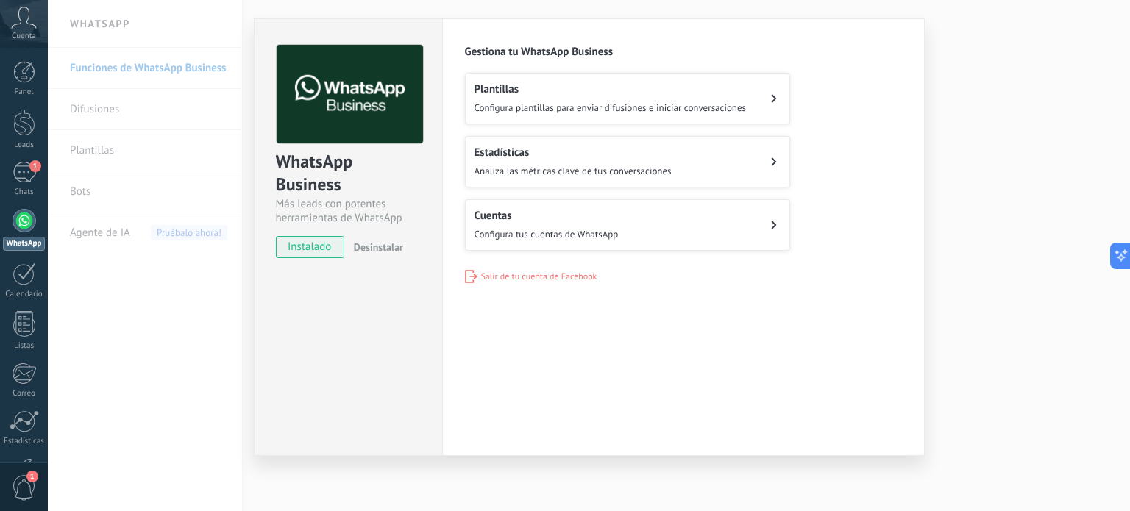
click at [572, 211] on h2 "Cuentas" at bounding box center [547, 216] width 144 height 14
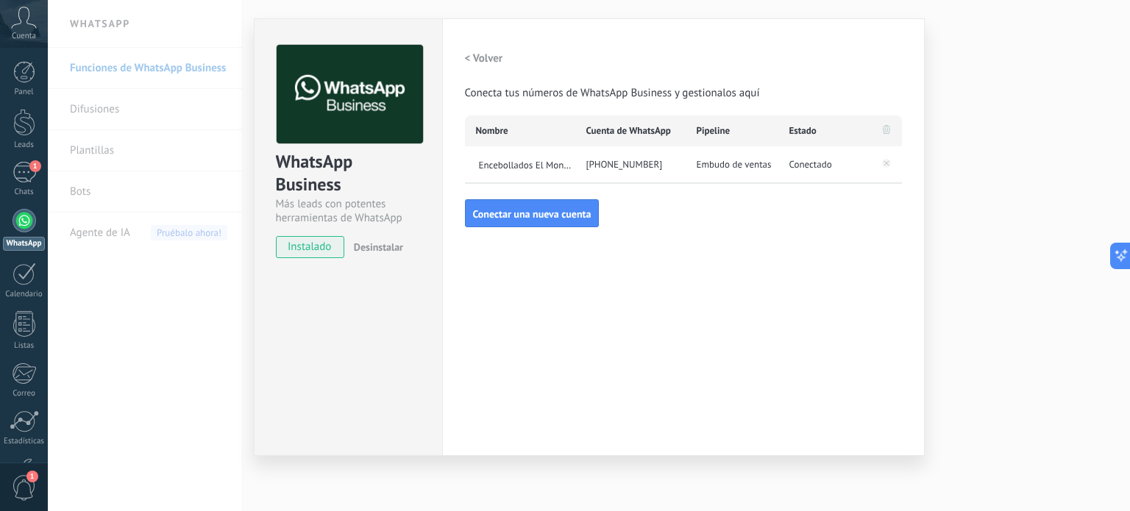
click at [963, 176] on div "WhatsApp Business Más leads con potentes herramientas de WhatsApp instalado Des…" at bounding box center [589, 255] width 1082 height 511
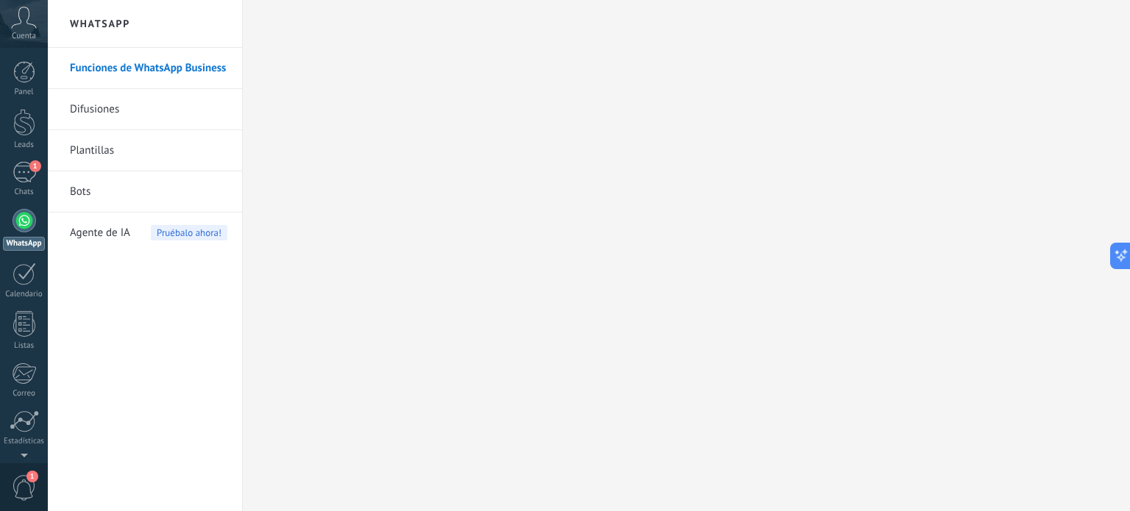
click at [23, 230] on div at bounding box center [25, 221] width 24 height 24
click at [20, 177] on div "1" at bounding box center [25, 172] width 24 height 21
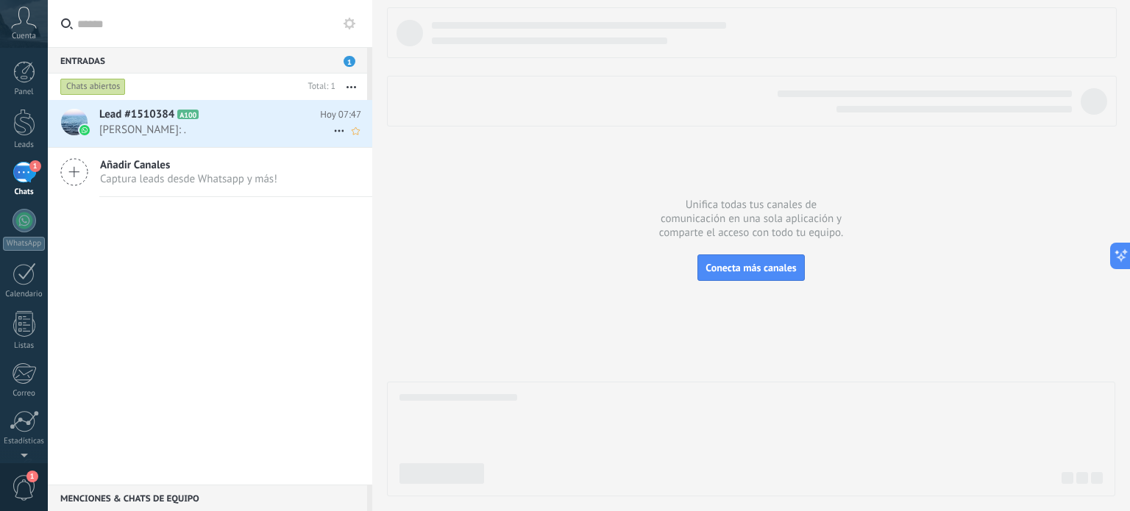
click at [227, 127] on span "[PERSON_NAME]: ." at bounding box center [216, 130] width 234 height 14
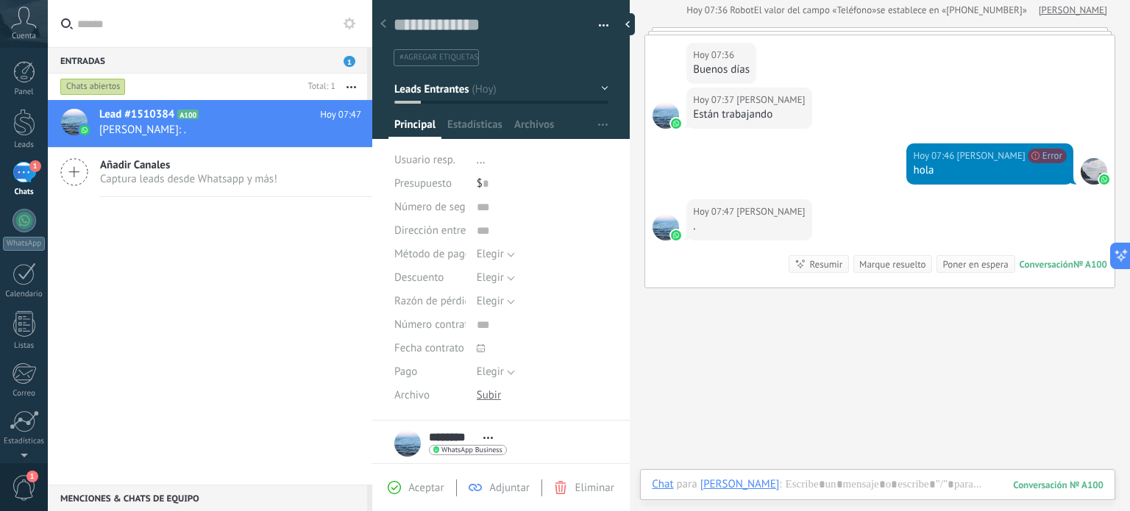
scroll to position [21, 0]
click at [845, 485] on div at bounding box center [878, 500] width 452 height 44
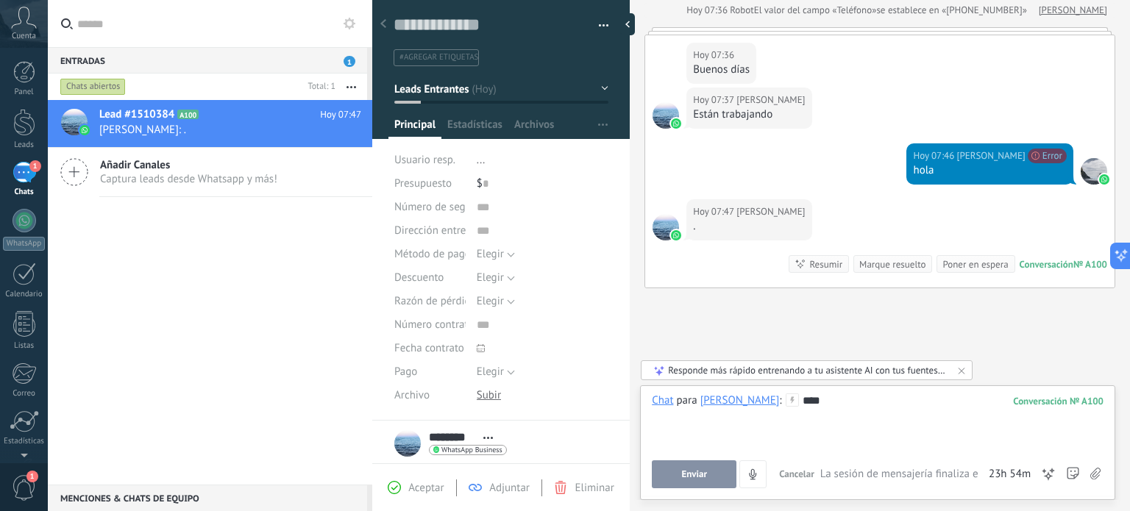
click at [724, 469] on button "Enviar" at bounding box center [694, 475] width 85 height 28
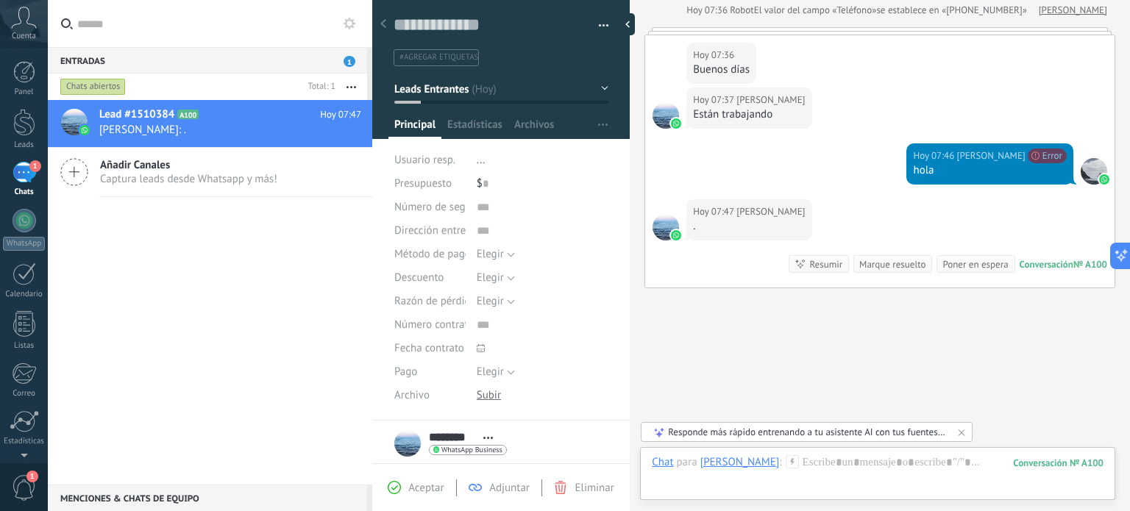
scroll to position [265, 0]
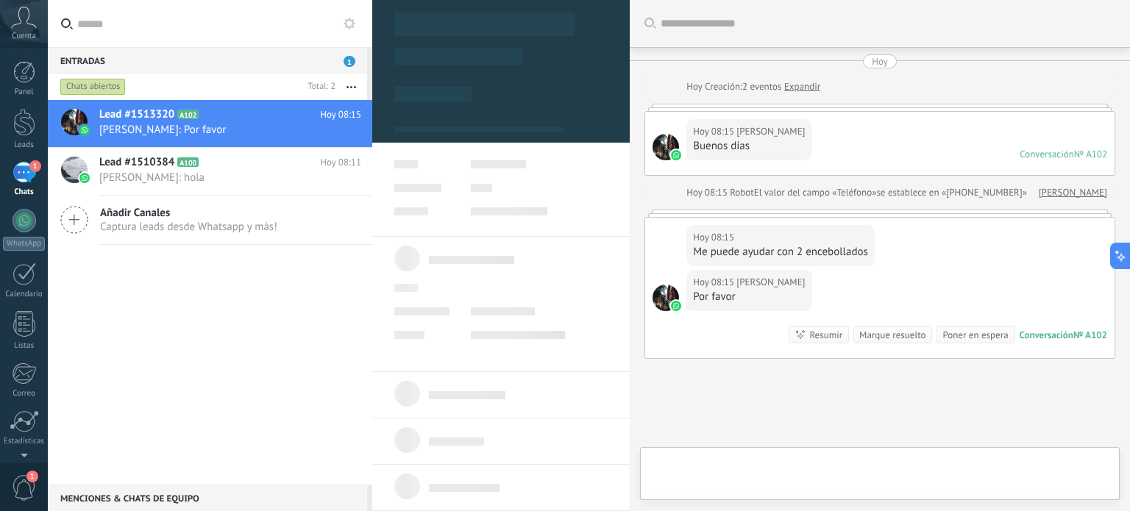
scroll to position [103, 0]
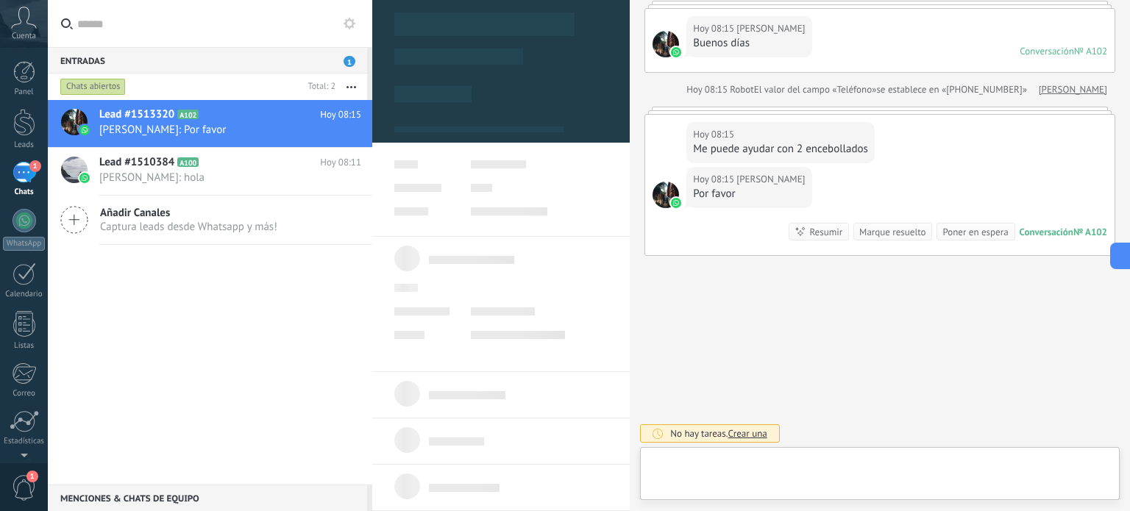
type textarea "**********"
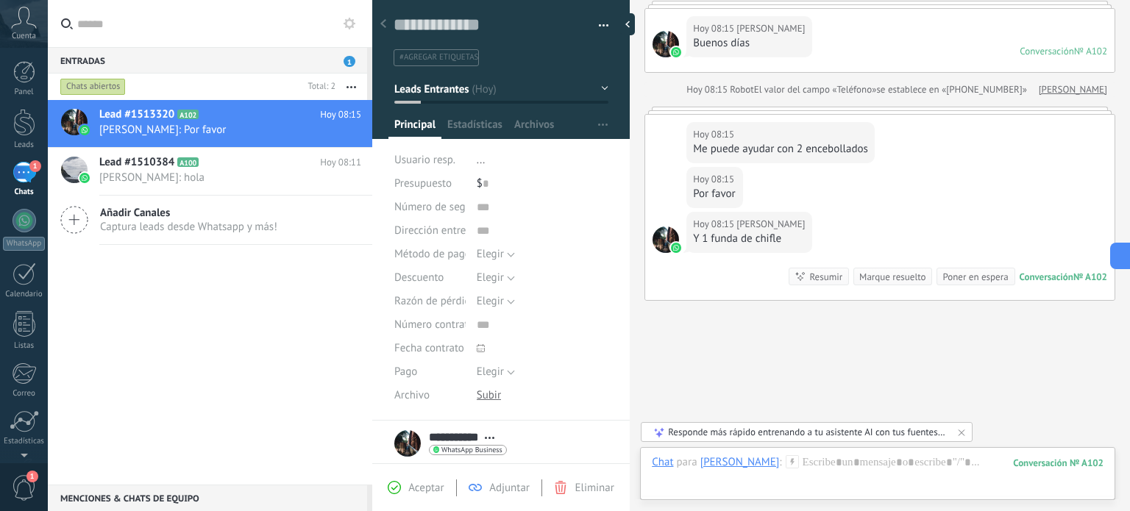
scroll to position [147, 0]
